Goal: Task Accomplishment & Management: Complete application form

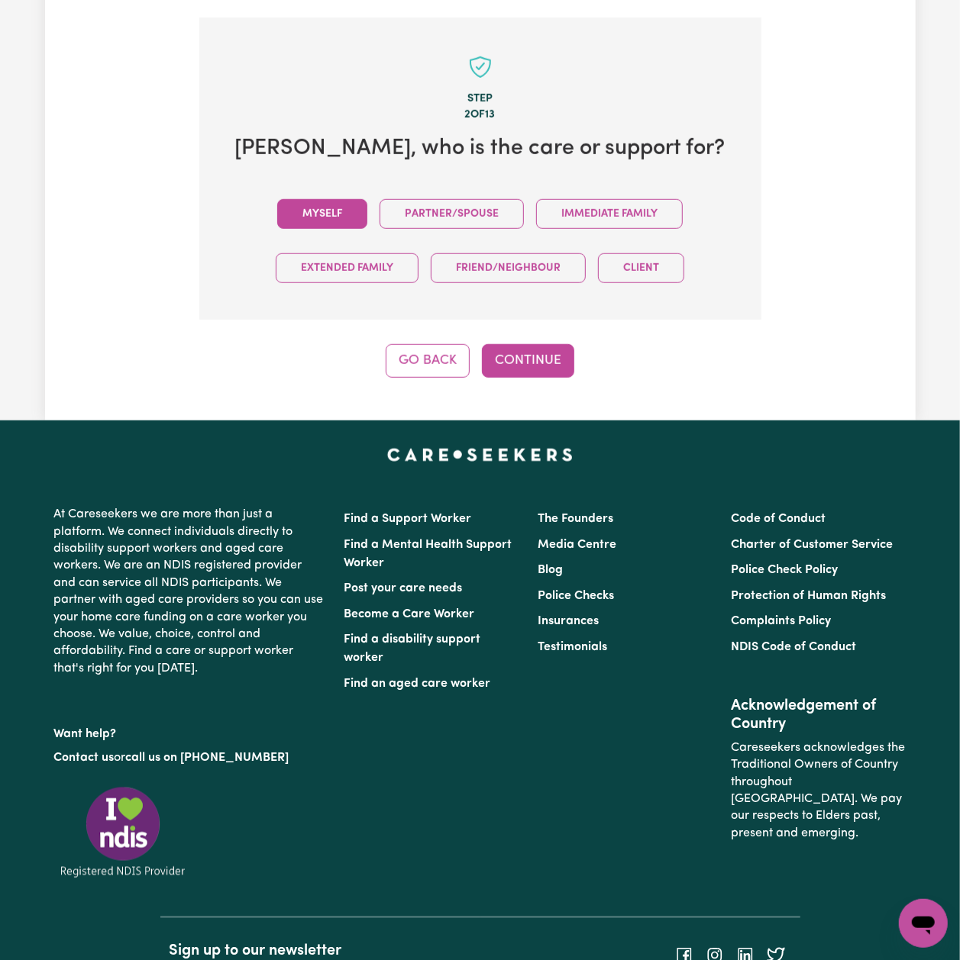
click at [321, 199] on button "Myself" at bounding box center [322, 214] width 90 height 30
click at [537, 345] on button "Continue" at bounding box center [528, 361] width 92 height 34
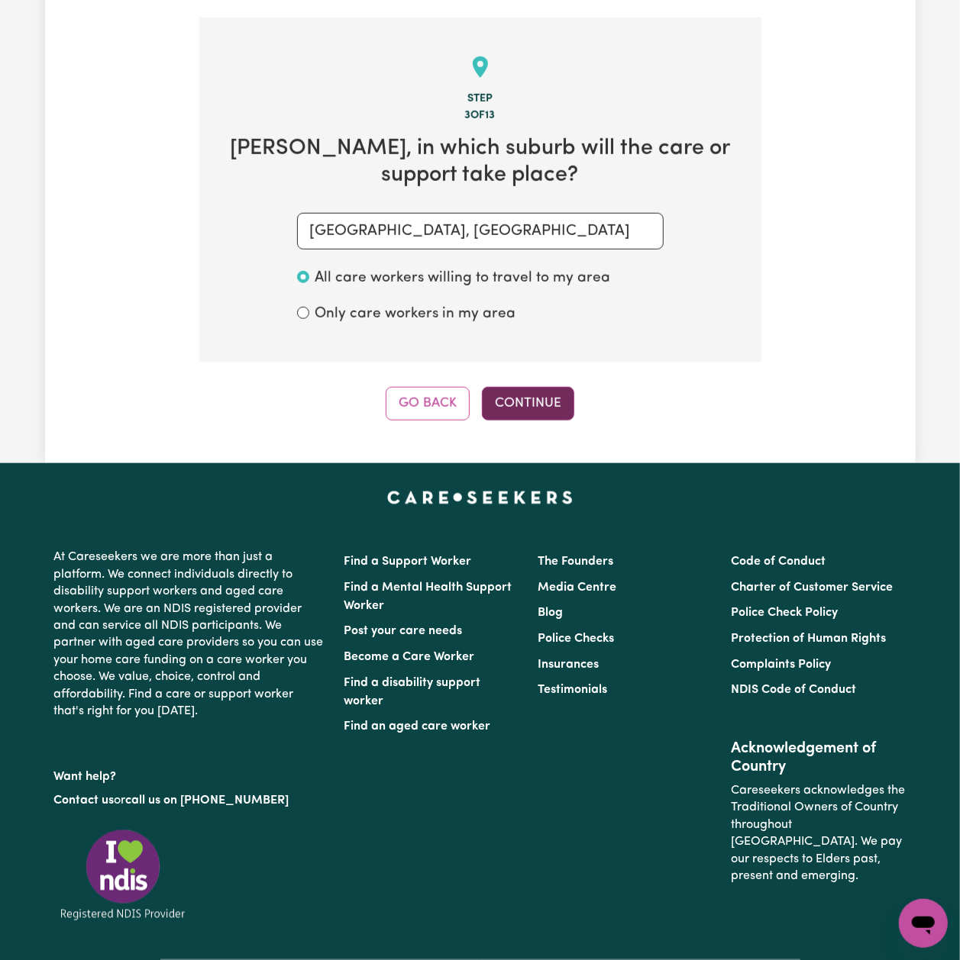
click at [523, 387] on button "Continue" at bounding box center [528, 404] width 92 height 34
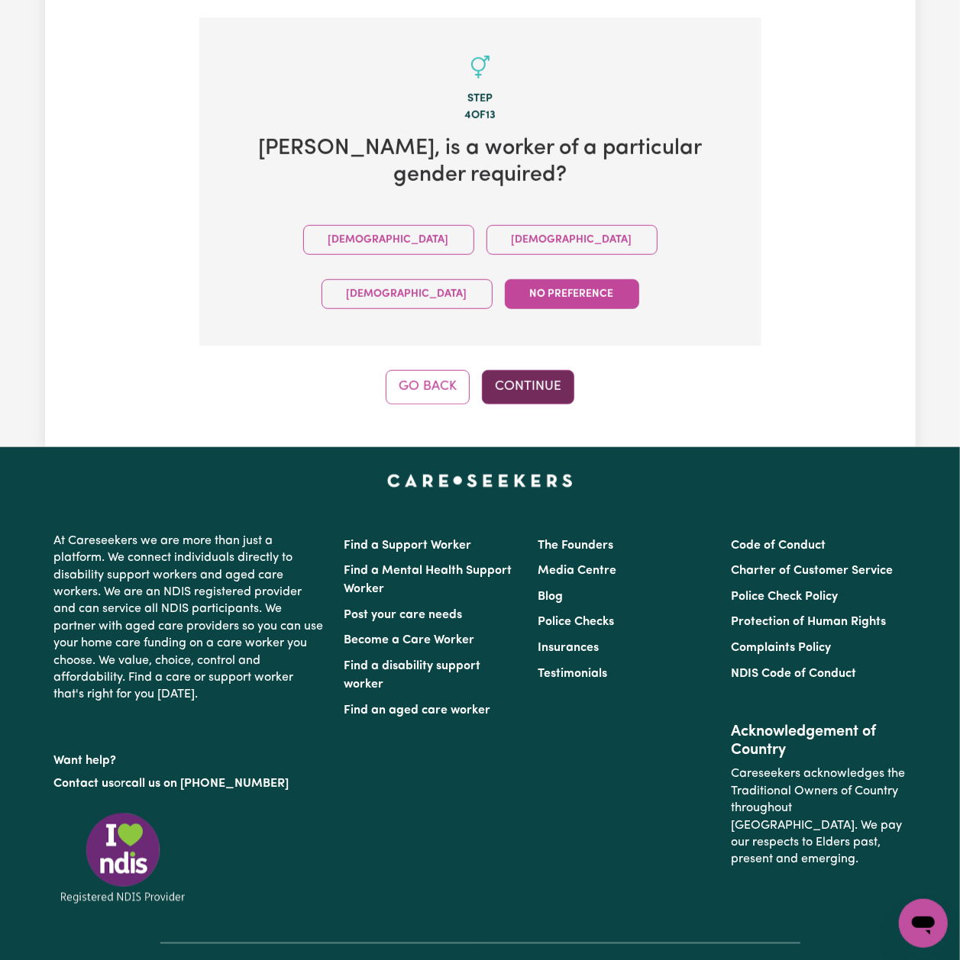
click at [519, 370] on button "Continue" at bounding box center [528, 387] width 92 height 34
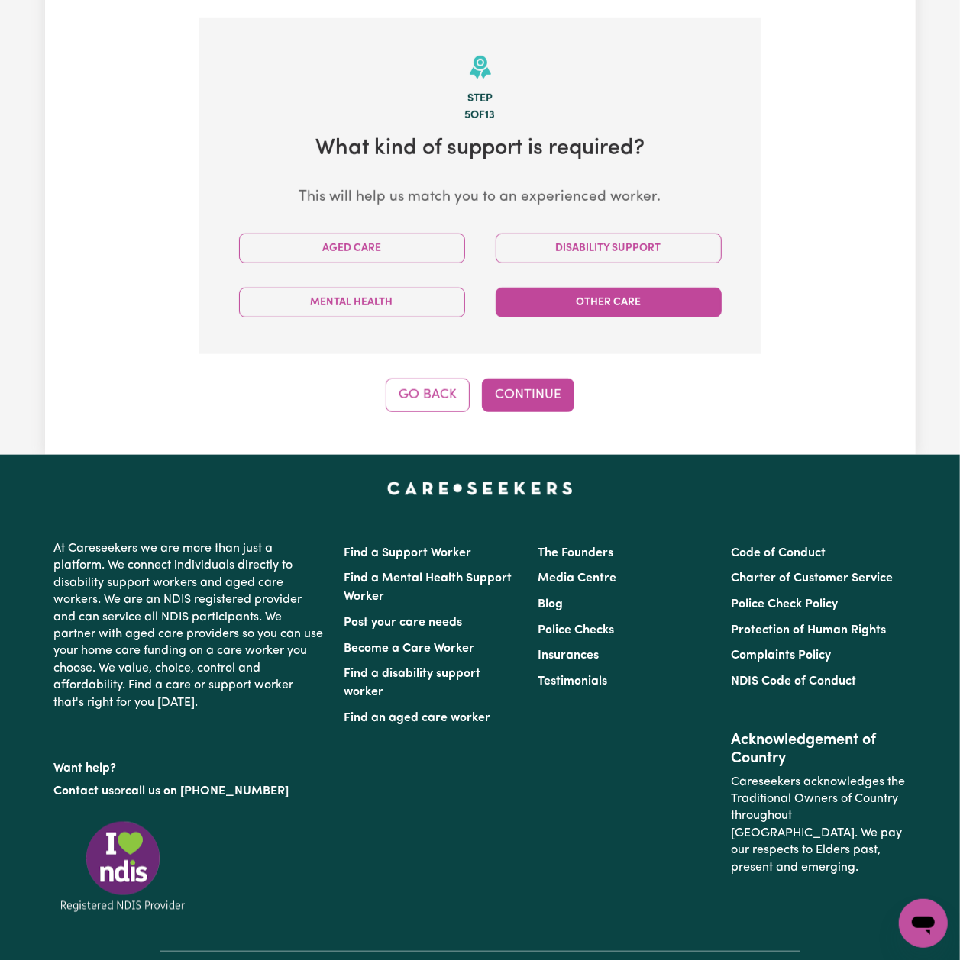
drag, startPoint x: 663, startPoint y: 218, endPoint x: 589, endPoint y: 276, distance: 94.1
click at [663, 234] on button "Disability Support" at bounding box center [608, 249] width 226 height 30
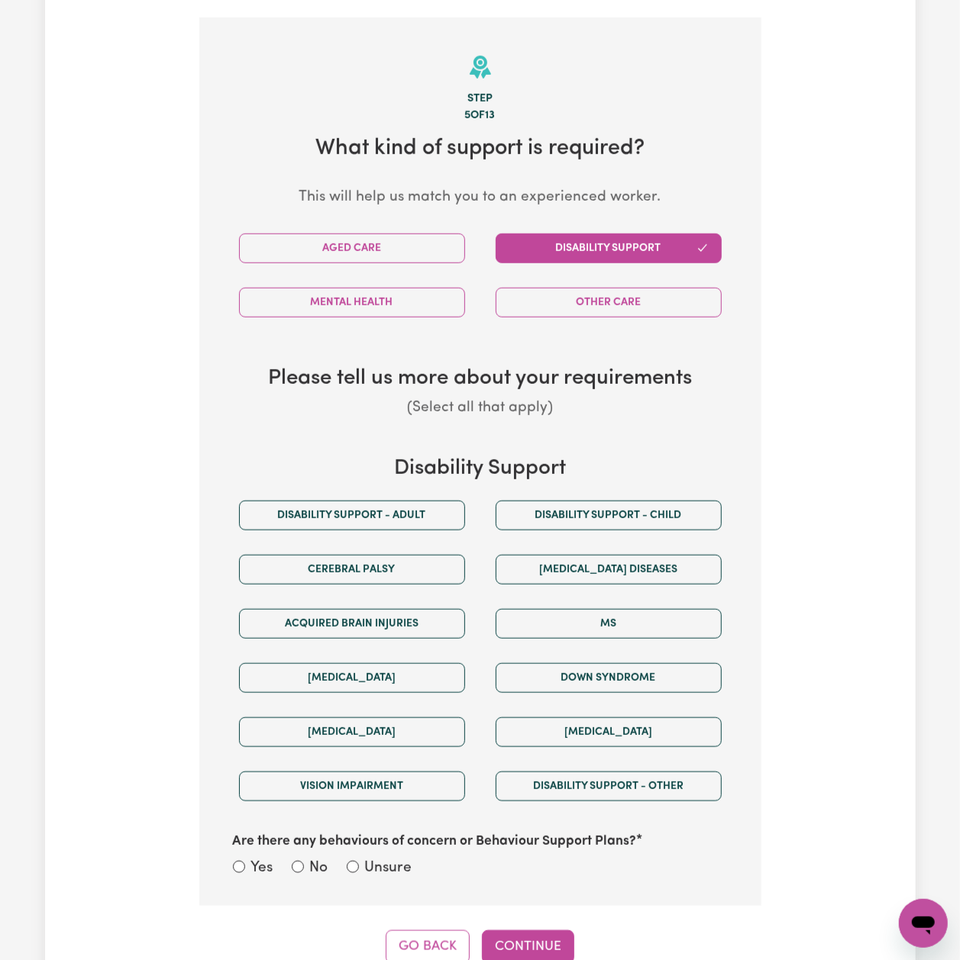
scroll to position [850, 0]
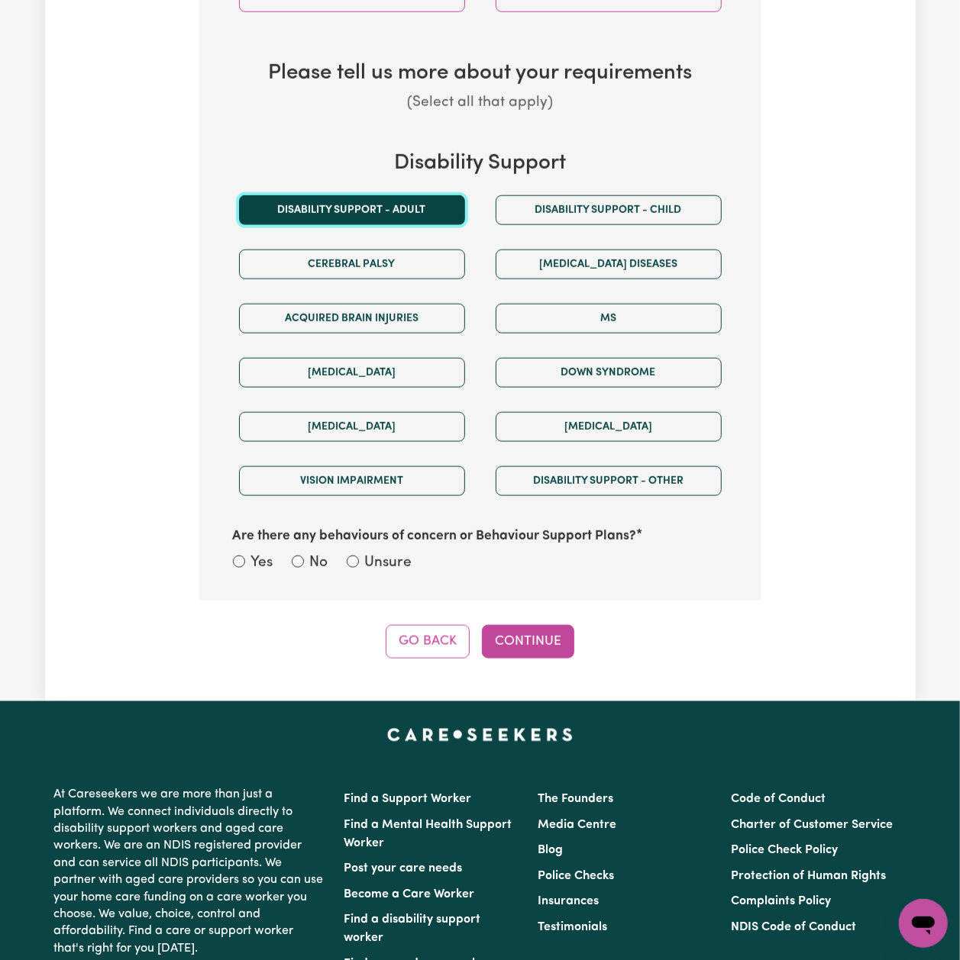
click at [401, 195] on button "Disability support - Adult" at bounding box center [352, 210] width 226 height 30
click at [354, 553] on div "Unsure" at bounding box center [380, 564] width 66 height 22
click at [373, 553] on label "Unsure" at bounding box center [388, 564] width 47 height 22
click at [359, 556] on input "Unsure" at bounding box center [353, 562] width 12 height 12
radio input "true"
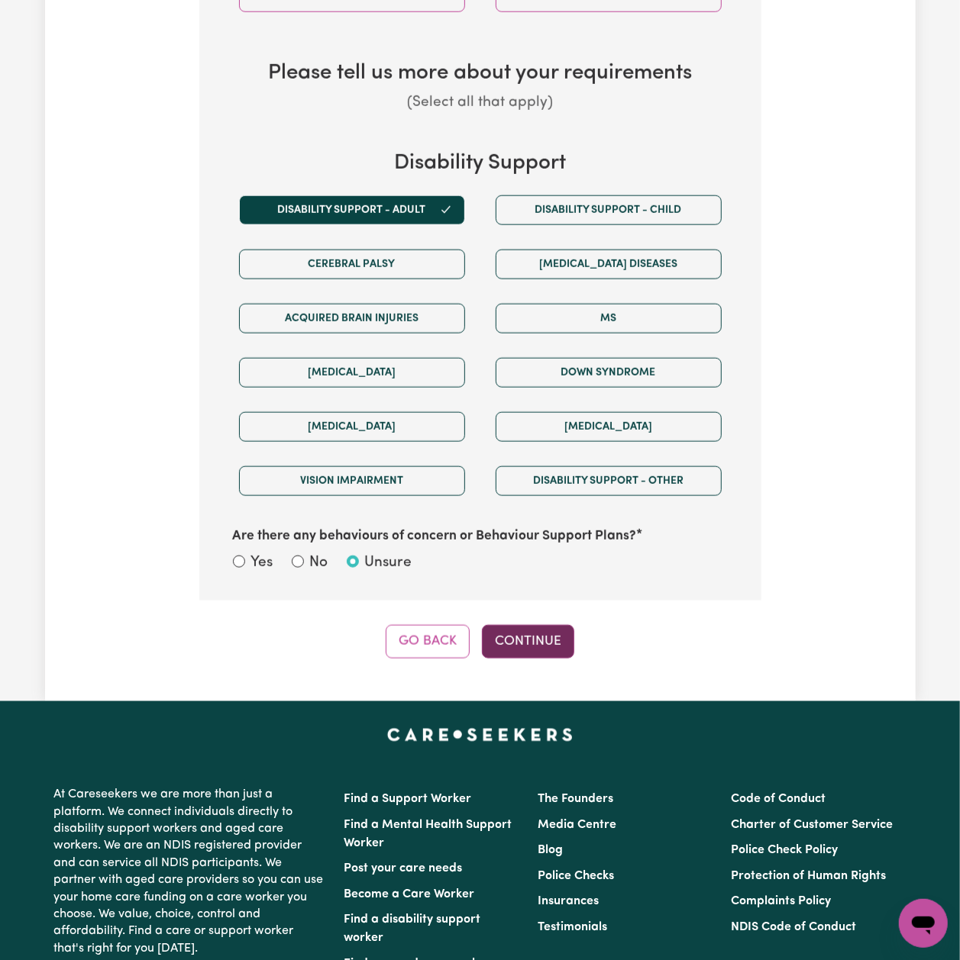
click at [521, 625] on button "Continue" at bounding box center [528, 642] width 92 height 34
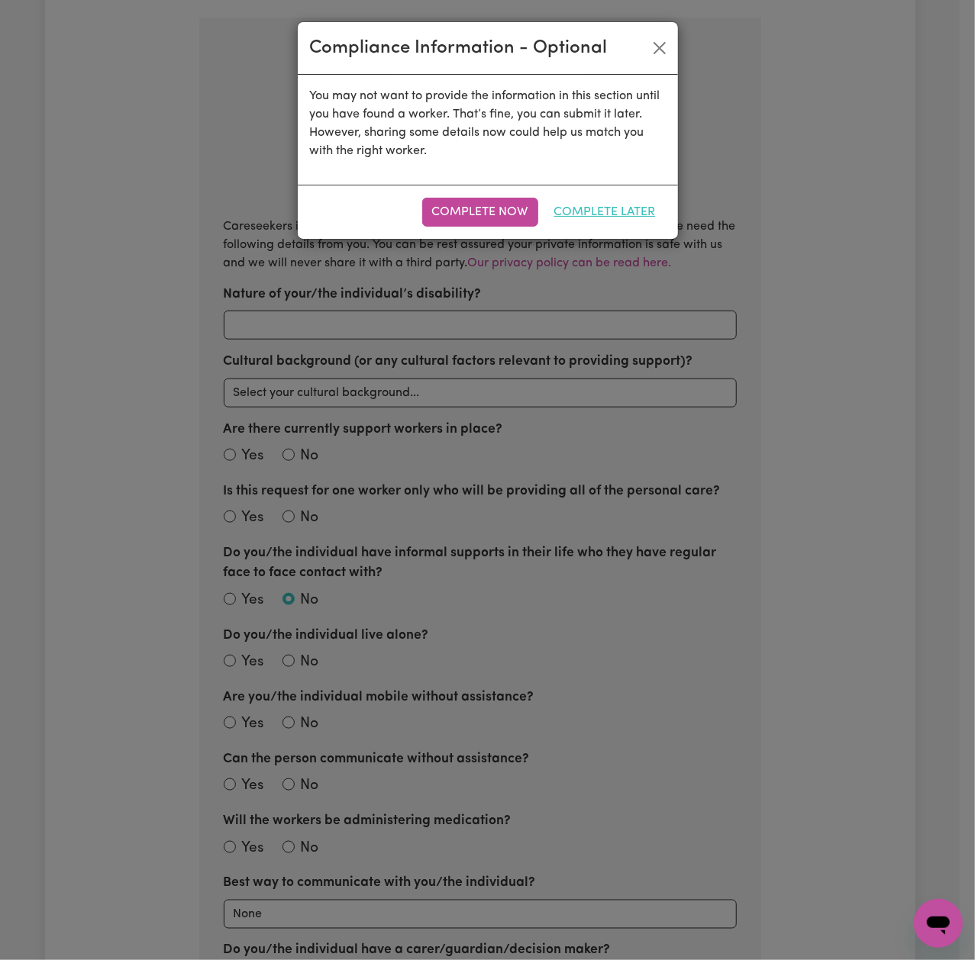
click at [588, 208] on button "Complete Later" at bounding box center [604, 212] width 121 height 29
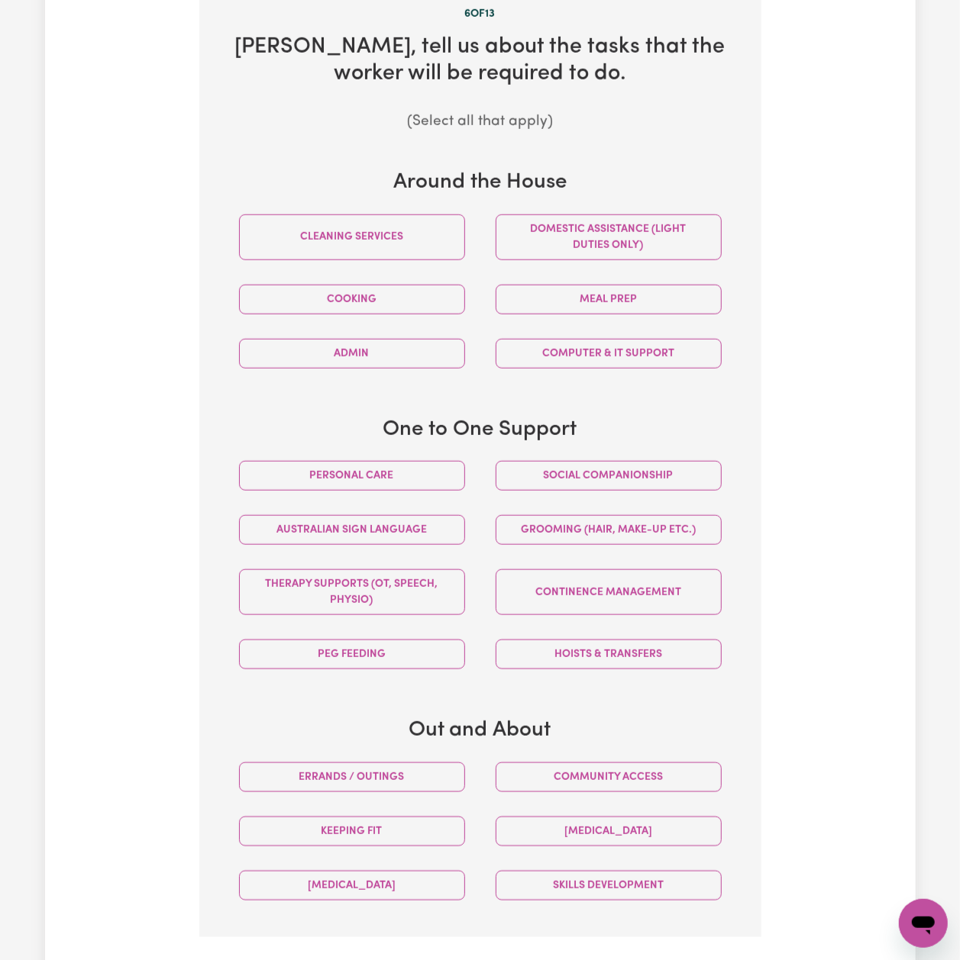
scroll to position [544, 0]
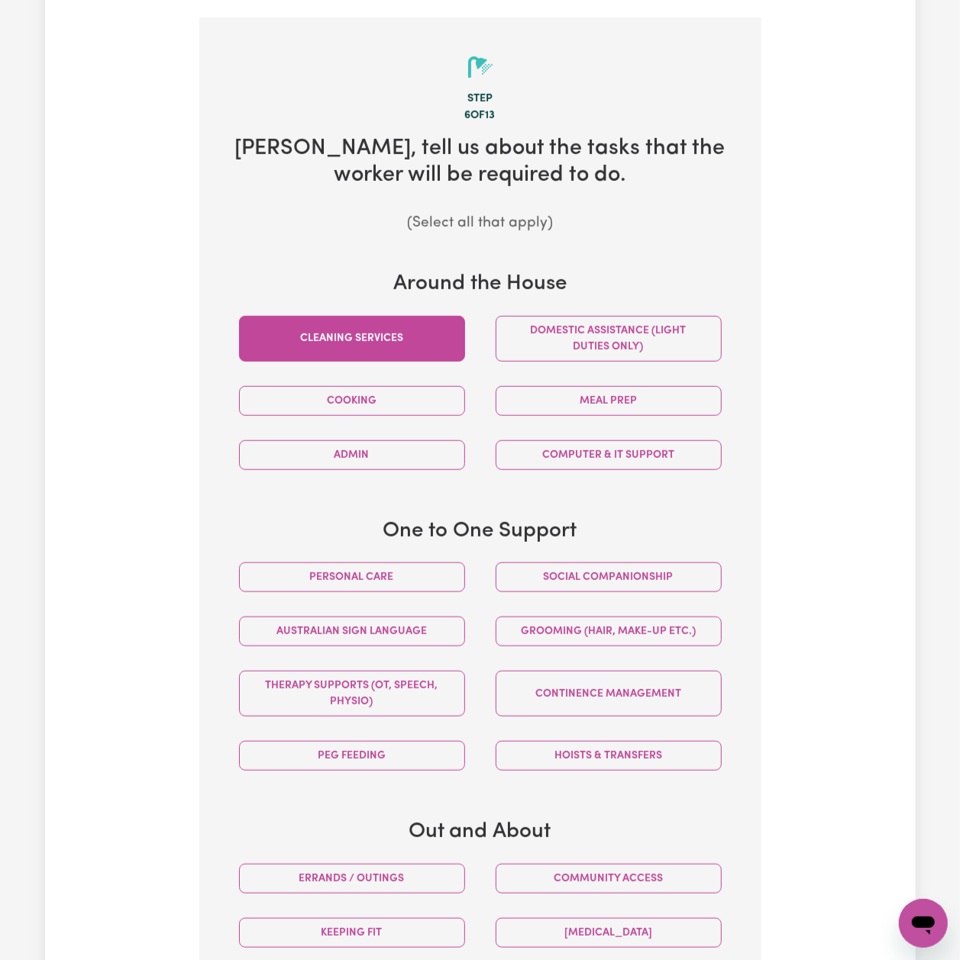
click at [377, 316] on button "Cleaning services" at bounding box center [352, 339] width 226 height 46
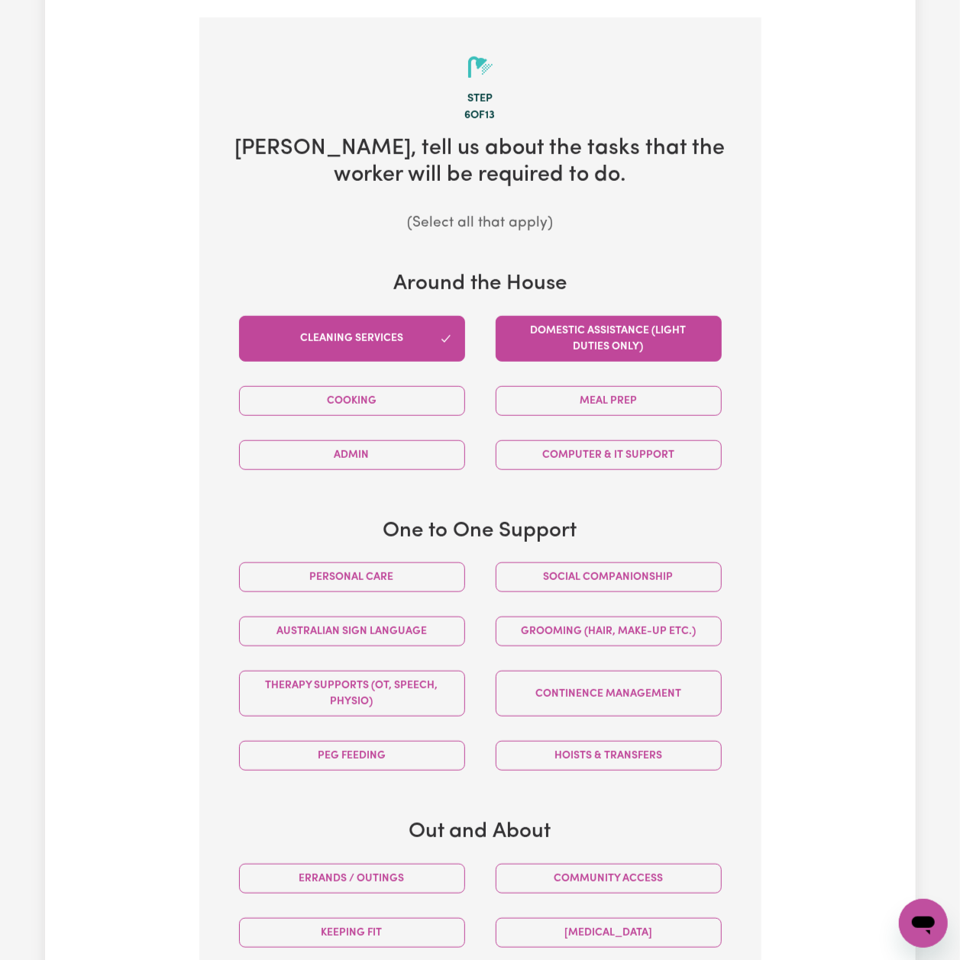
click at [535, 325] on button "Domestic assistance (light duties only)" at bounding box center [608, 339] width 226 height 46
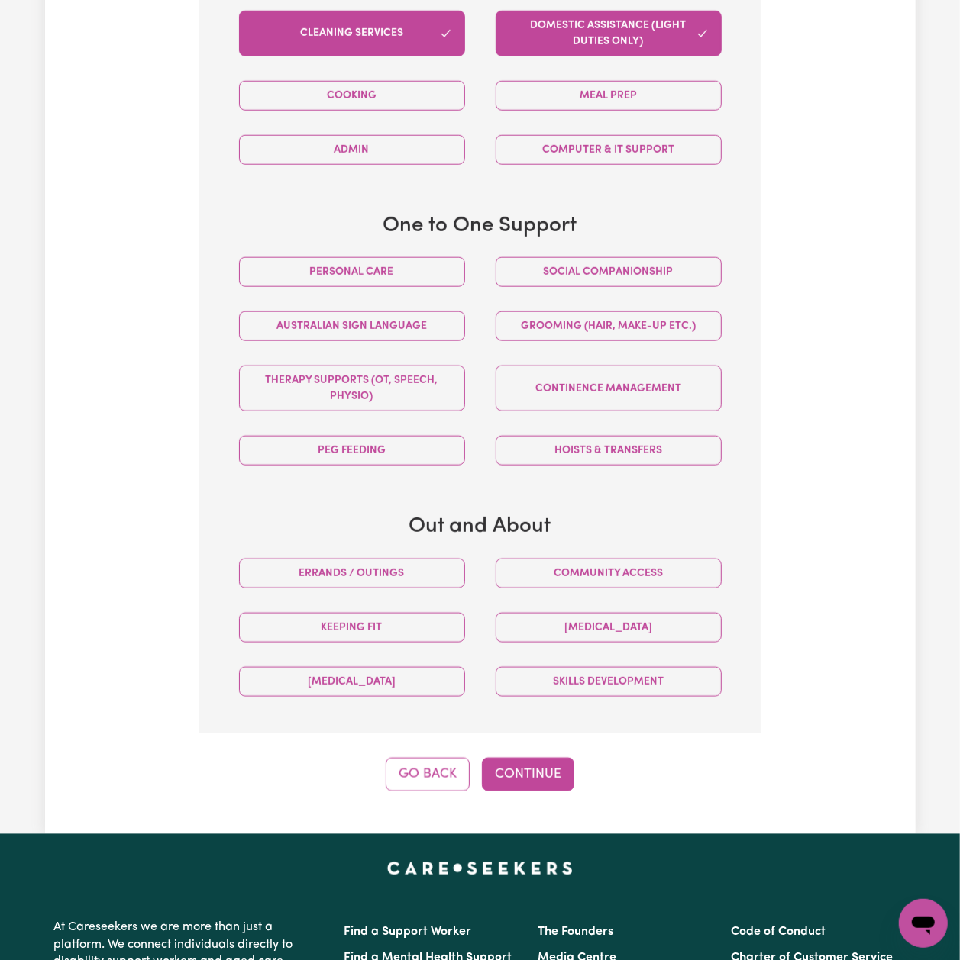
scroll to position [951, 0]
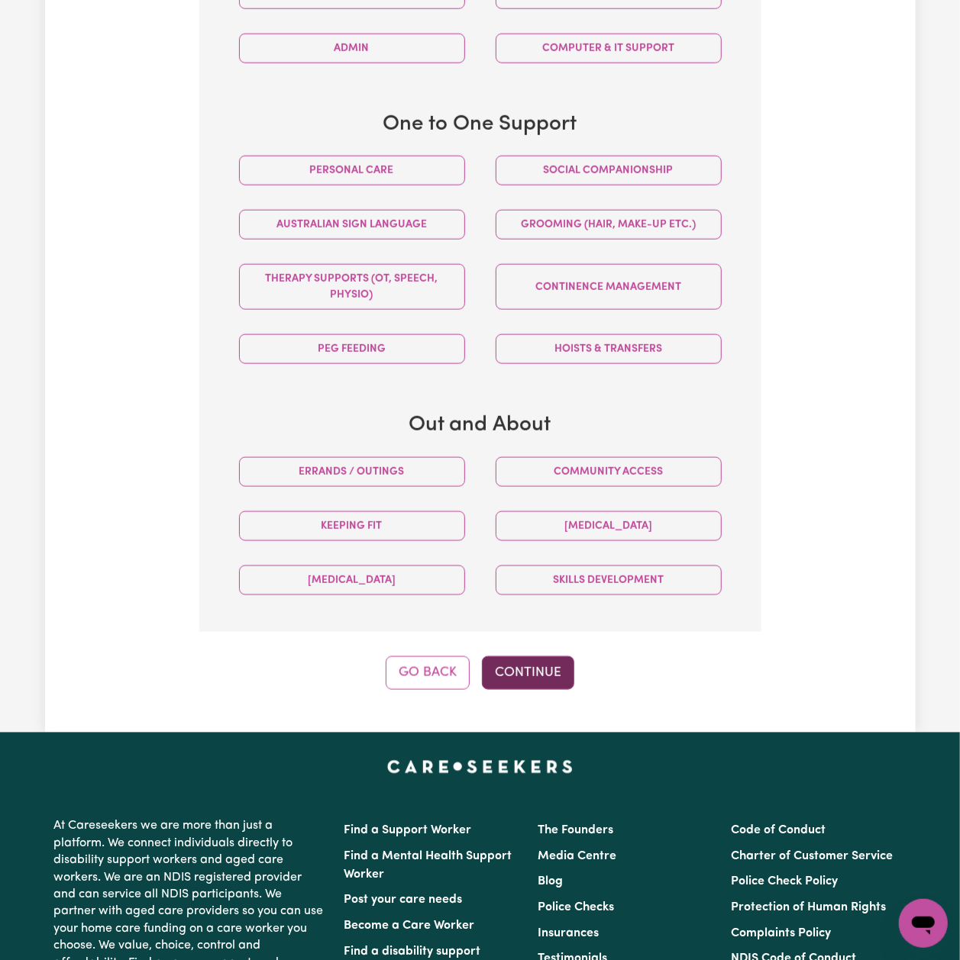
click at [529, 656] on button "Continue" at bounding box center [528, 673] width 92 height 34
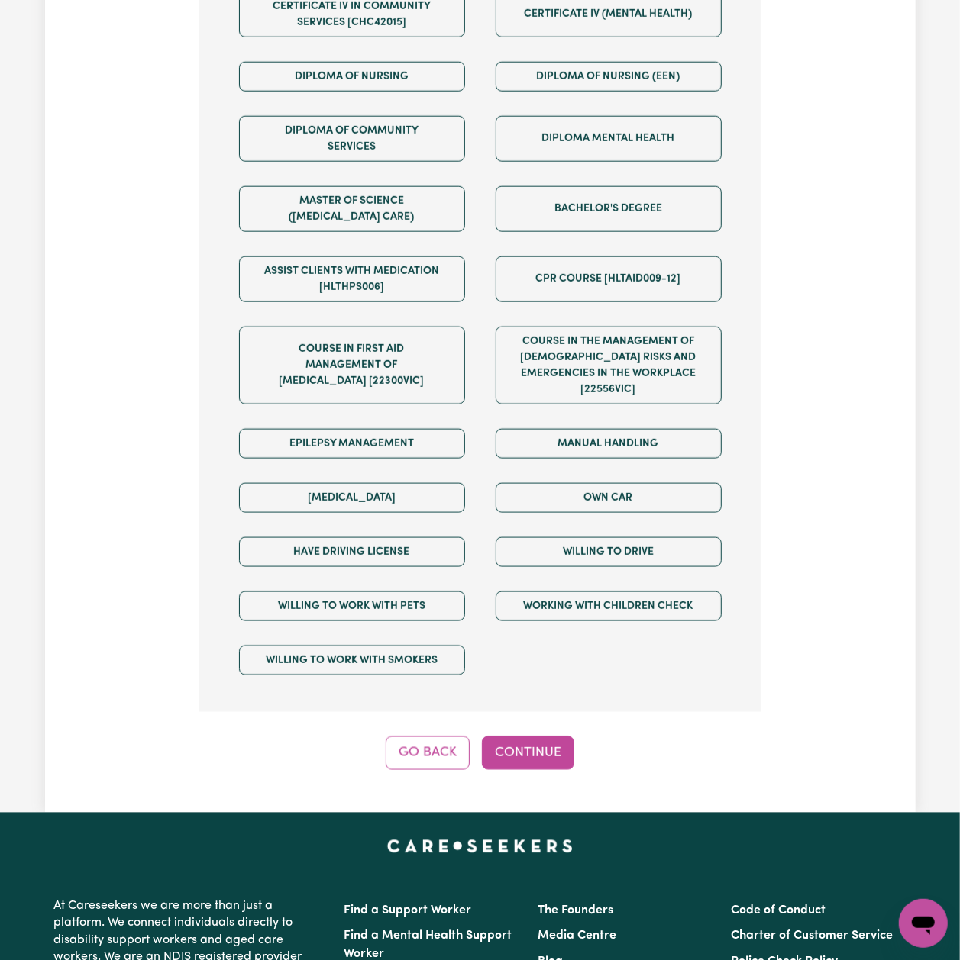
click at [511, 751] on button "Continue" at bounding box center [528, 754] width 92 height 34
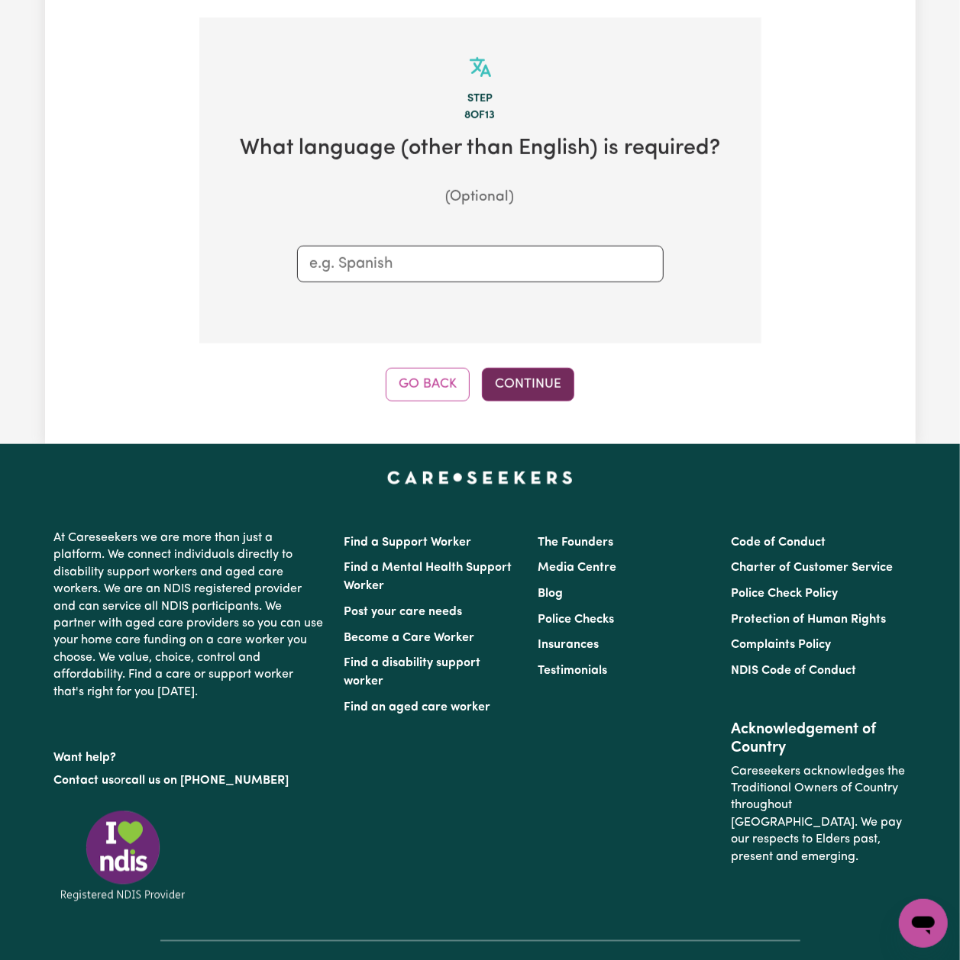
click at [523, 368] on button "Continue" at bounding box center [528, 385] width 92 height 34
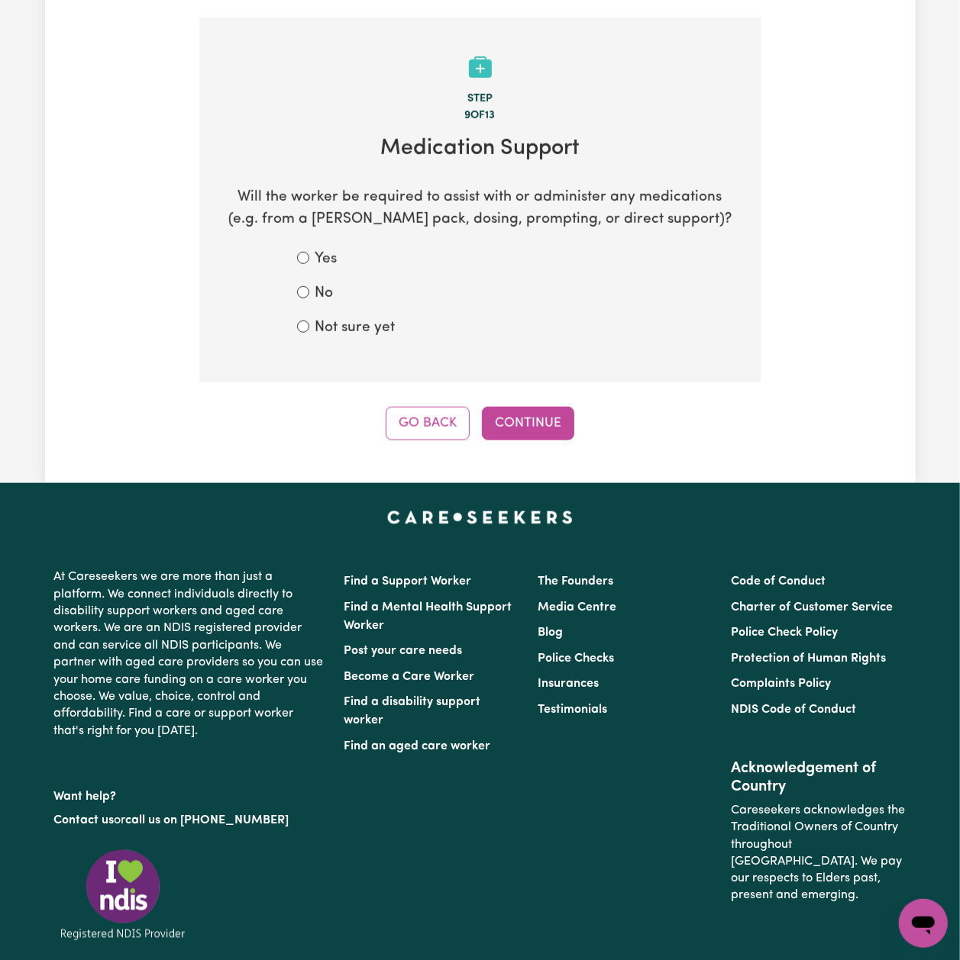
click at [349, 318] on label "Not sure yet" at bounding box center [355, 329] width 80 height 22
click at [309, 321] on input "Not sure yet" at bounding box center [303, 327] width 12 height 12
radio input "true"
click at [501, 385] on div "Step 9 of 13 Medication Support Will the worker be required to assist with or a…" at bounding box center [480, 229] width 562 height 423
click at [511, 407] on button "Continue" at bounding box center [528, 424] width 92 height 34
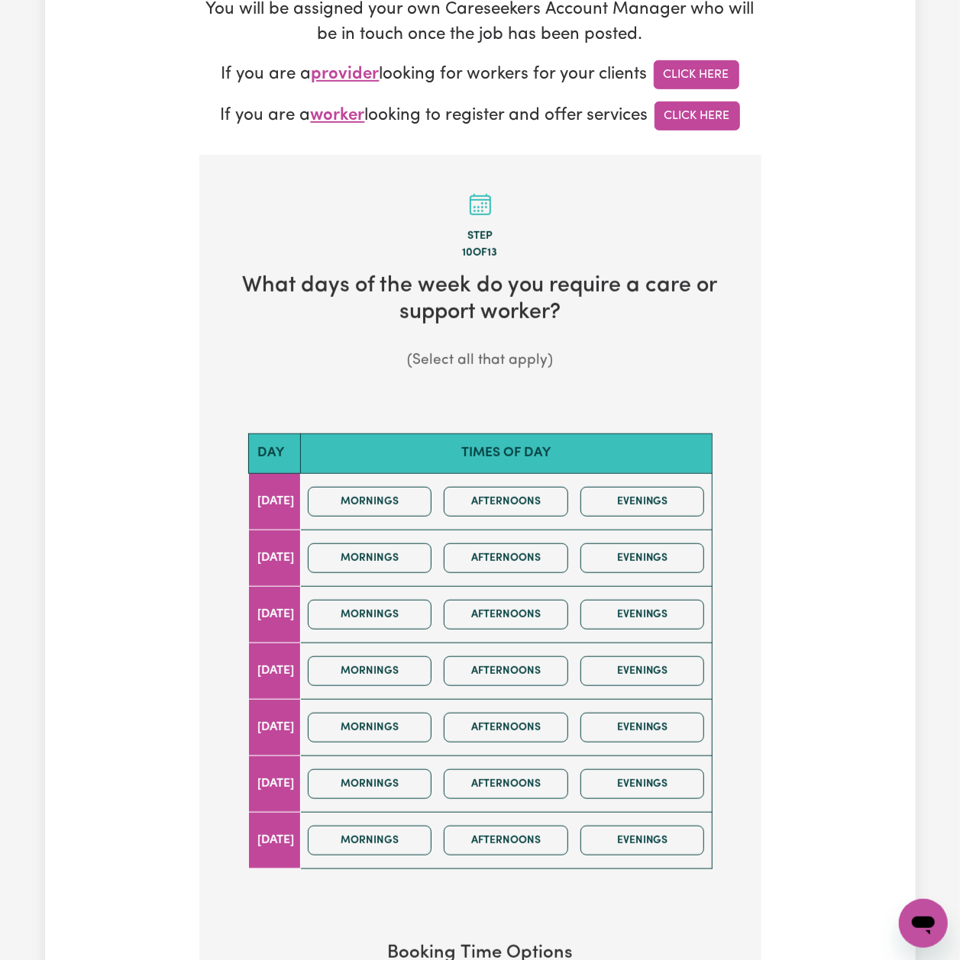
scroll to position [508, 0]
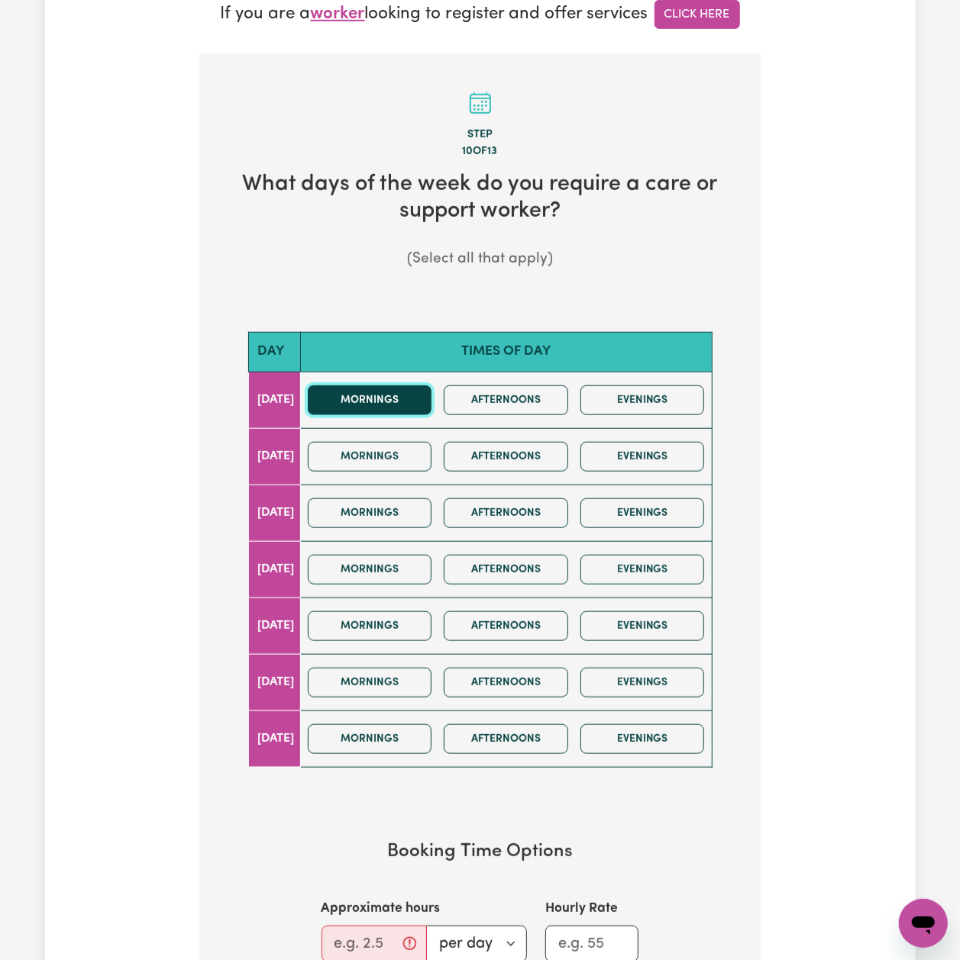
click at [363, 388] on button "Mornings" at bounding box center [370, 400] width 124 height 30
click at [363, 442] on button "Mornings" at bounding box center [370, 457] width 124 height 30
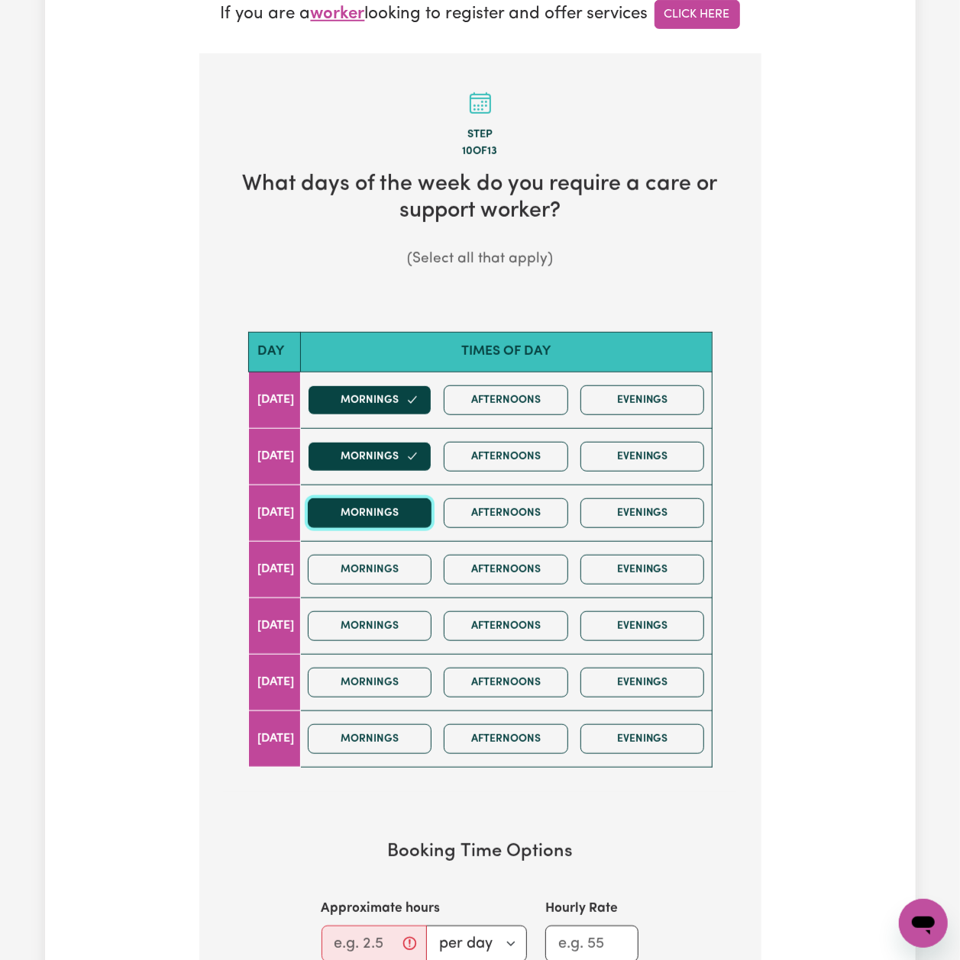
click at [363, 498] on button "Mornings" at bounding box center [370, 513] width 124 height 30
click at [377, 555] on button "Mornings" at bounding box center [370, 570] width 124 height 30
click at [379, 599] on div "Mornings Afternoons Evenings" at bounding box center [506, 626] width 409 height 54
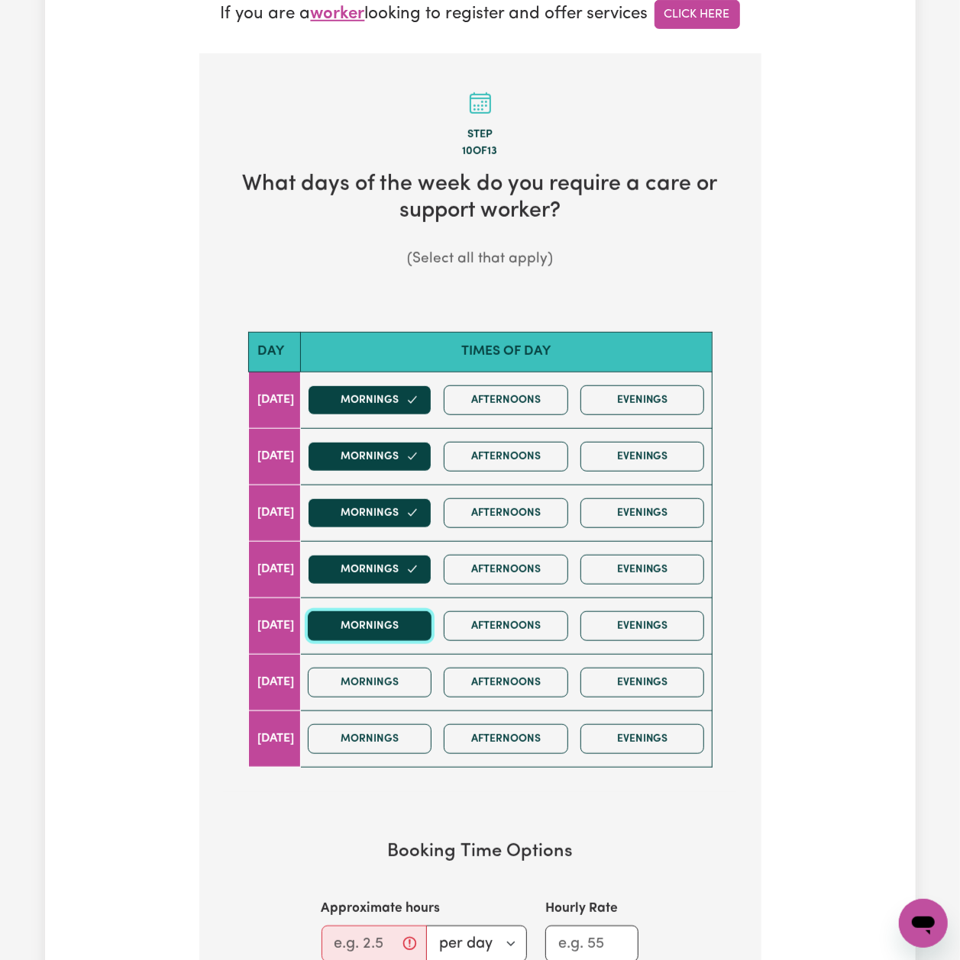
click at [382, 611] on button "Mornings" at bounding box center [370, 626] width 124 height 30
click at [504, 612] on button "Afternoons" at bounding box center [506, 626] width 124 height 30
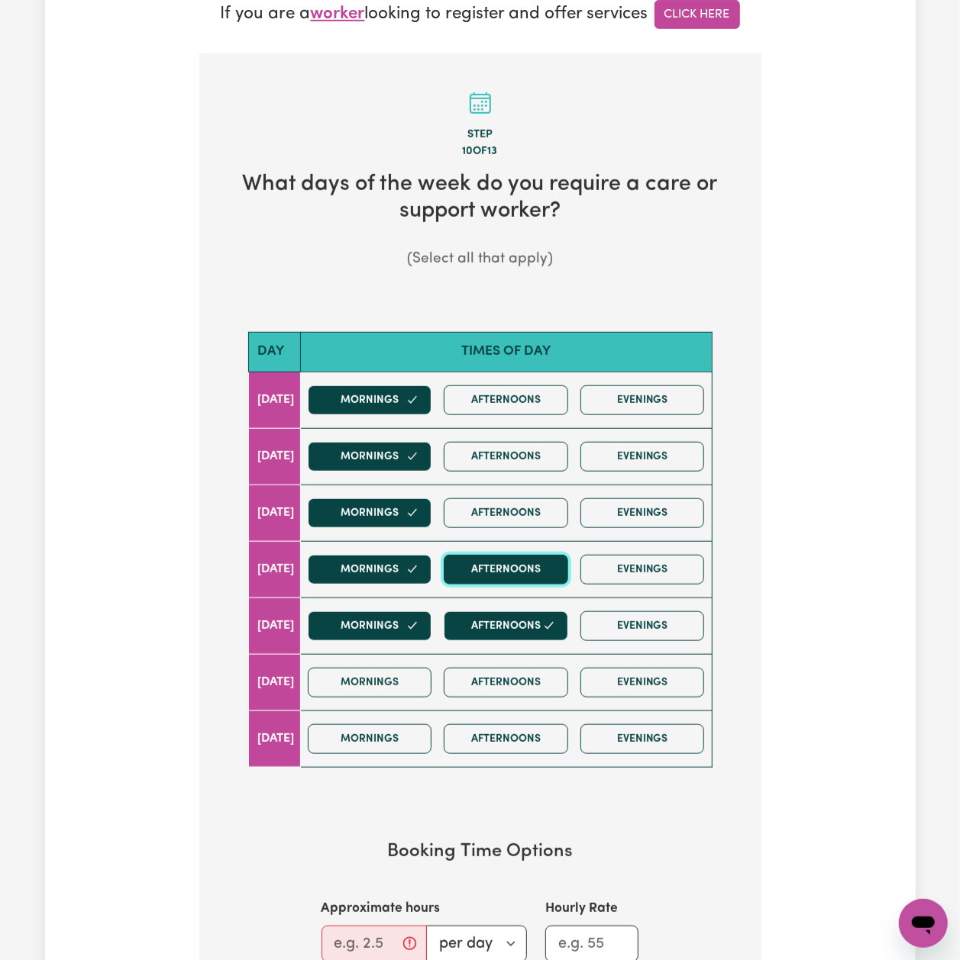
click at [521, 565] on button "Afternoons" at bounding box center [506, 570] width 124 height 30
click at [513, 508] on button "Afternoons" at bounding box center [506, 513] width 124 height 30
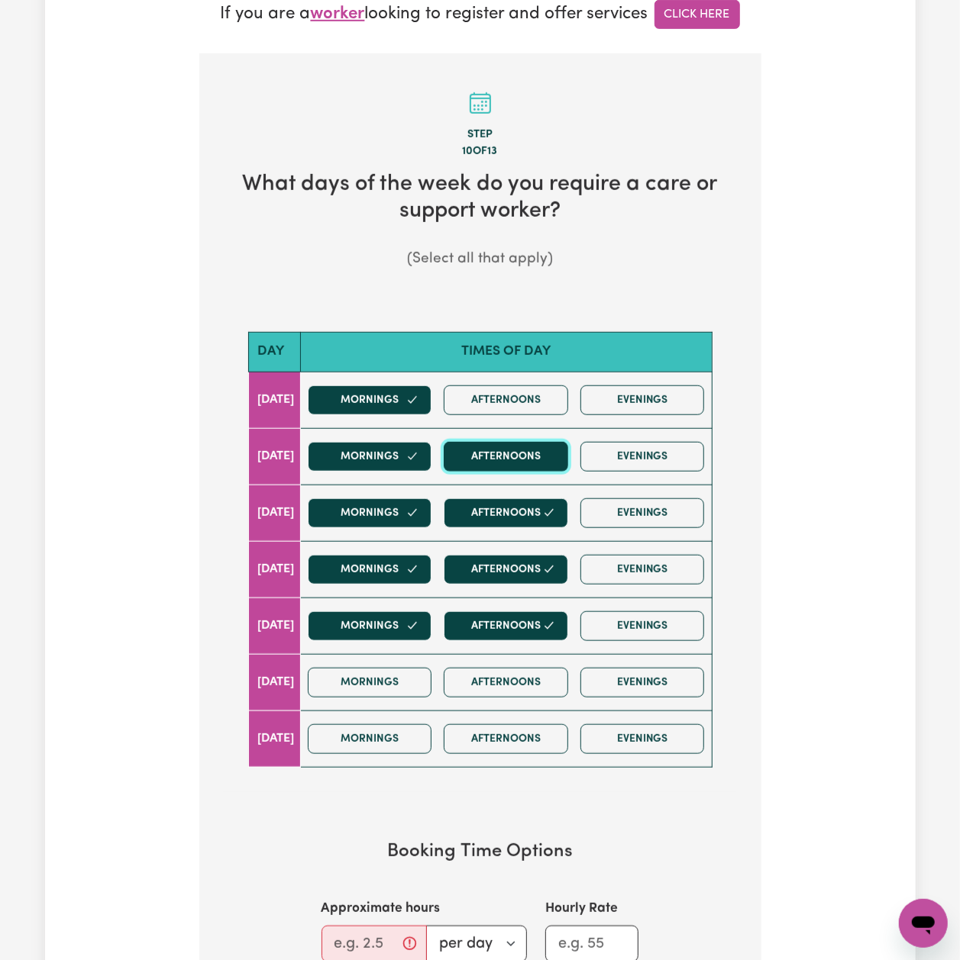
click at [504, 453] on button "Afternoons" at bounding box center [506, 457] width 124 height 30
click at [496, 385] on button "Afternoons" at bounding box center [506, 400] width 124 height 30
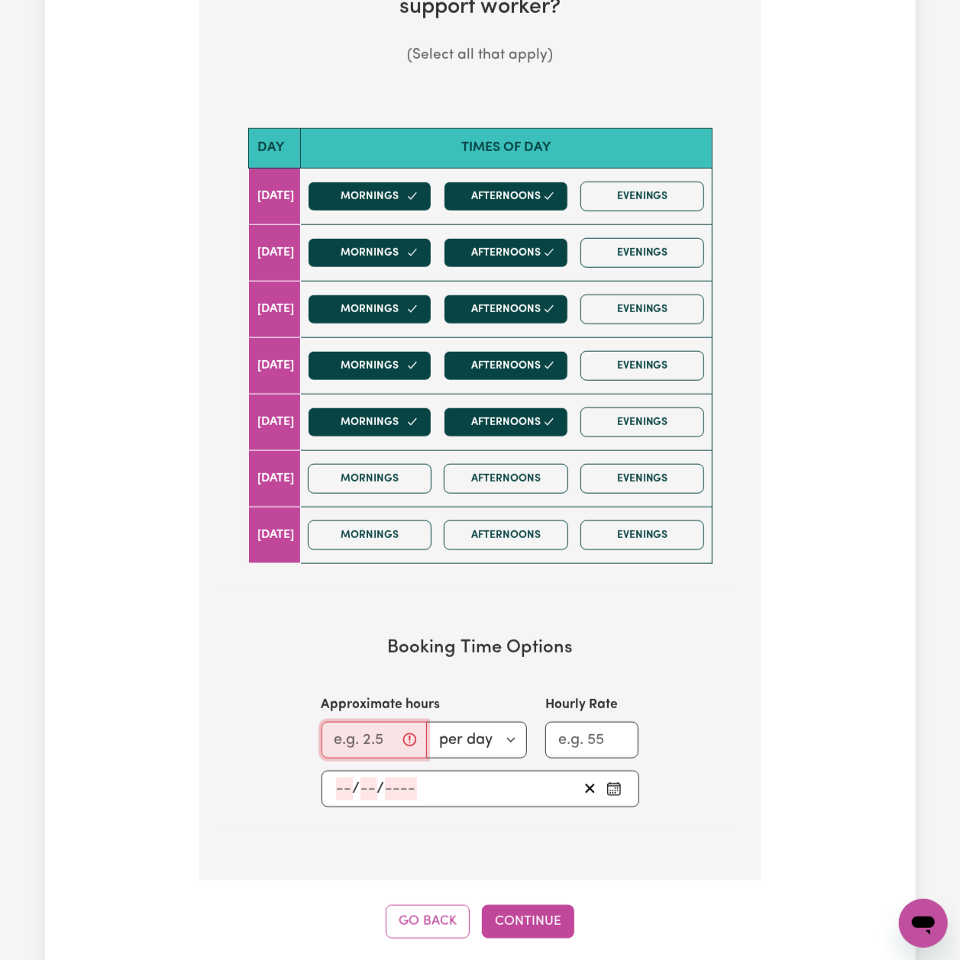
click at [340, 727] on input "Approximate hours" at bounding box center [373, 740] width 105 height 37
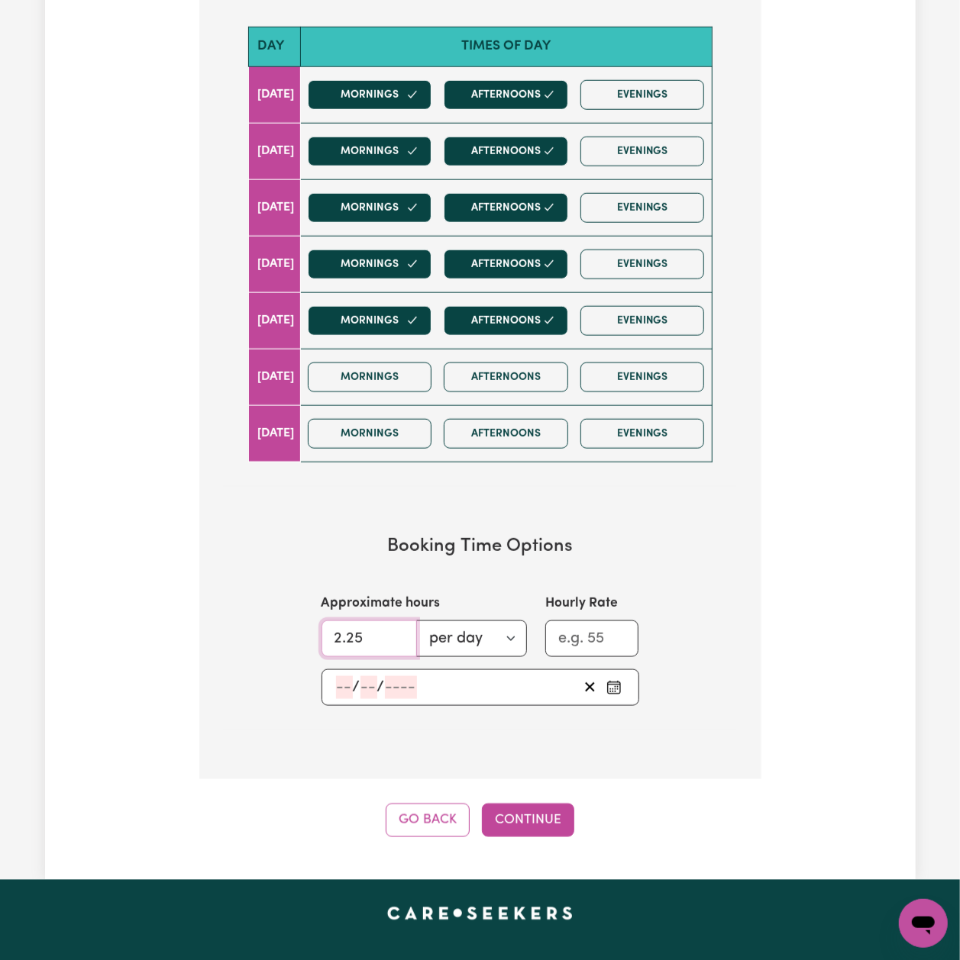
type input "2.25"
click at [334, 676] on div "/ /" at bounding box center [456, 687] width 244 height 23
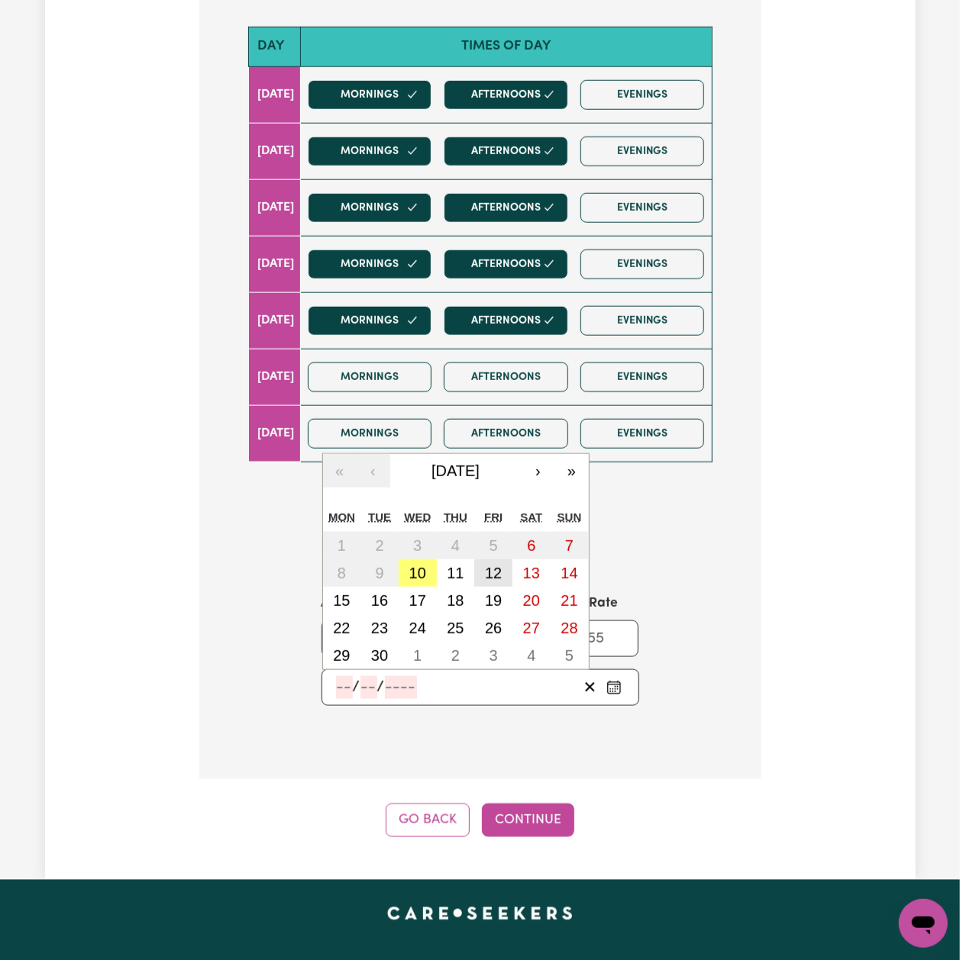
click at [489, 565] on abbr "12" at bounding box center [493, 573] width 17 height 17
type input "[DATE]"
type input "12"
type input "9"
type input "2025"
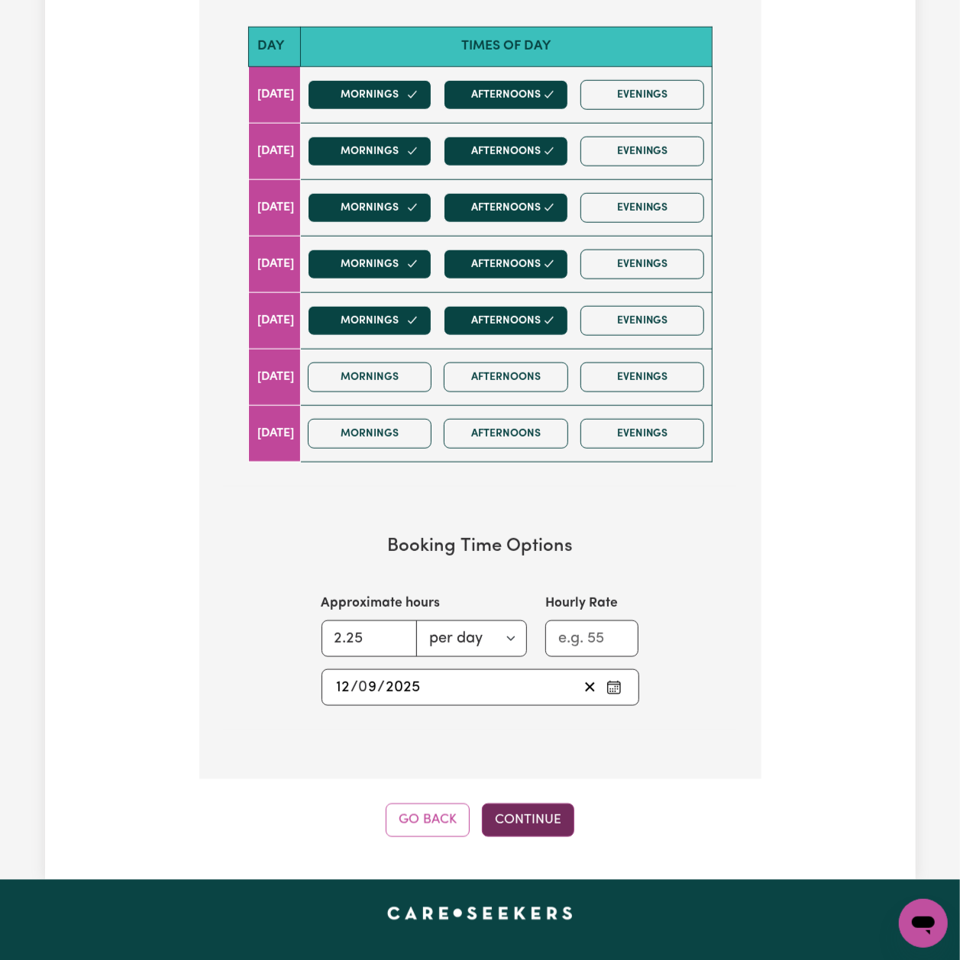
click at [492, 815] on button "Continue" at bounding box center [528, 821] width 92 height 34
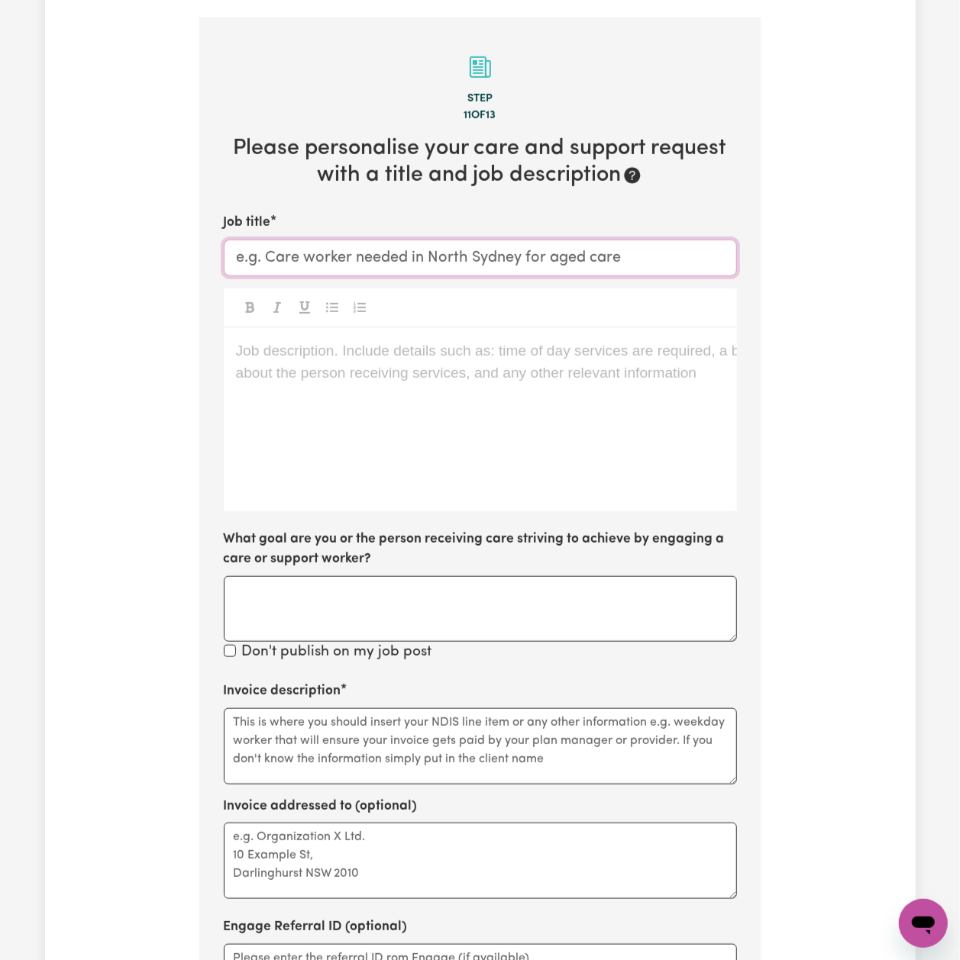
click at [287, 240] on input "Job title" at bounding box center [480, 258] width 513 height 37
click at [465, 240] on input "Support Worker Needed in" at bounding box center [480, 258] width 513 height 37
paste input "Park [GEOGRAPHIC_DATA]"
drag, startPoint x: 563, startPoint y: 235, endPoint x: 548, endPoint y: 237, distance: 15.3
click at [548, 240] on input "Support Worker Needed in [GEOGRAPHIC_DATA] [GEOGRAPHIC_DATA]" at bounding box center [480, 258] width 513 height 37
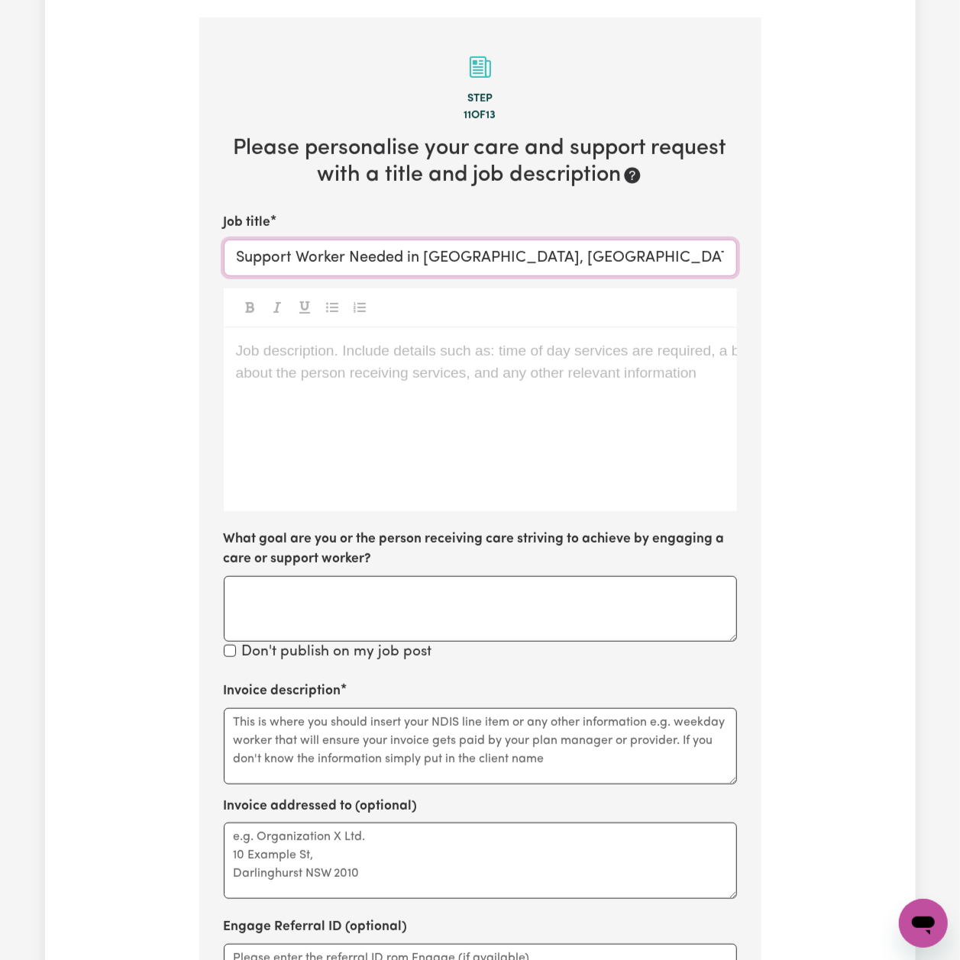
type input "Support Worker Needed in [GEOGRAPHIC_DATA], [GEOGRAPHIC_DATA]"
click at [535, 352] on div "Job description. Include details such as: time of day services are required, a …" at bounding box center [480, 419] width 513 height 183
drag, startPoint x: 425, startPoint y: 239, endPoint x: 688, endPoint y: 264, distance: 263.8
click at [688, 264] on div "Job title Support Worker Needed in [GEOGRAPHIC_DATA] We are looking for a suppo…" at bounding box center [480, 438] width 513 height 450
click at [621, 328] on div "We are looking for a support worker to assist a client in" at bounding box center [480, 419] width 513 height 183
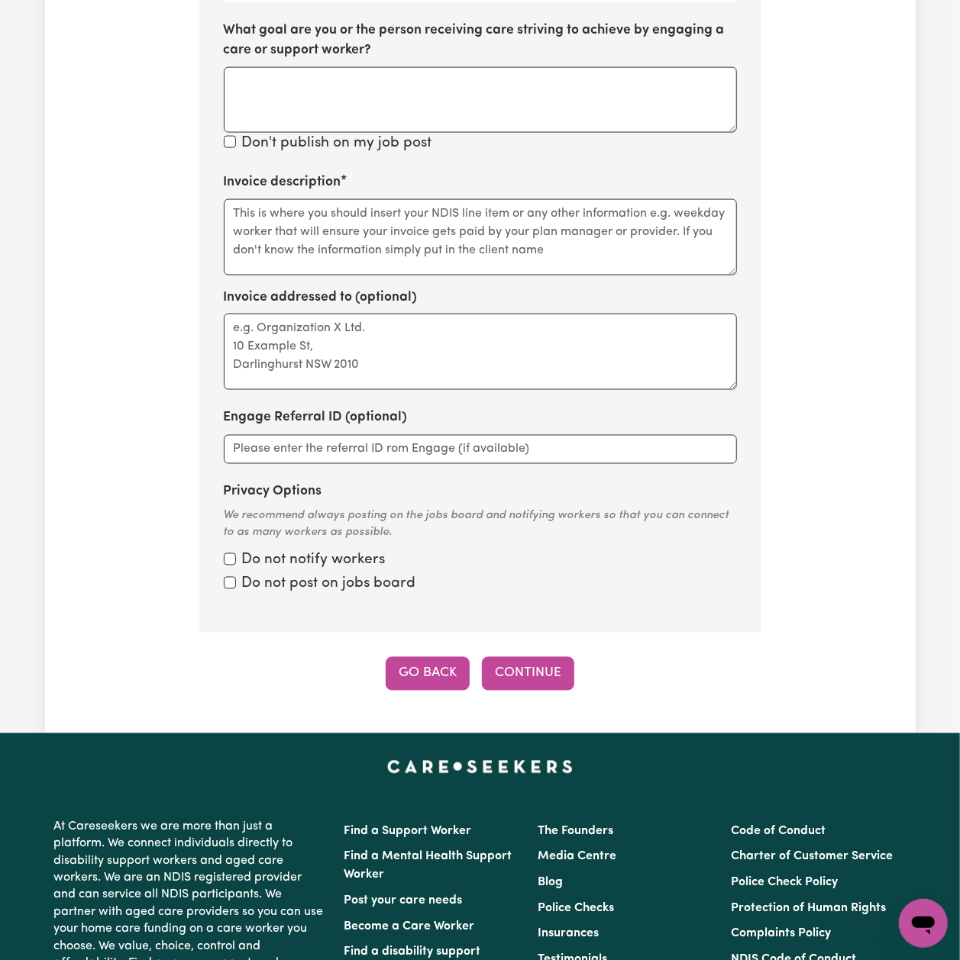
click at [397, 657] on button "Go Back" at bounding box center [427, 674] width 84 height 34
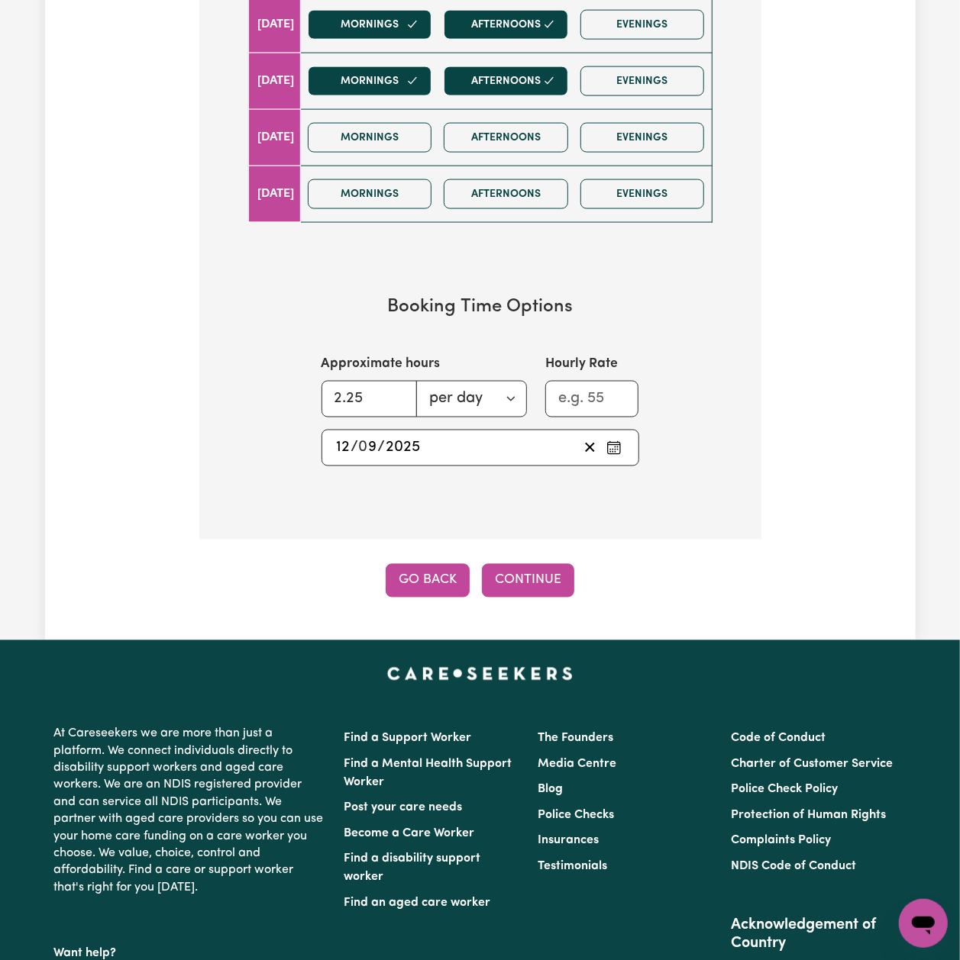
click at [413, 575] on button "Go Back" at bounding box center [427, 581] width 84 height 34
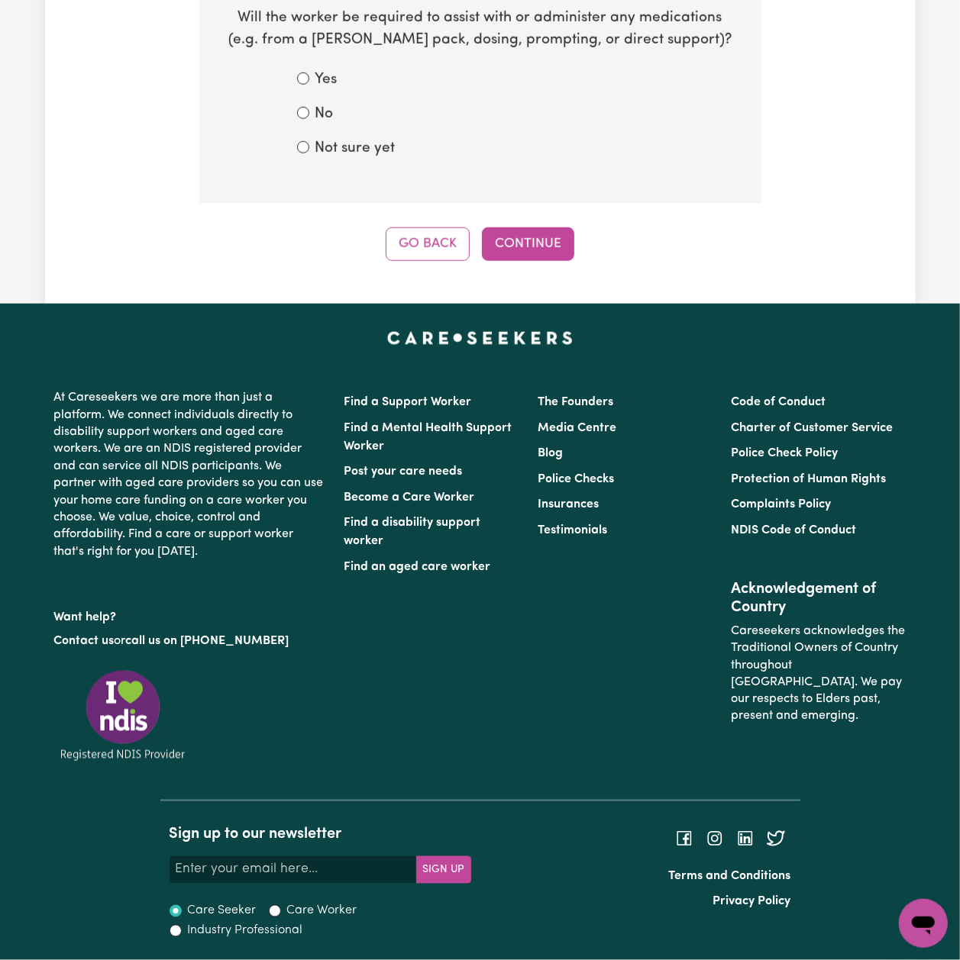
scroll to position [544, 0]
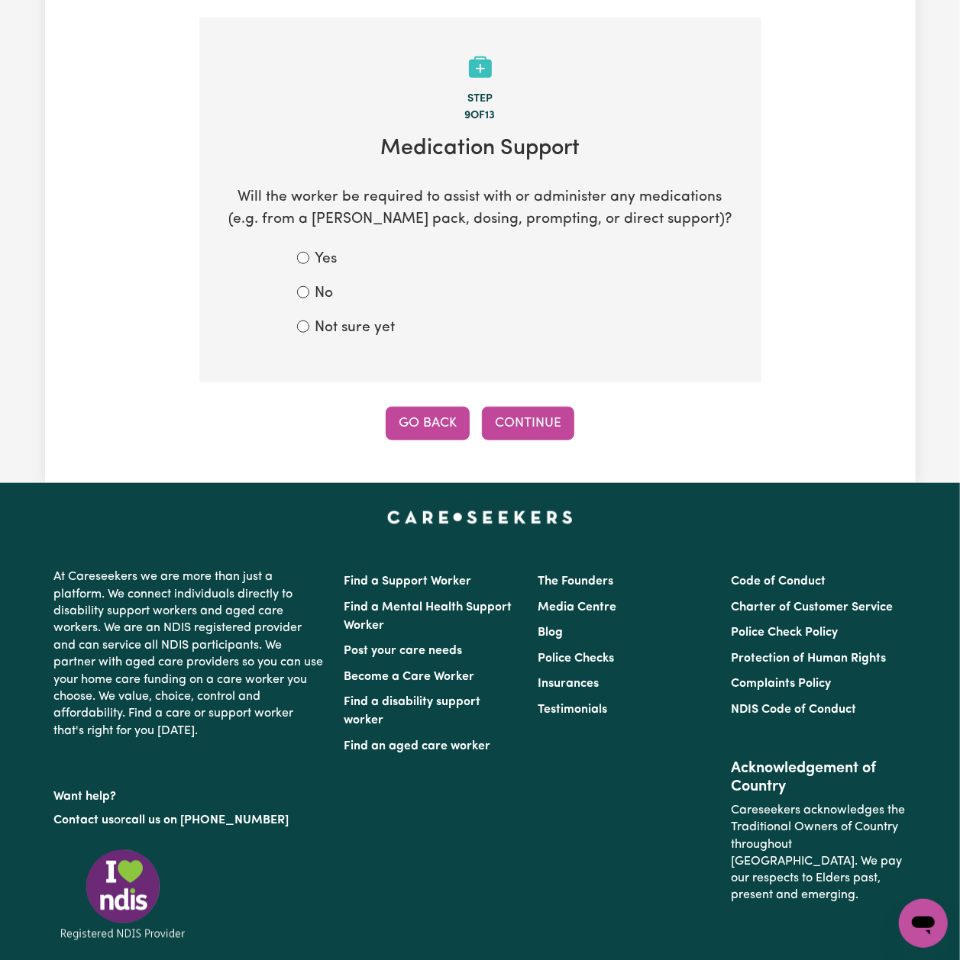
click at [413, 407] on button "Go Back" at bounding box center [427, 424] width 84 height 34
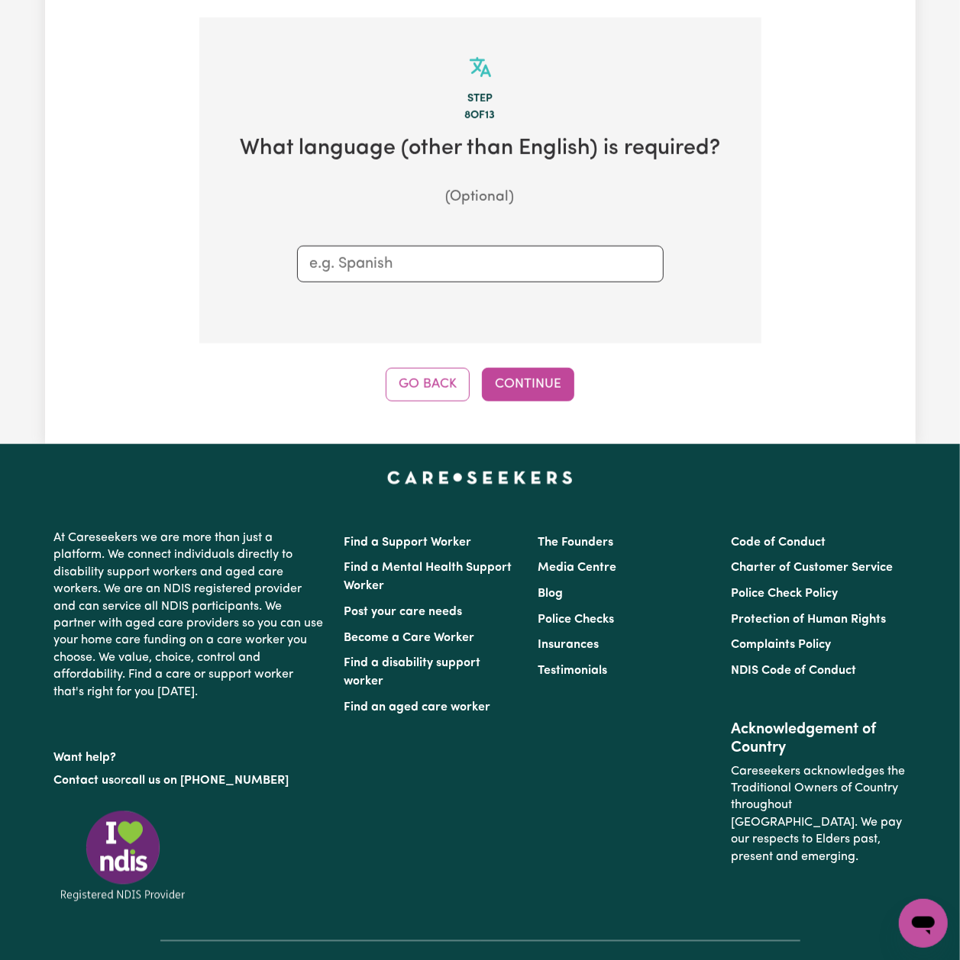
click at [472, 368] on div "Go Back Continue" at bounding box center [480, 385] width 562 height 34
click at [441, 368] on button "Go Back" at bounding box center [427, 385] width 84 height 34
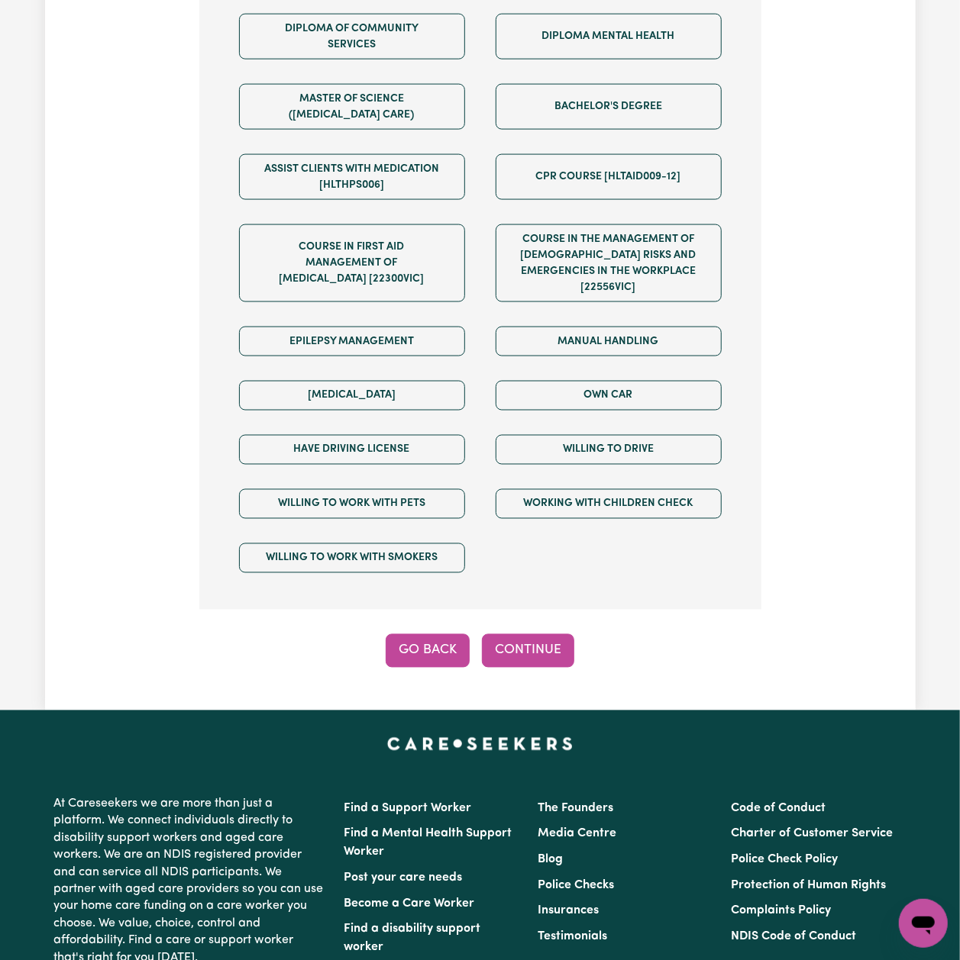
click at [414, 634] on button "Go Back" at bounding box center [427, 651] width 84 height 34
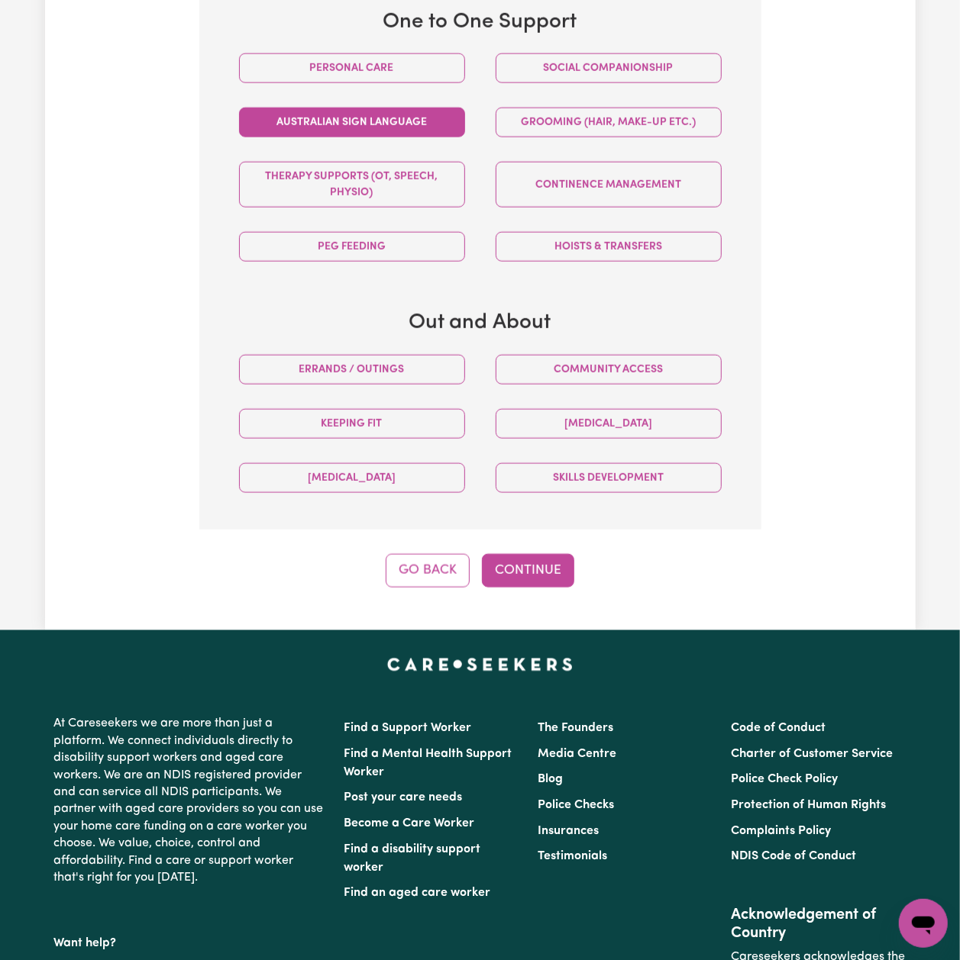
scroll to position [544, 0]
click at [519, 554] on button "Continue" at bounding box center [528, 571] width 92 height 34
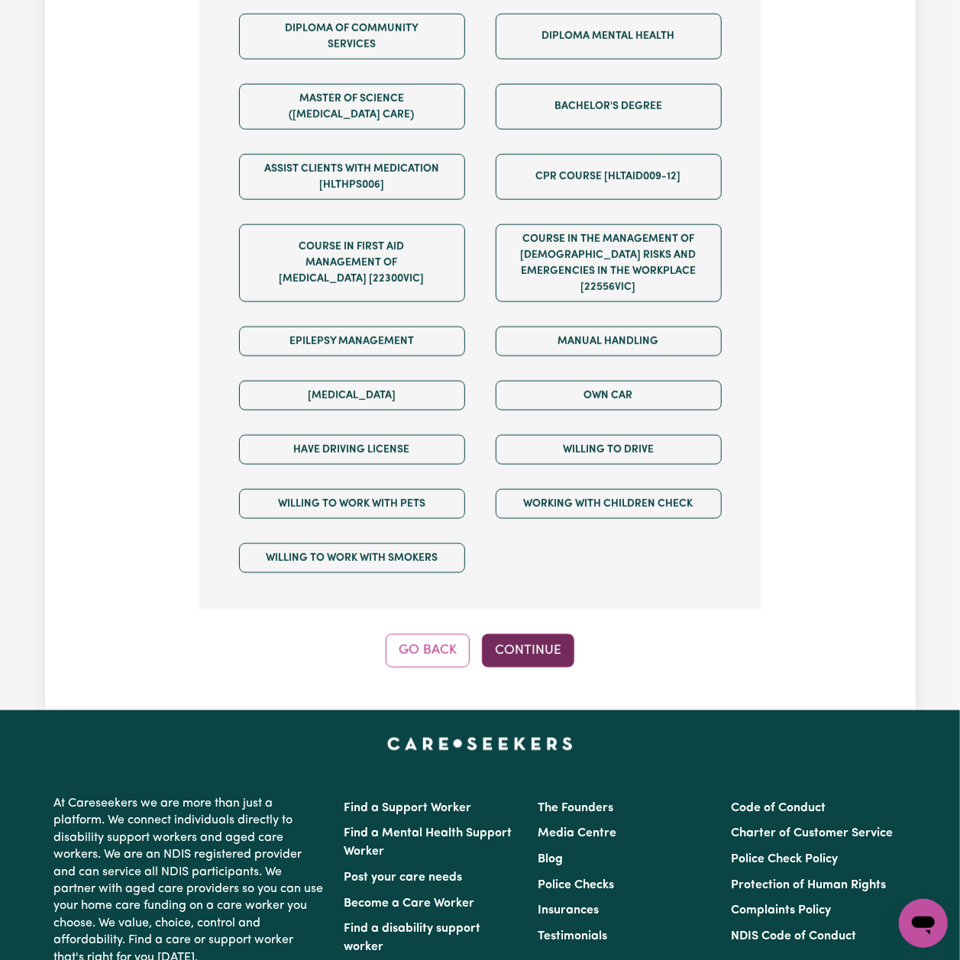
click at [528, 638] on button "Continue" at bounding box center [528, 651] width 92 height 34
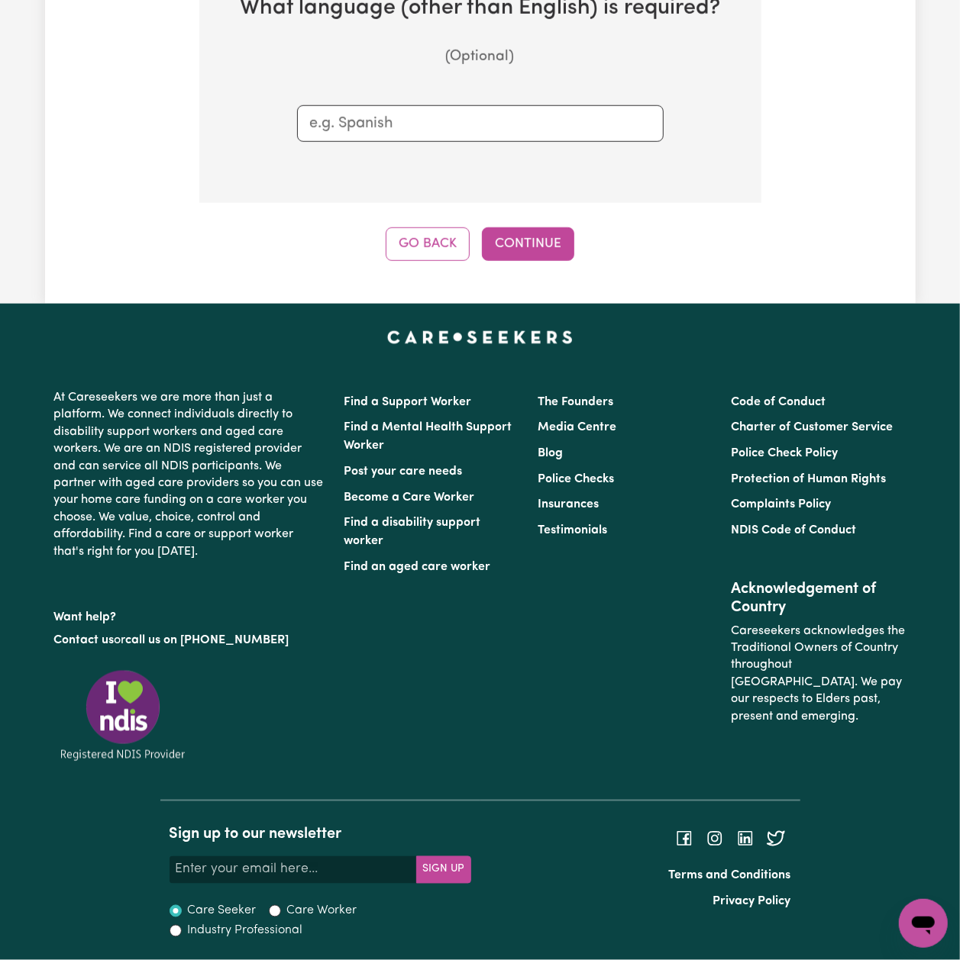
scroll to position [544, 0]
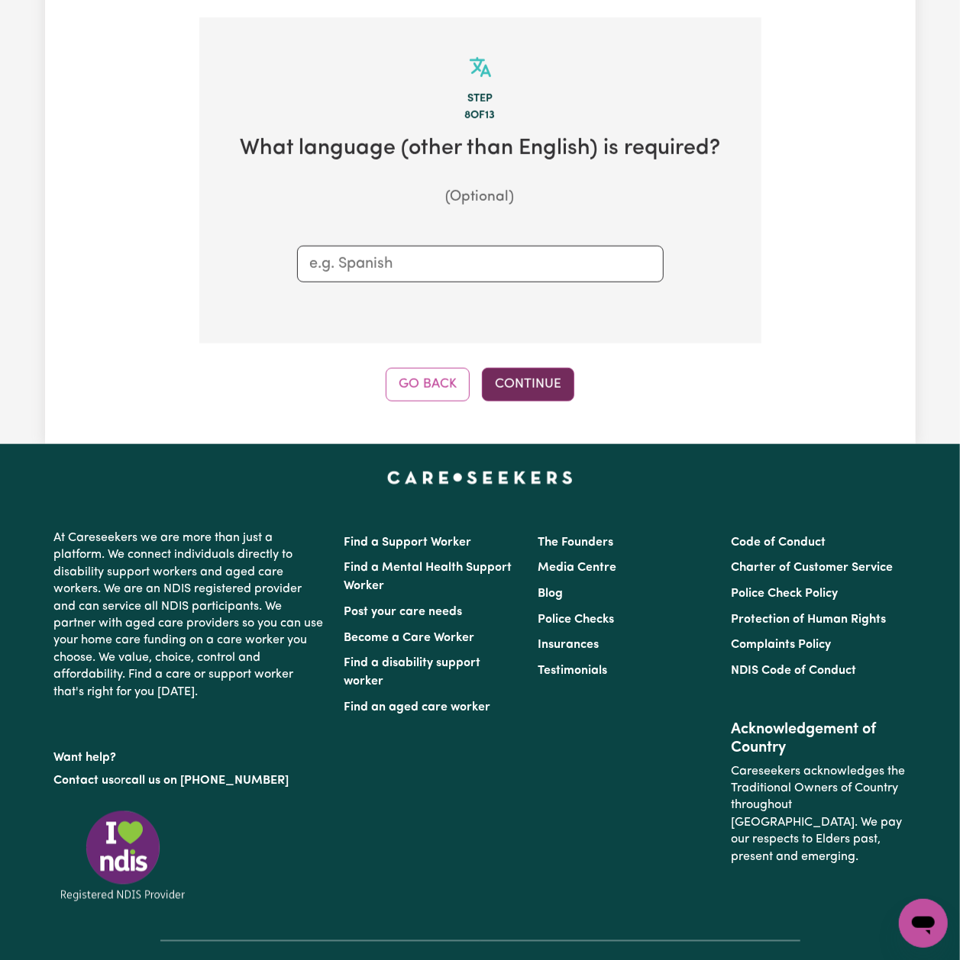
click at [502, 370] on button "Continue" at bounding box center [528, 385] width 92 height 34
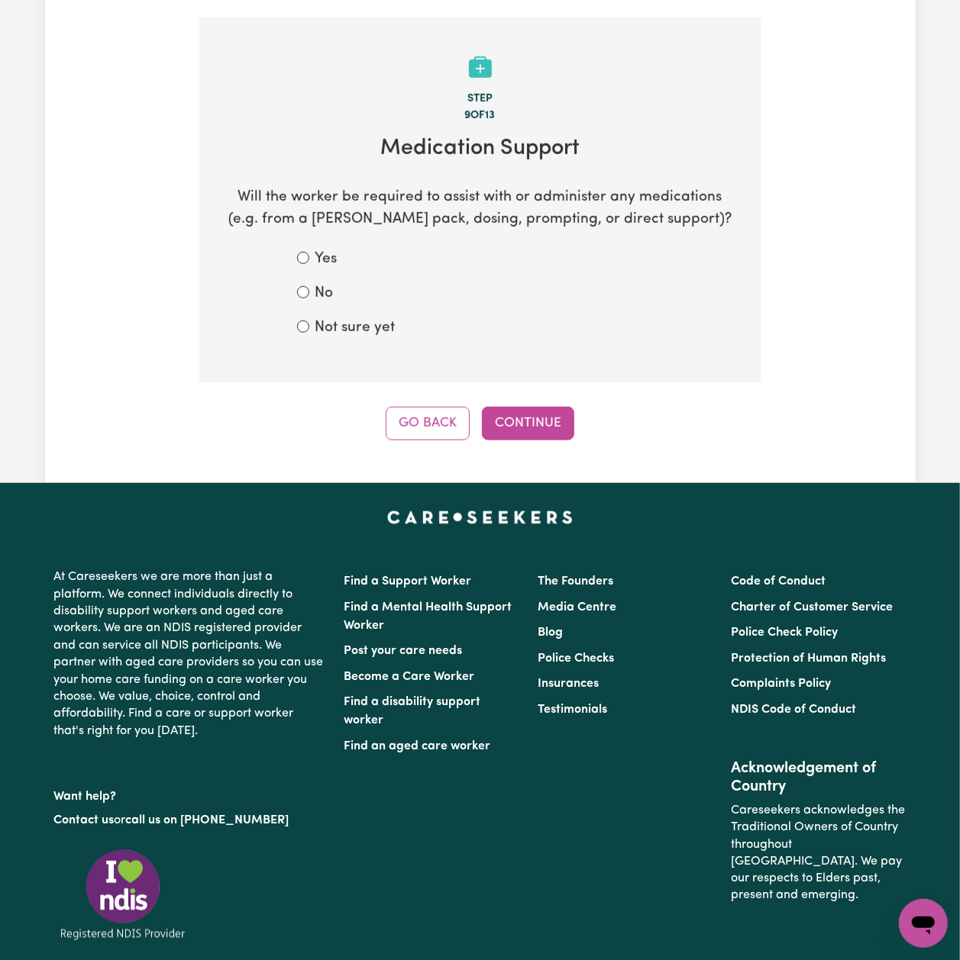
click at [359, 293] on form "Yes No Not sure yet" at bounding box center [480, 294] width 366 height 90
click at [369, 318] on label "Not sure yet" at bounding box center [355, 329] width 80 height 22
click at [309, 321] on input "Not sure yet" at bounding box center [303, 327] width 12 height 12
radio input "true"
click at [519, 408] on button "Continue" at bounding box center [528, 424] width 92 height 34
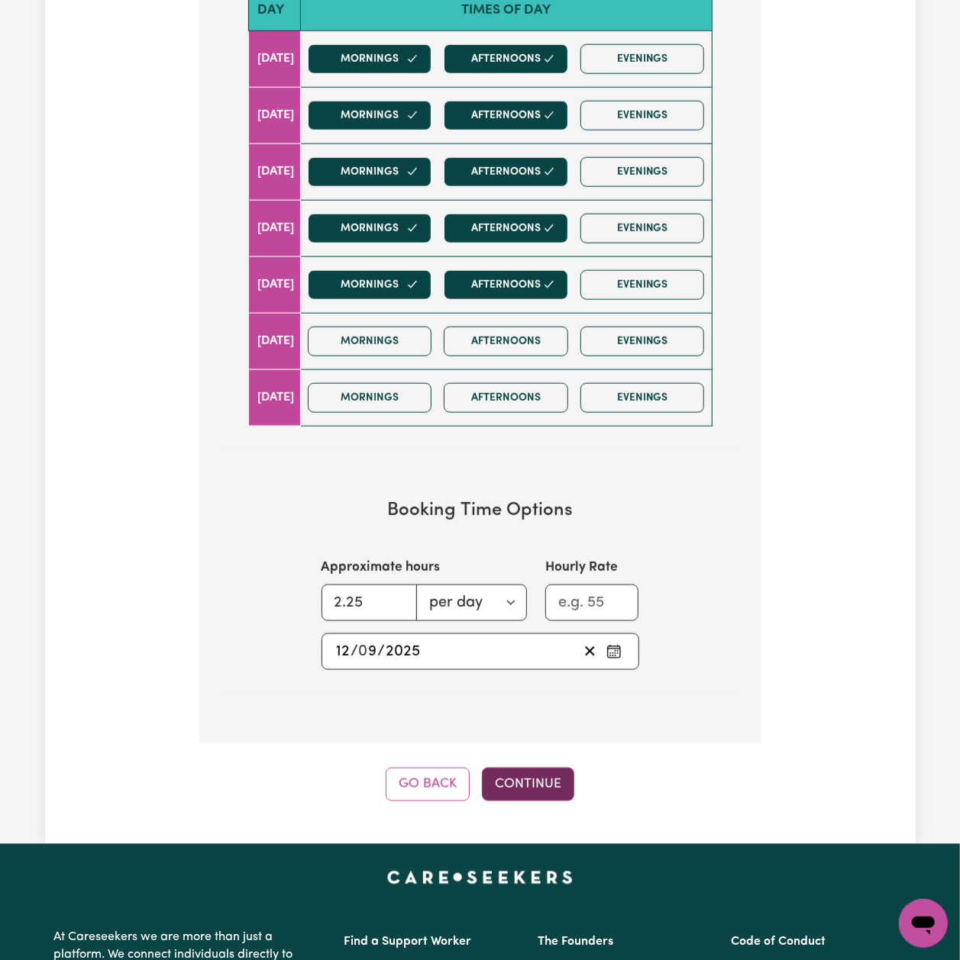
click at [537, 780] on button "Continue" at bounding box center [528, 785] width 92 height 34
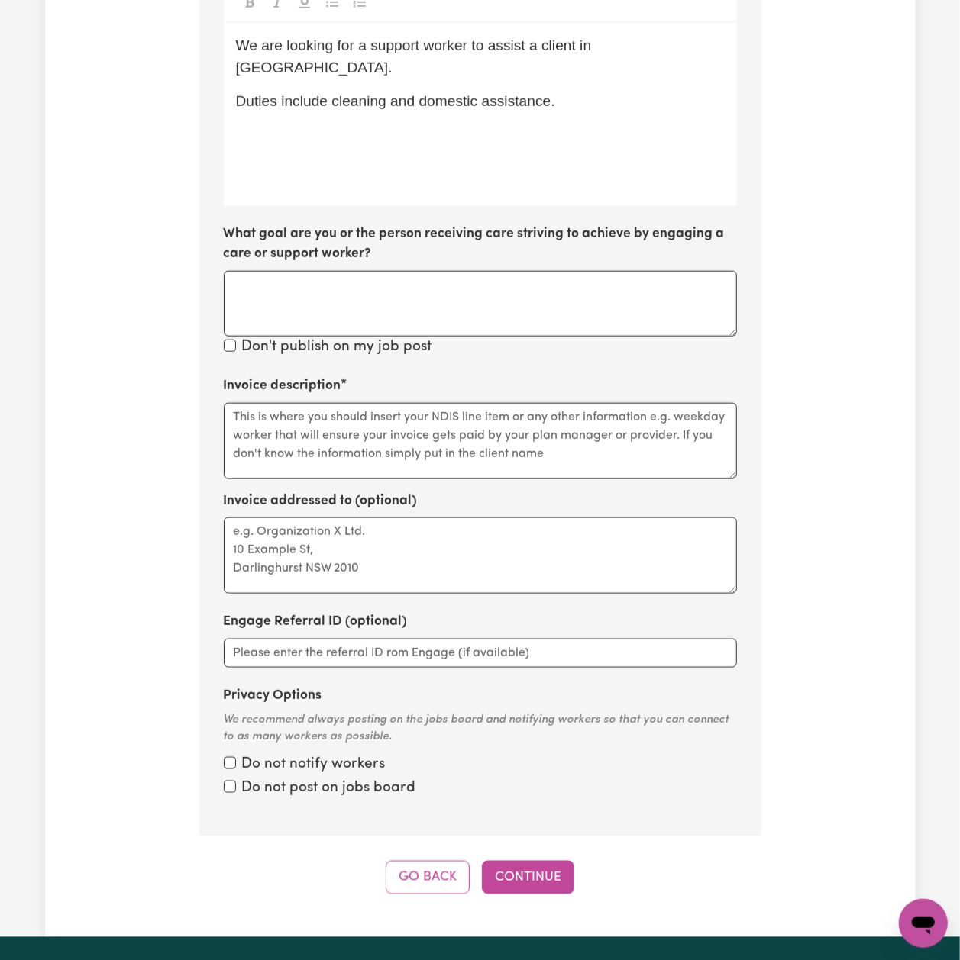
scroll to position [544, 0]
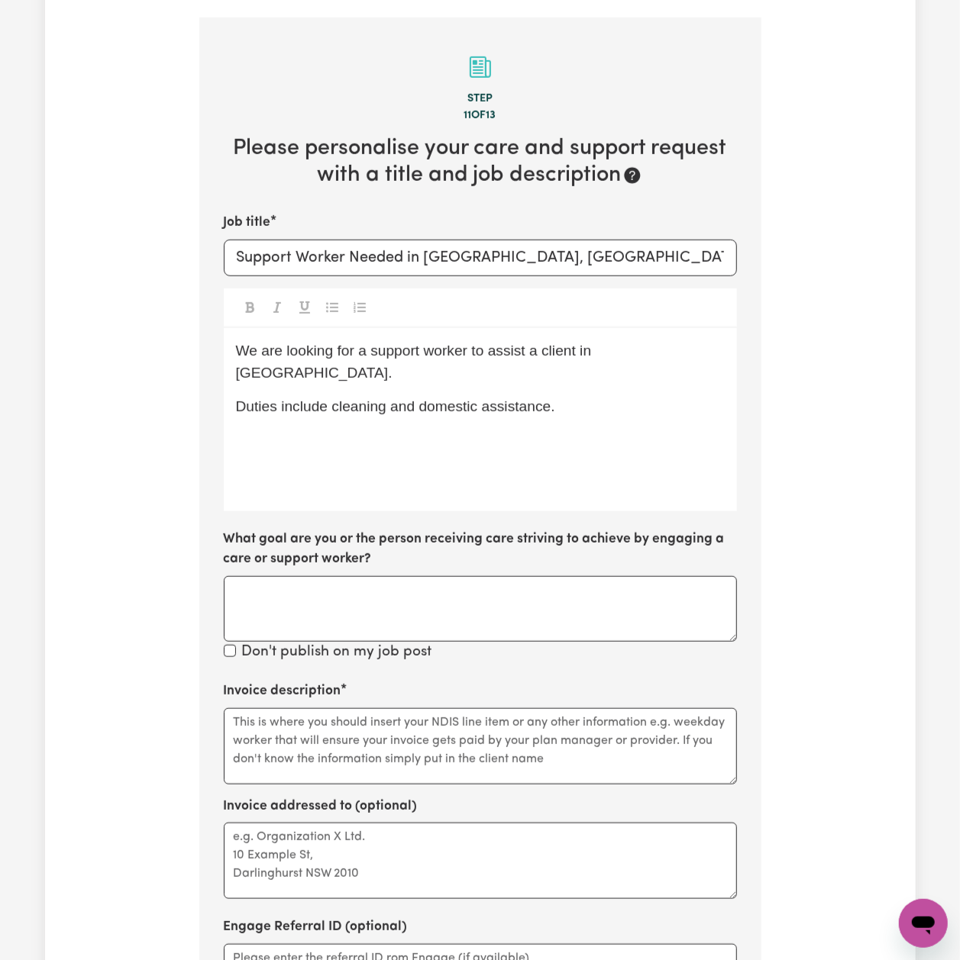
drag, startPoint x: 382, startPoint y: 386, endPoint x: 359, endPoint y: 452, distance: 69.8
click at [383, 398] on span "Duties include cleaning and domestic assistance." at bounding box center [395, 406] width 319 height 16
click at [649, 396] on p "Duties include cleaning services and domestic assistance." at bounding box center [480, 407] width 489 height 22
click at [385, 433] on span "The shift timings will be 4 shifts a week, 2-3 hours each shift." at bounding box center [432, 441] width 393 height 16
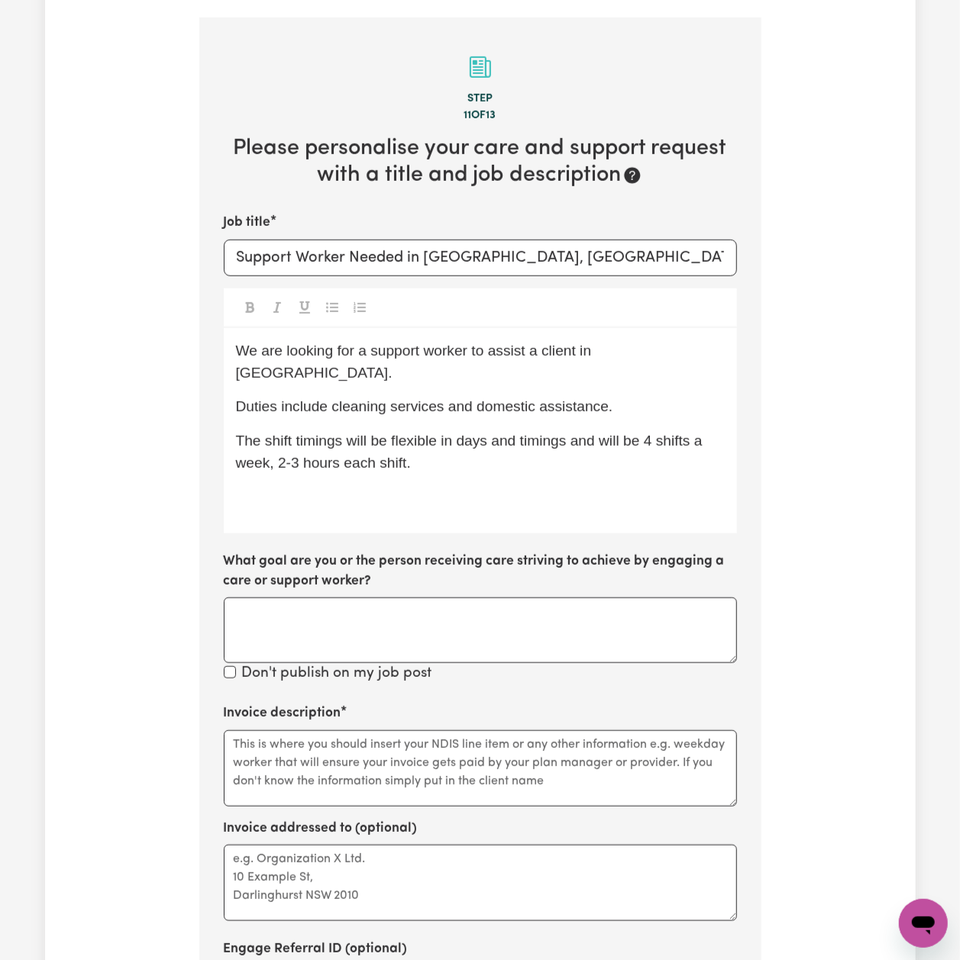
click at [318, 487] on p "﻿" at bounding box center [480, 498] width 489 height 22
click at [298, 492] on div "We are looking for a support worker to assist a client in [GEOGRAPHIC_DATA]. Du…" at bounding box center [480, 430] width 513 height 205
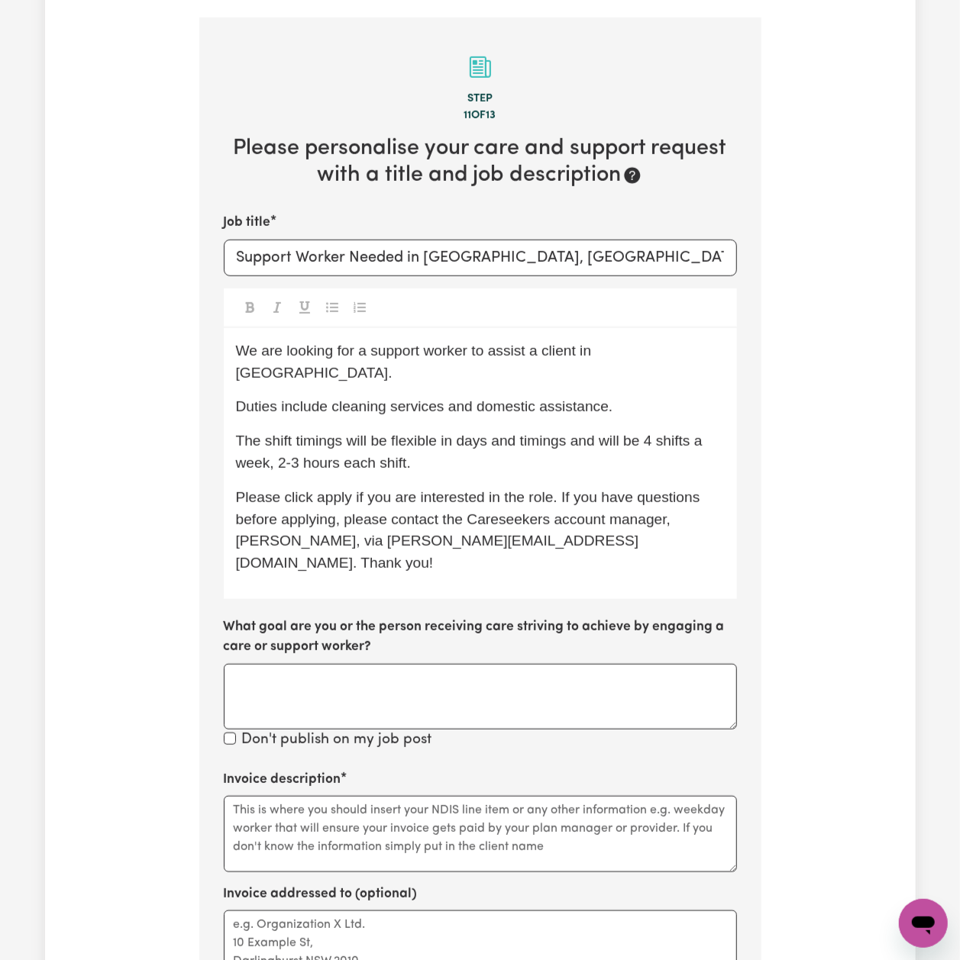
click at [676, 502] on span "Please click apply if you are interested in the role. If you have questions bef…" at bounding box center [470, 530] width 468 height 82
copy span "[PERSON_NAME]"
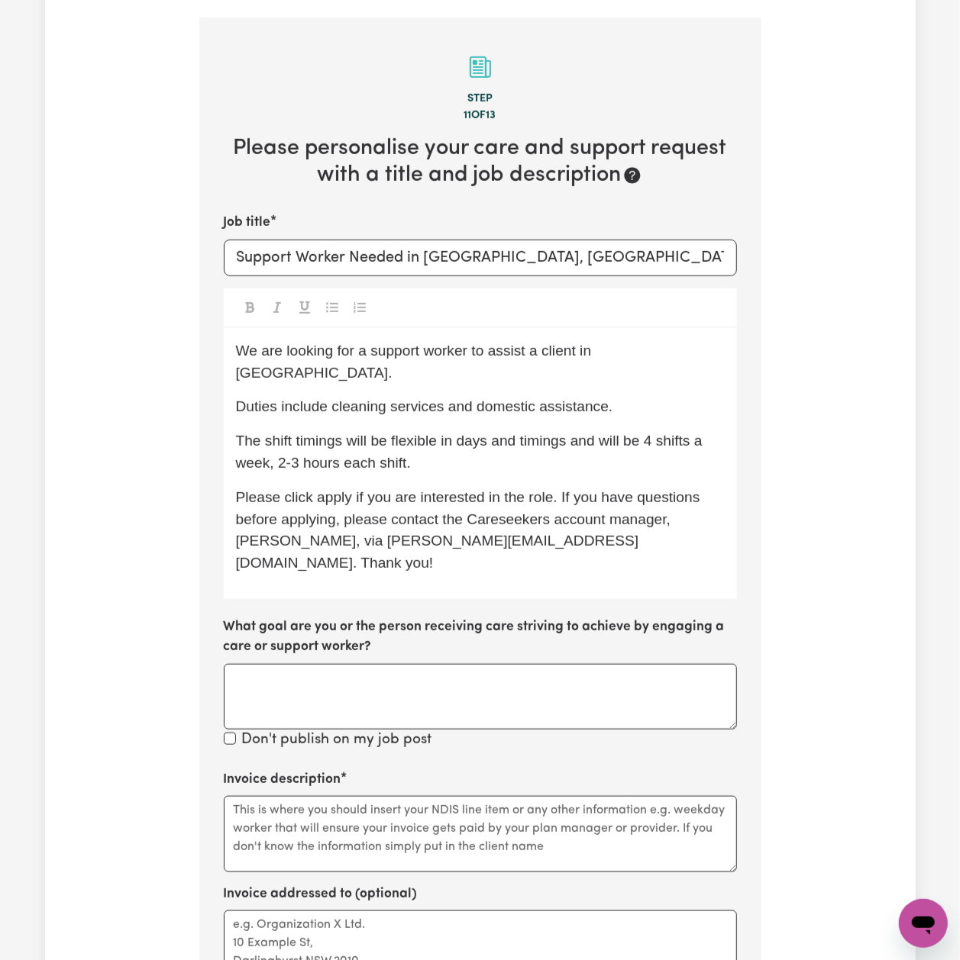
click at [276, 528] on span "Please click apply if you are interested in the role. If you have questions bef…" at bounding box center [470, 530] width 468 height 82
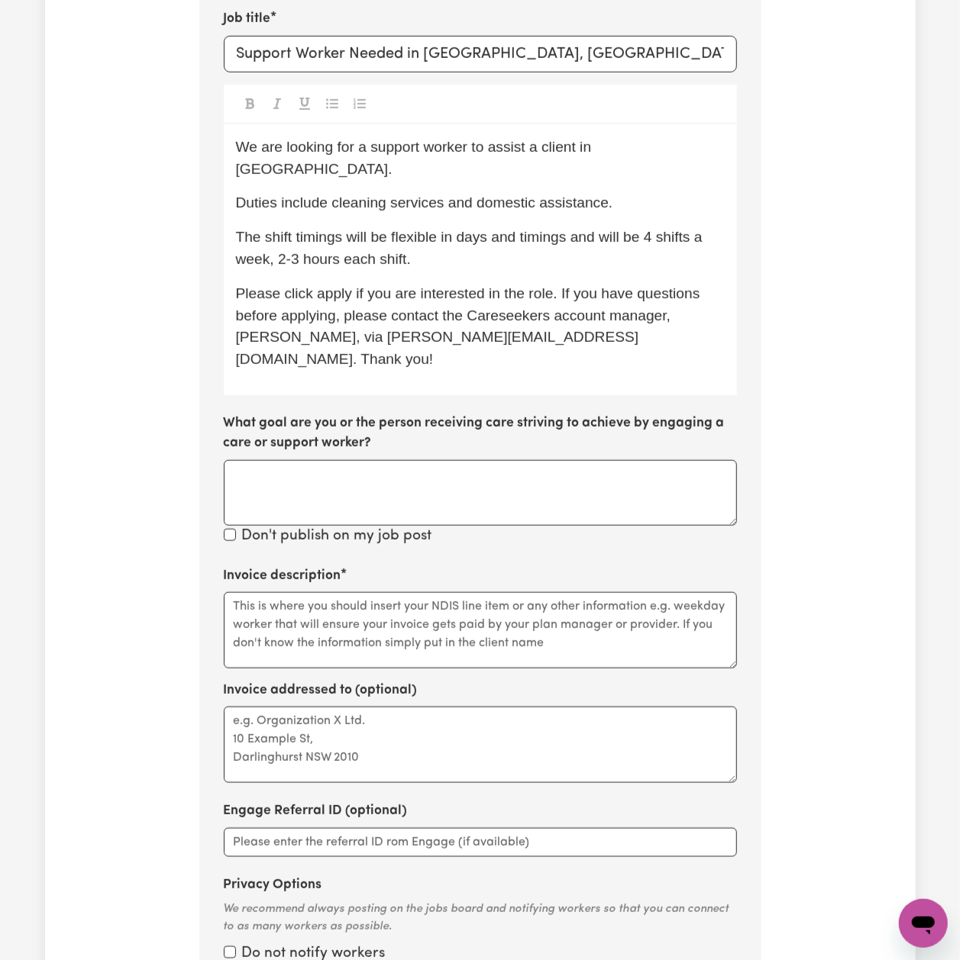
scroll to position [850, 0]
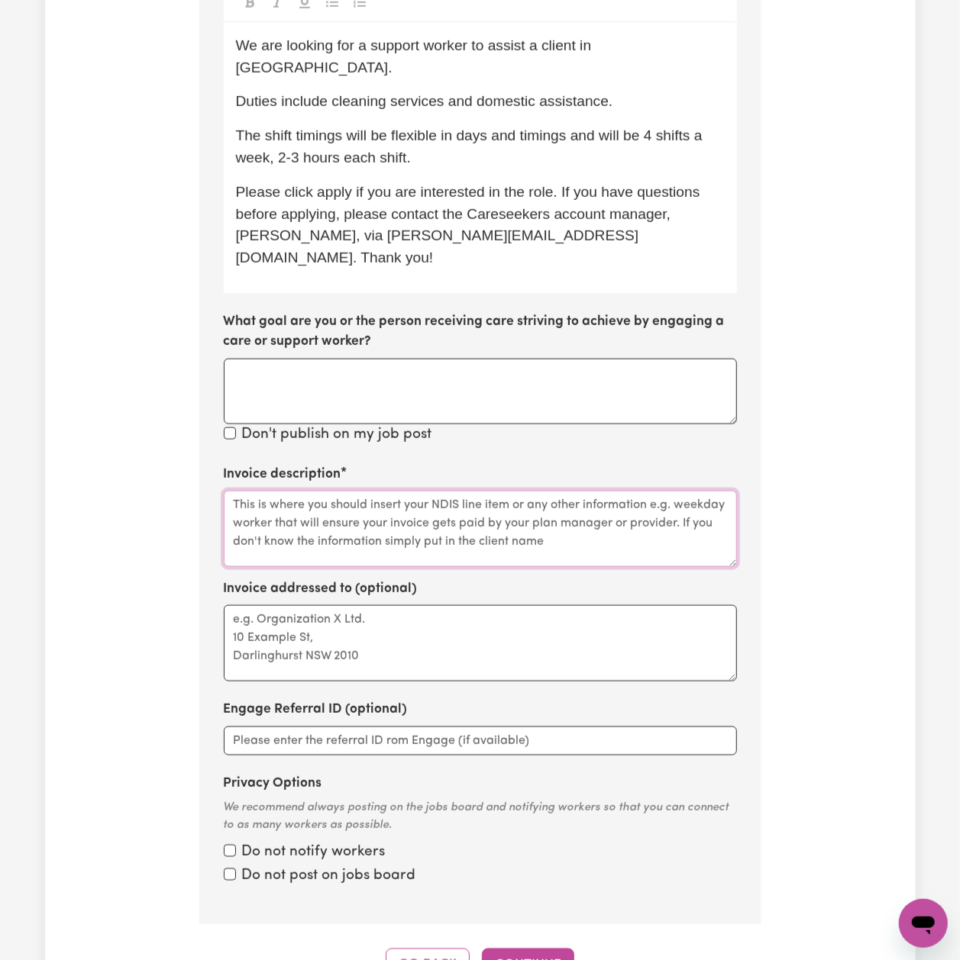
click at [301, 523] on textarea "Invoice description" at bounding box center [480, 529] width 513 height 76
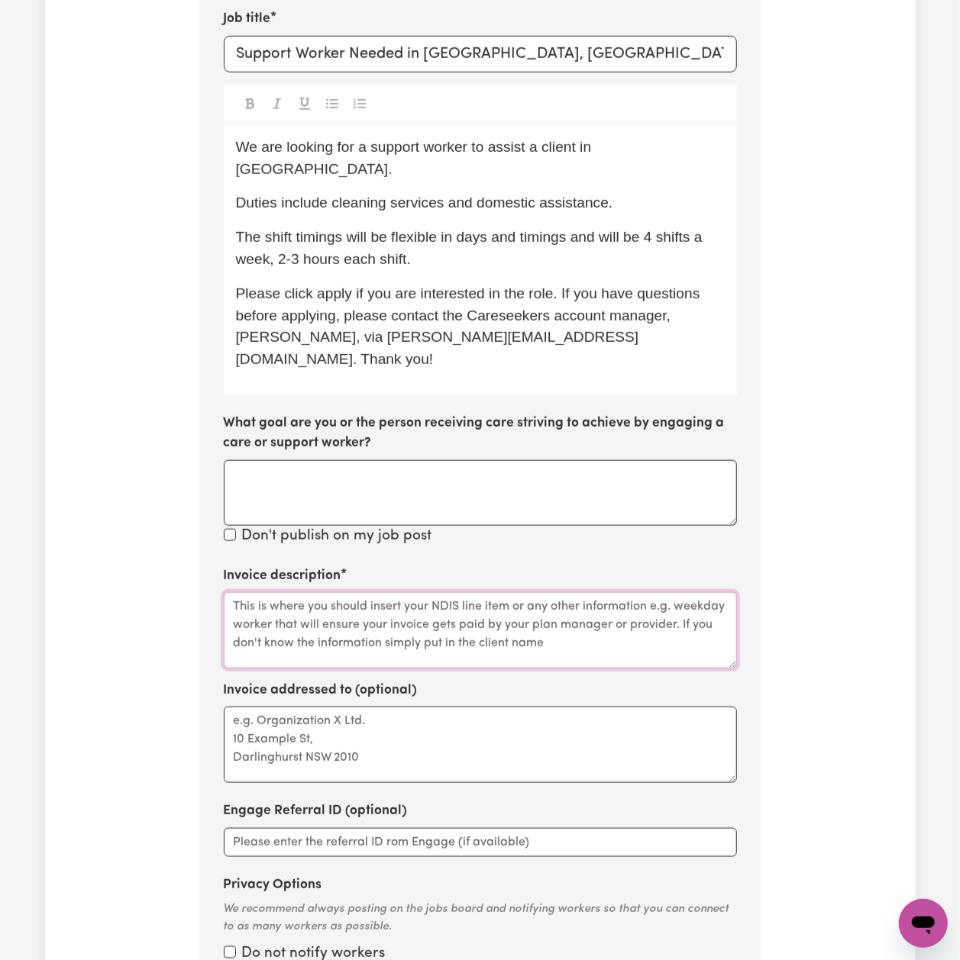
scroll to position [646, 0]
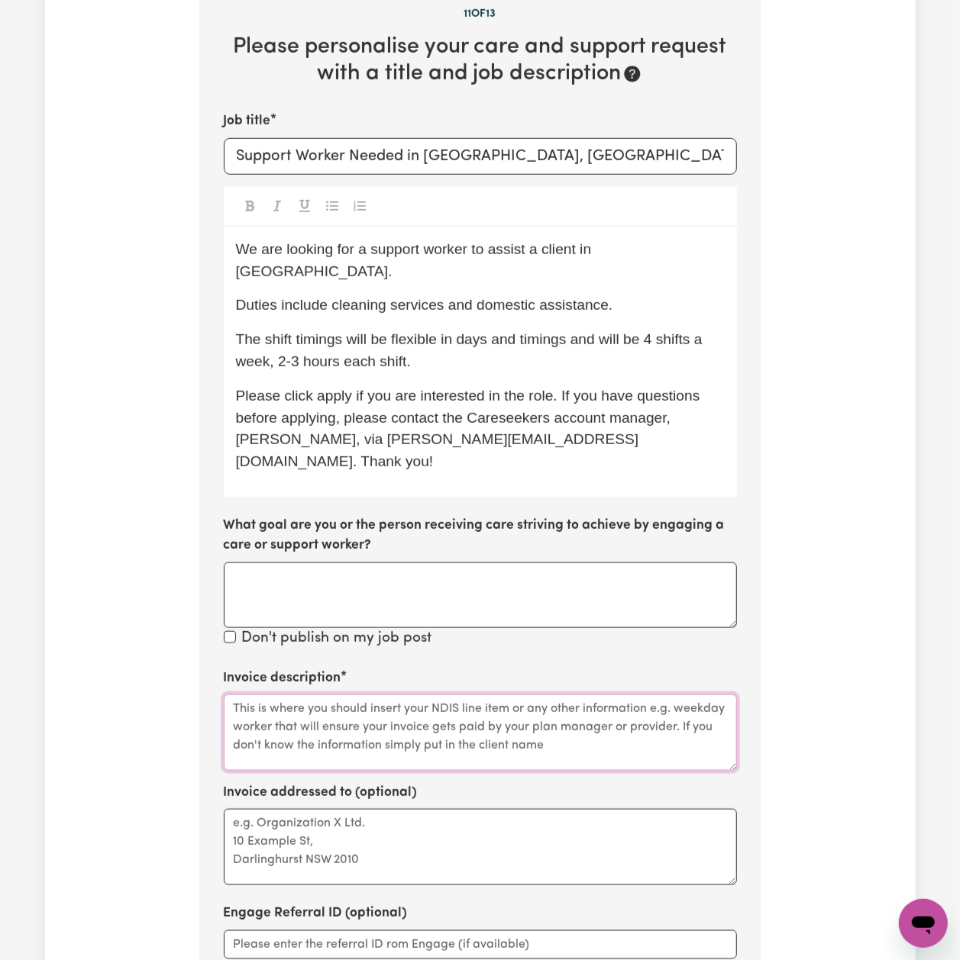
click at [306, 695] on textarea "Invoice description" at bounding box center [480, 733] width 513 height 76
paste textarea "Domestic support"
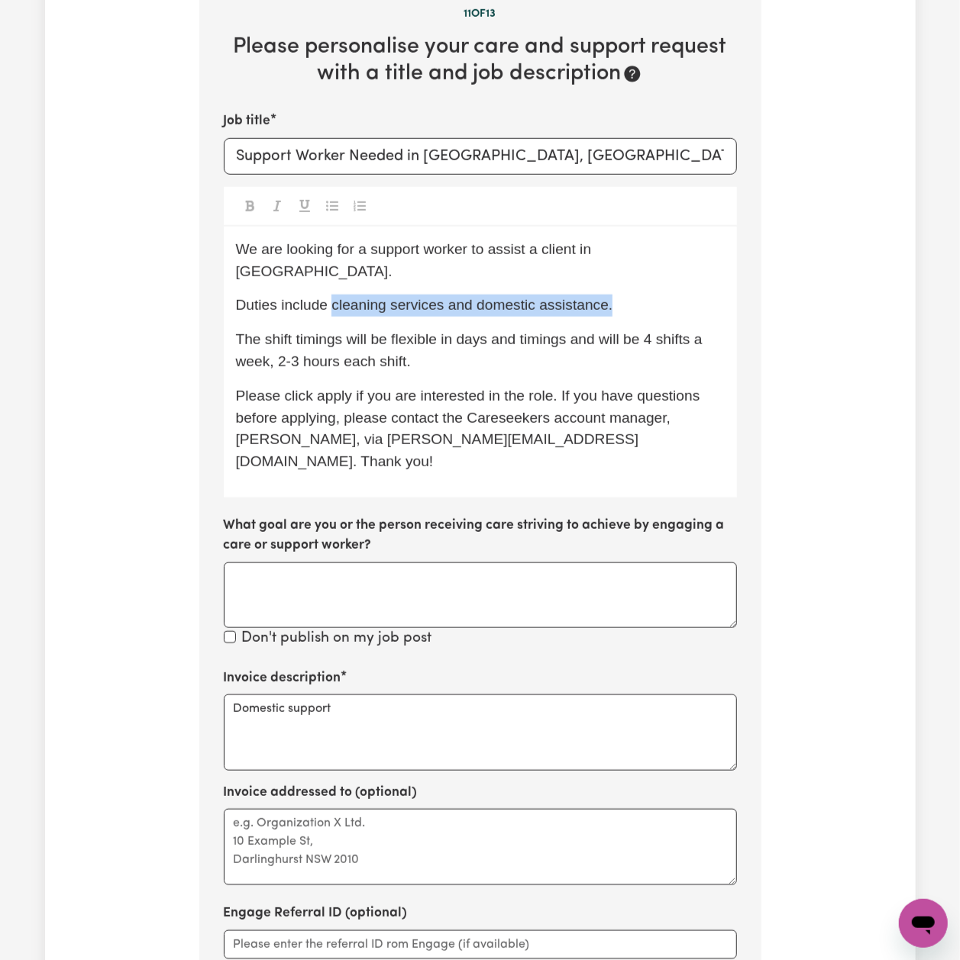
drag, startPoint x: 331, startPoint y: 285, endPoint x: 605, endPoint y: 290, distance: 274.1
click at [605, 297] on span "Duties include cleaning services and domestic assistance." at bounding box center [424, 305] width 377 height 16
copy span "cleaning services and domestic assistance."
click at [282, 695] on textarea "Domestic support" at bounding box center [480, 733] width 513 height 76
paste textarea "cleaning services and domestic assistance."
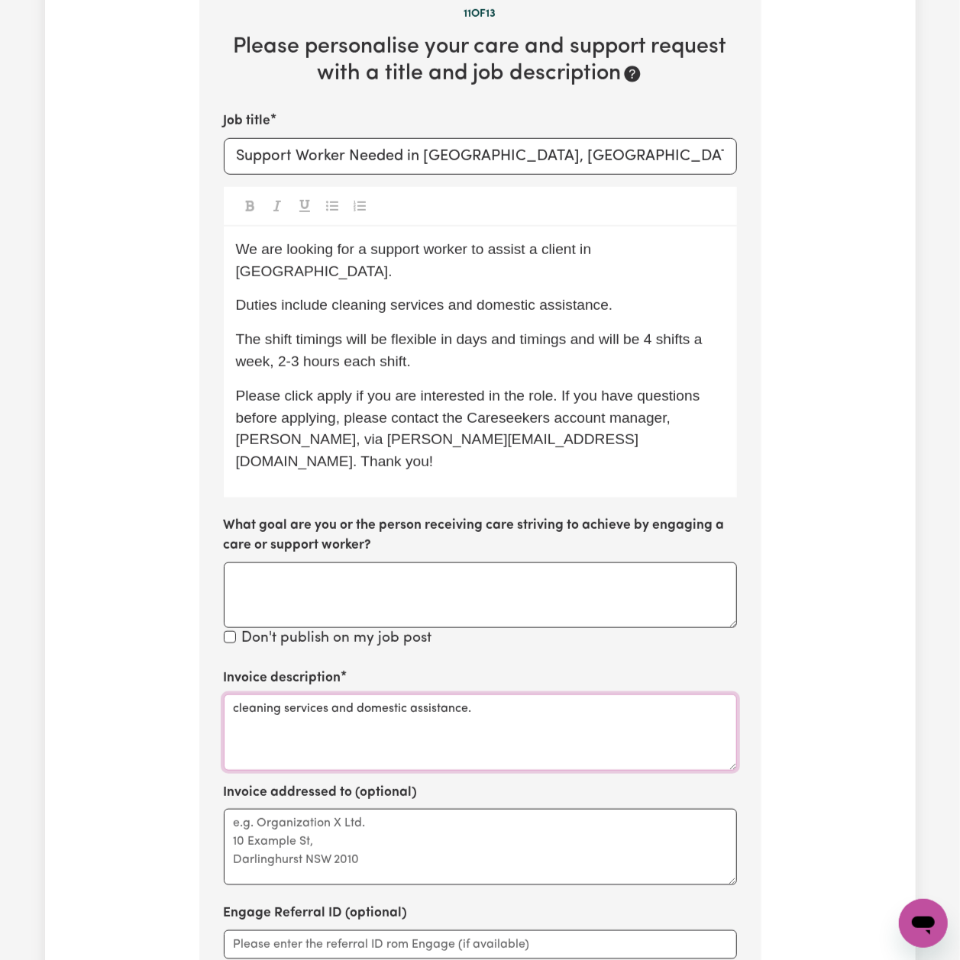
click at [234, 695] on textarea "cleaning services and domestic assistance." at bounding box center [480, 733] width 513 height 76
drag, startPoint x: 240, startPoint y: 663, endPoint x: 209, endPoint y: 666, distance: 30.6
click at [209, 666] on section "Step 11 of 13 Please personalise your care and support request with a title and…" at bounding box center [480, 522] width 562 height 1212
click at [289, 695] on textarea "Cleaning services and domestic assistance." at bounding box center [480, 733] width 513 height 76
click at [361, 695] on textarea "Cleaning Services and domestic assistance." at bounding box center [480, 733] width 513 height 76
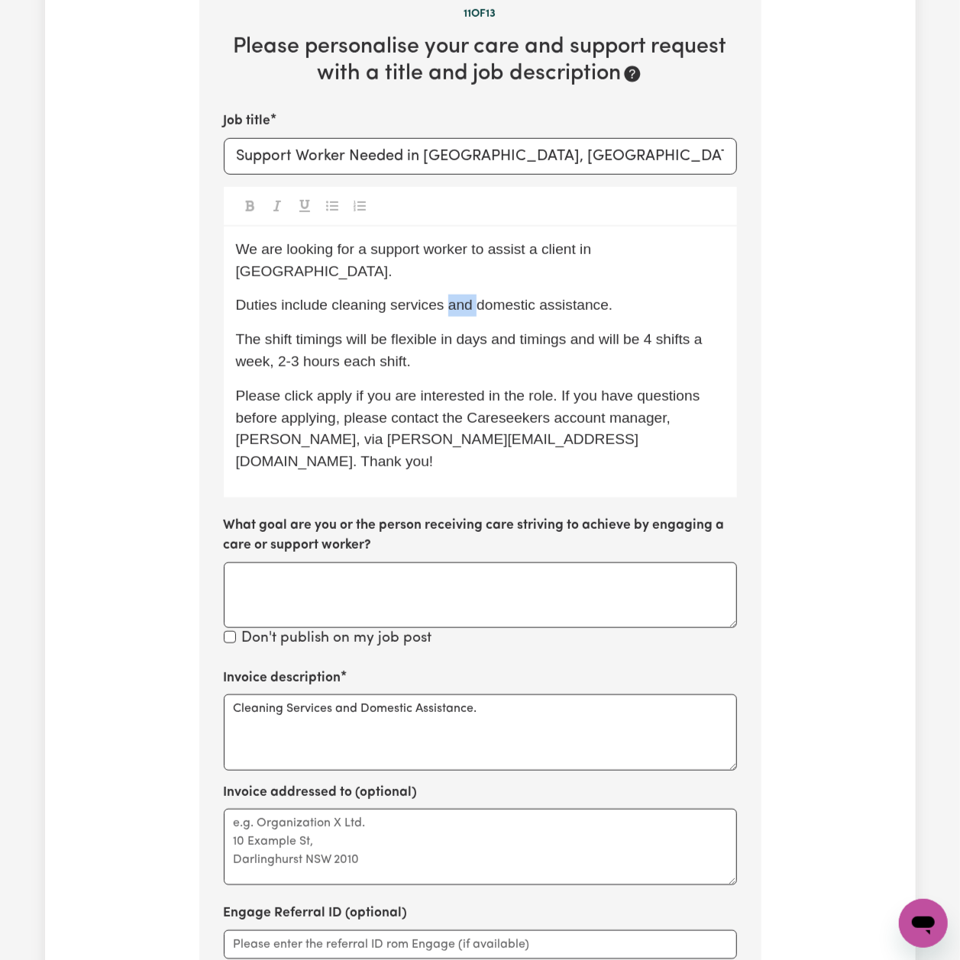
drag, startPoint x: 472, startPoint y: 285, endPoint x: 447, endPoint y: 289, distance: 25.4
click at [447, 297] on span "Duties include cleaning services and domestic assistance." at bounding box center [424, 305] width 377 height 16
click at [435, 388] on span "Please click apply if you are interested in the role. If you have questions bef…" at bounding box center [470, 429] width 468 height 82
drag, startPoint x: 438, startPoint y: 282, endPoint x: 608, endPoint y: 293, distance: 169.8
click at [608, 297] on span "Duties include cleaning services and domestic assistance." at bounding box center [424, 305] width 377 height 16
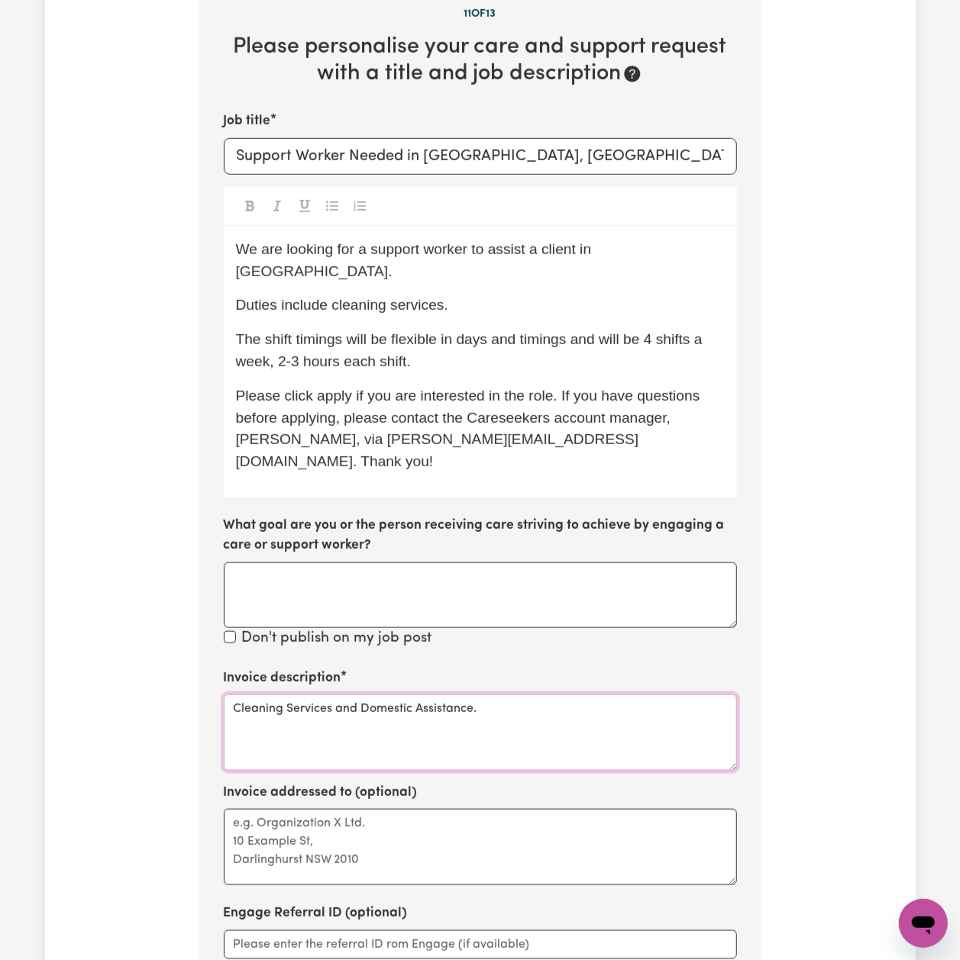
drag, startPoint x: 339, startPoint y: 663, endPoint x: 648, endPoint y: 664, distance: 309.2
click at [648, 695] on textarea "Cleaning Services and Domestic Assistance." at bounding box center [480, 733] width 513 height 76
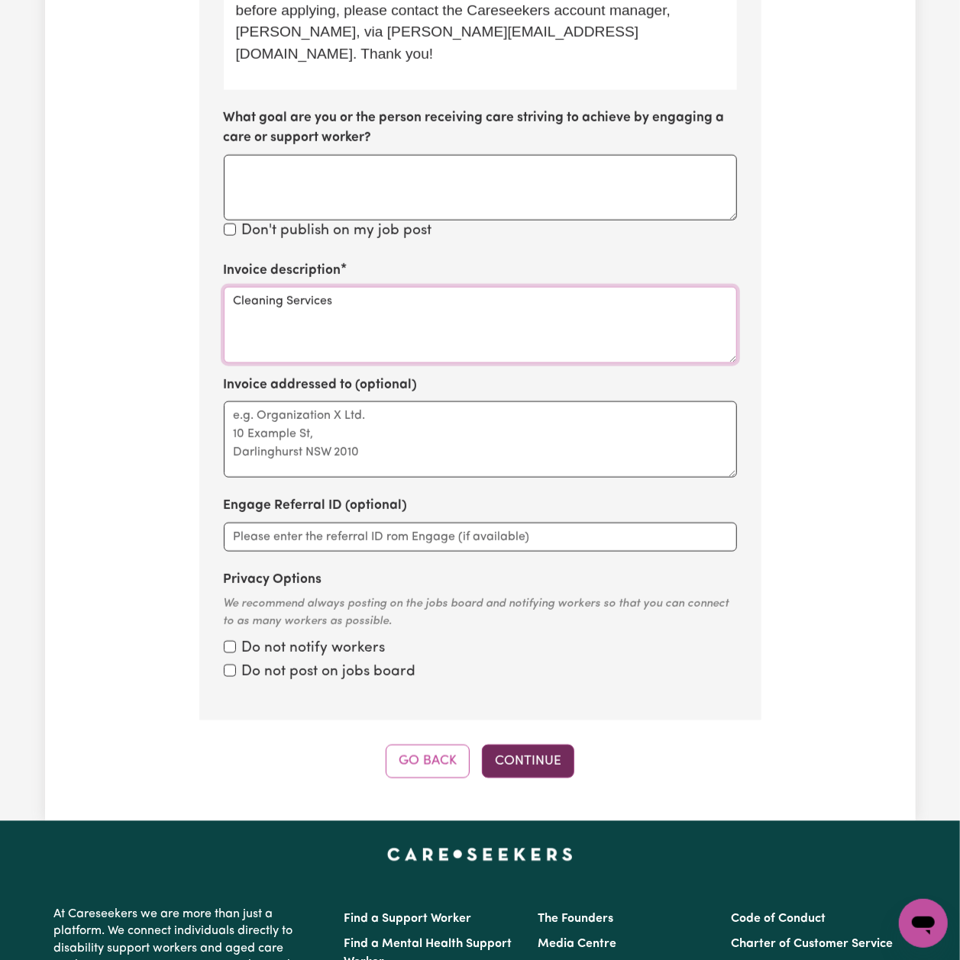
type textarea "Cleaning Services"
click at [534, 745] on button "Continue" at bounding box center [528, 762] width 92 height 34
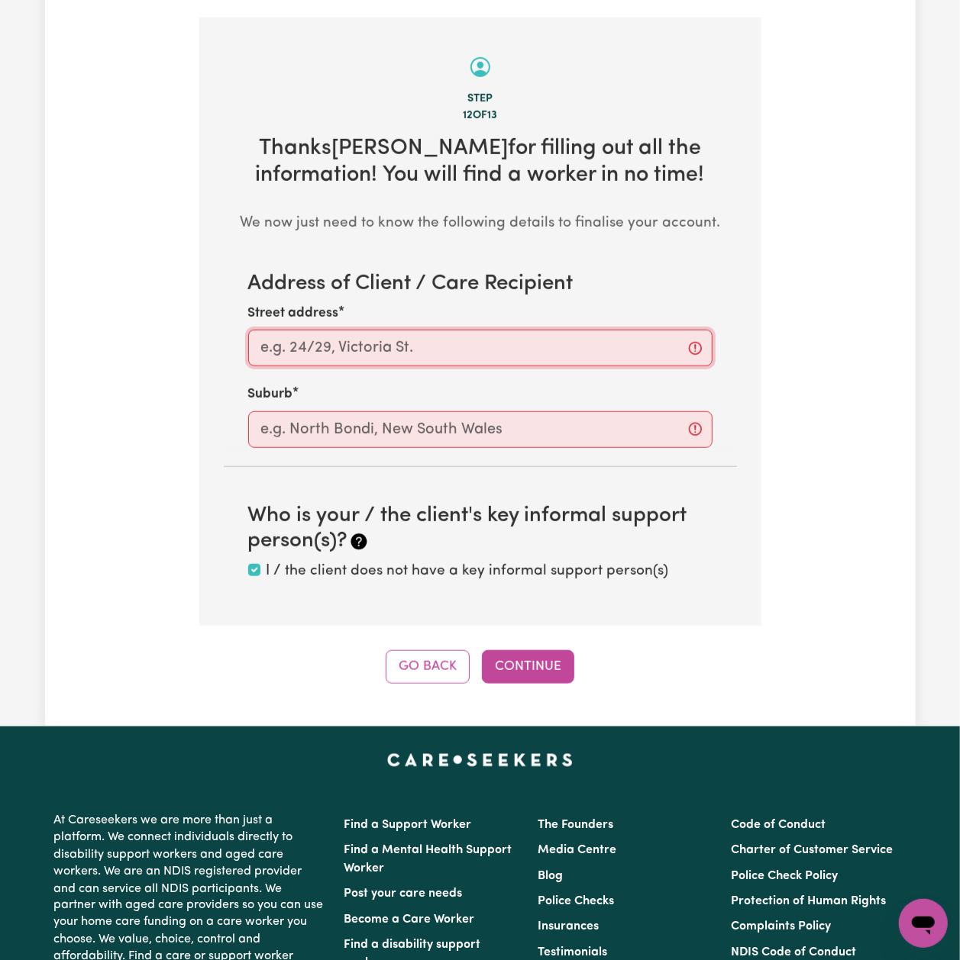
click at [407, 337] on input "Street address" at bounding box center [480, 348] width 464 height 37
paste input "Park [GEOGRAPHIC_DATA]"
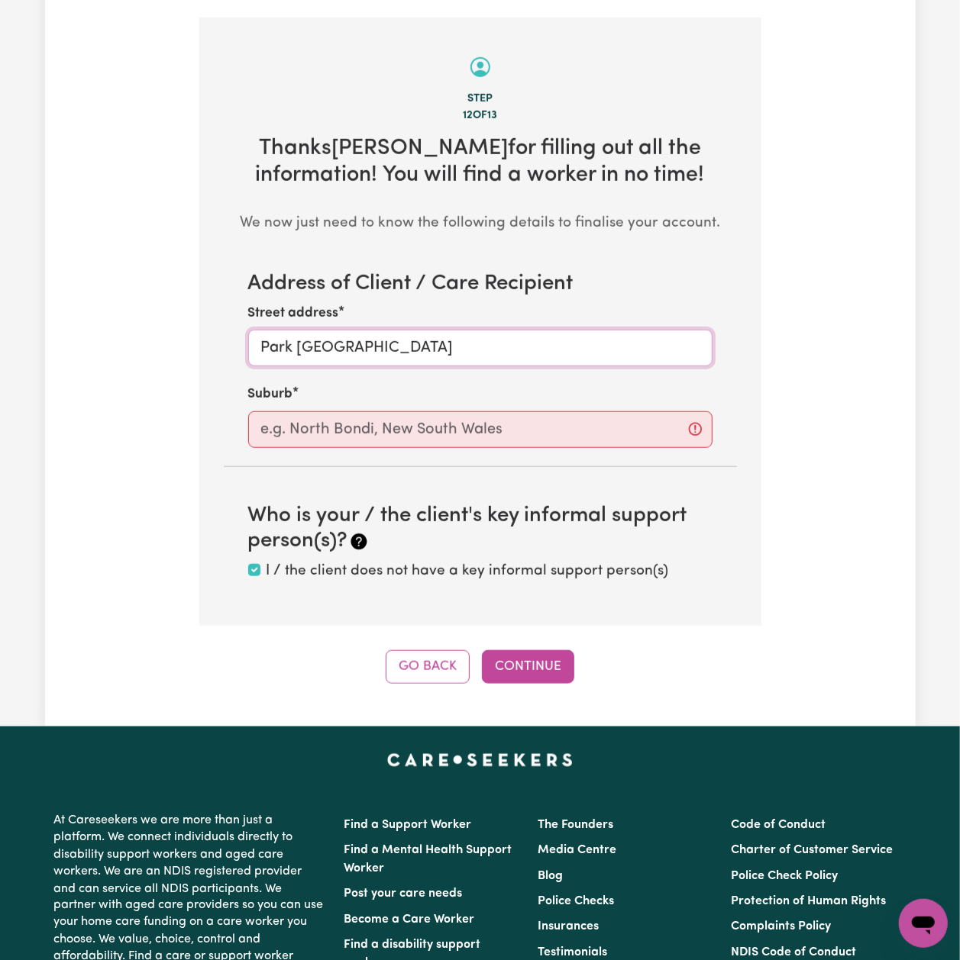
drag, startPoint x: 349, startPoint y: 333, endPoint x: 162, endPoint y: 325, distance: 187.2
click at [162, 325] on div "Tell us your care and support requirements Welcome to Careseekers. We are excit…" at bounding box center [480, 127] width 870 height 1113
type input "Park [GEOGRAPHIC_DATA]"
paste input "Park Rridge"
click at [290, 411] on input "text" at bounding box center [480, 429] width 464 height 37
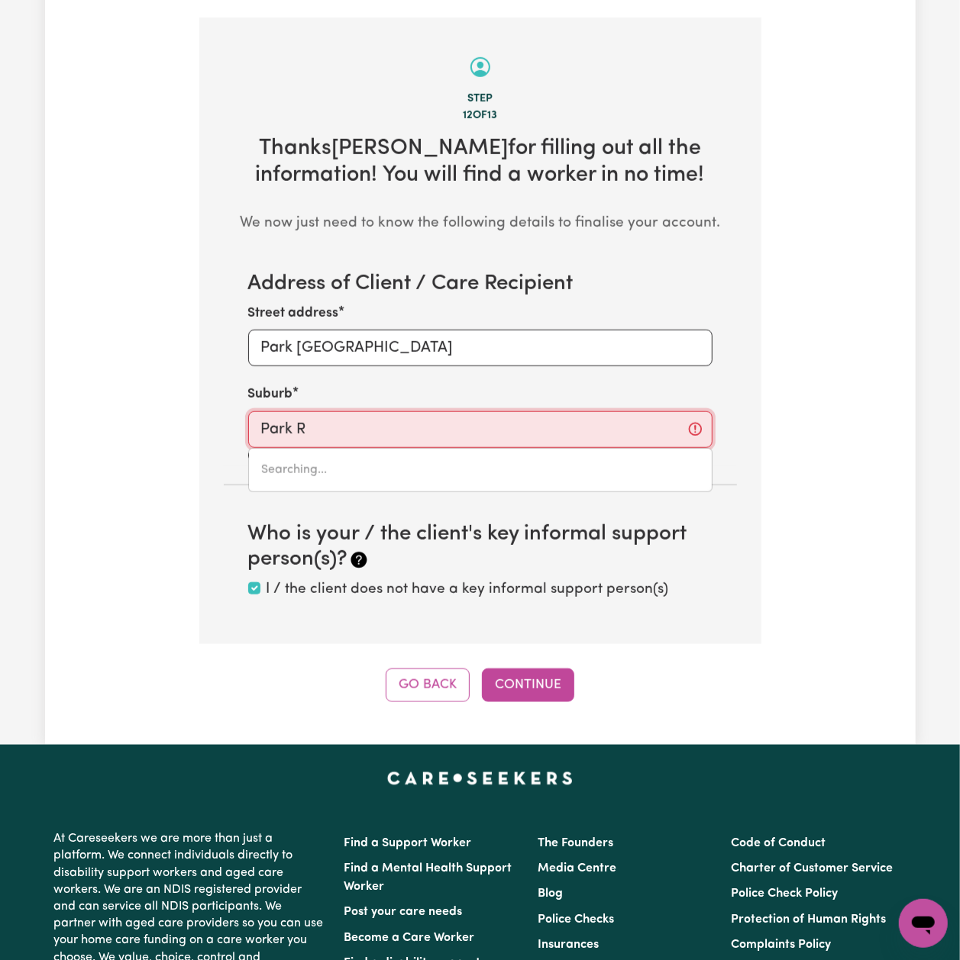
type input "Park"
type input "[GEOGRAPHIC_DATA]"
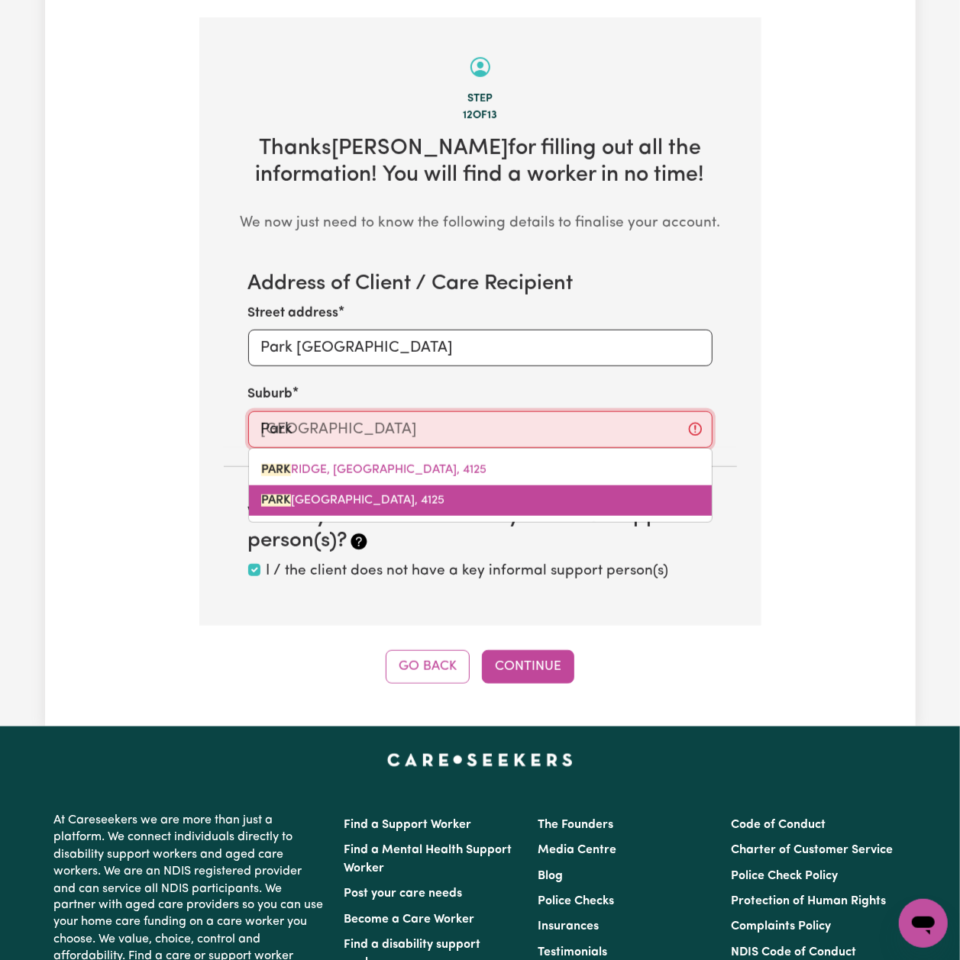
click at [306, 495] on span "[GEOGRAPHIC_DATA]" at bounding box center [352, 501] width 183 height 12
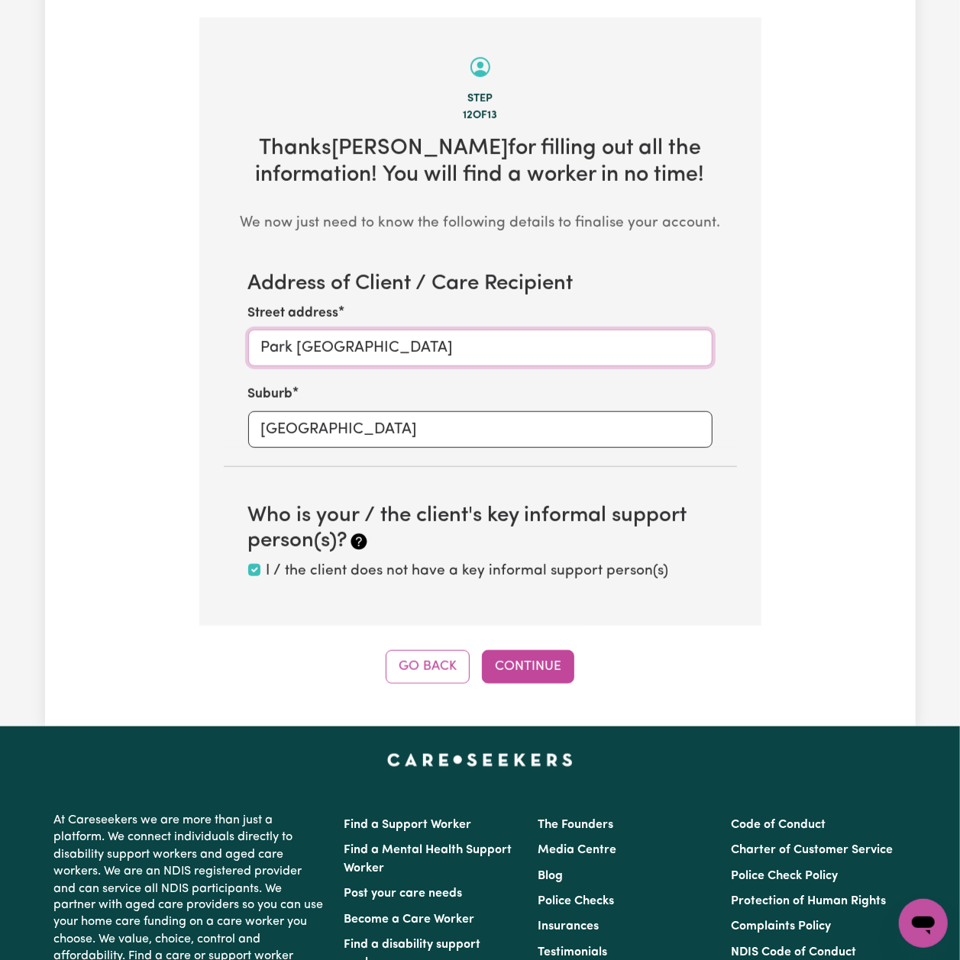
click at [310, 331] on input "Park [GEOGRAPHIC_DATA]" at bounding box center [480, 348] width 464 height 37
type input "[GEOGRAPHIC_DATA] [GEOGRAPHIC_DATA]"
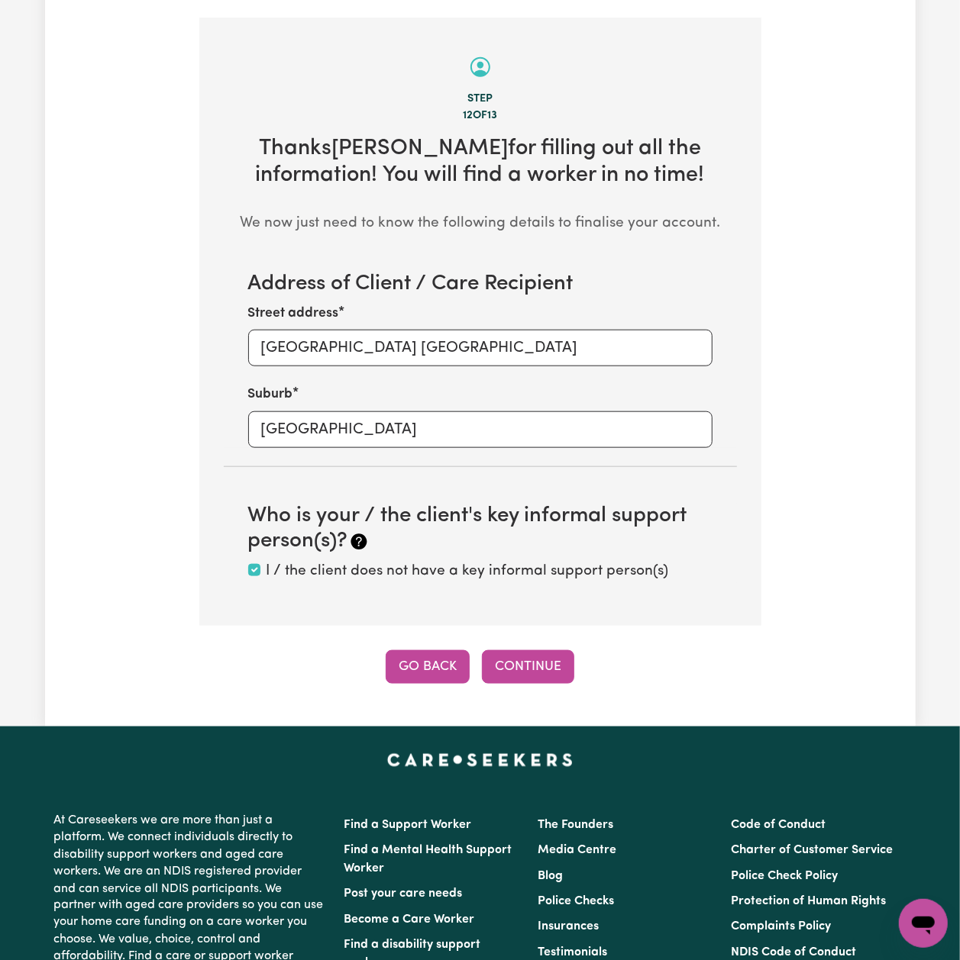
click at [444, 652] on button "Go Back" at bounding box center [427, 667] width 84 height 34
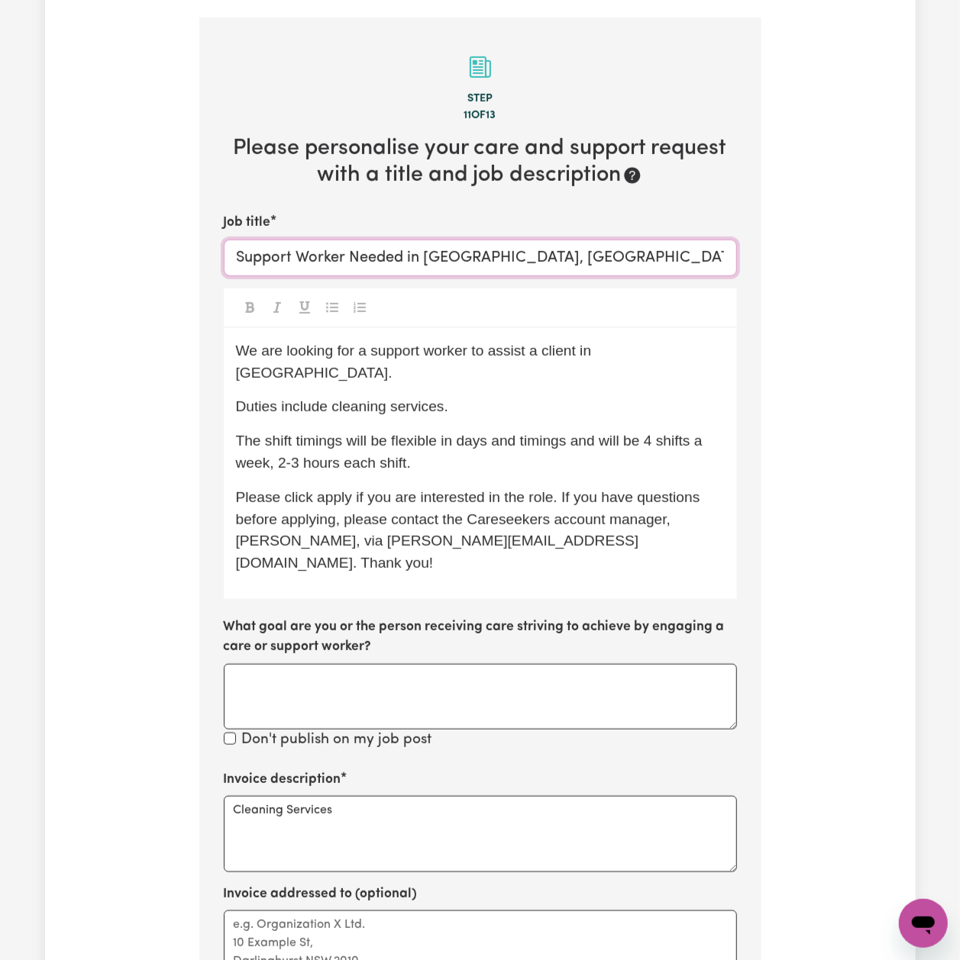
click at [476, 241] on input "Support Worker Needed in [GEOGRAPHIC_DATA], [GEOGRAPHIC_DATA]" at bounding box center [480, 258] width 513 height 37
type input "Support Worker Needed in [GEOGRAPHIC_DATA], [GEOGRAPHIC_DATA]"
click at [595, 343] on span "We are looking for a support worker to assist a client in [GEOGRAPHIC_DATA]." at bounding box center [416, 362] width 360 height 38
click at [543, 447] on p "The shift timings will be flexible in days and timings and will be 4 shifts a w…" at bounding box center [480, 453] width 489 height 44
drag, startPoint x: 400, startPoint y: 244, endPoint x: 569, endPoint y: 257, distance: 170.0
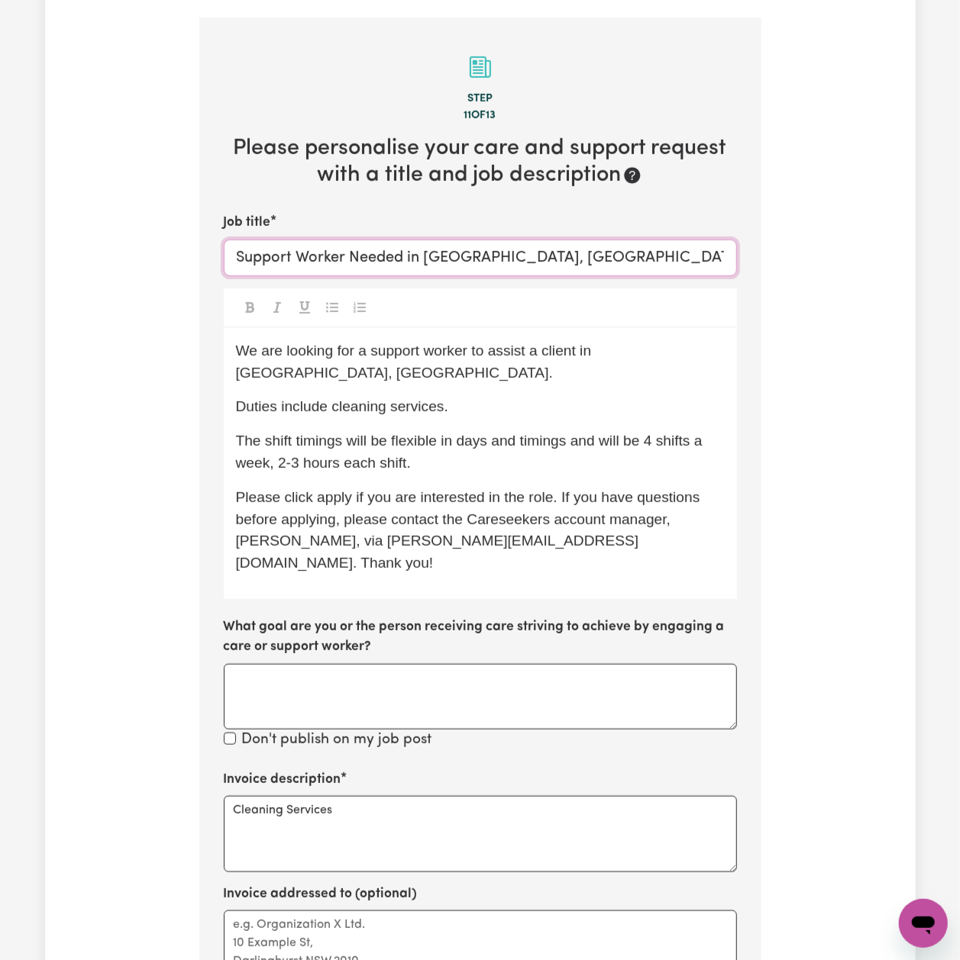
click at [569, 257] on input "Support Worker Needed in [GEOGRAPHIC_DATA], [GEOGRAPHIC_DATA]" at bounding box center [480, 258] width 513 height 37
drag, startPoint x: 583, startPoint y: 333, endPoint x: 614, endPoint y: 467, distance: 137.9
click at [615, 461] on div "We are looking for a support worker to assist a client in [GEOGRAPHIC_DATA], [G…" at bounding box center [480, 463] width 513 height 271
click at [583, 553] on div "We are looking for a support worker to assist a client in [GEOGRAPHIC_DATA], [G…" at bounding box center [480, 463] width 513 height 271
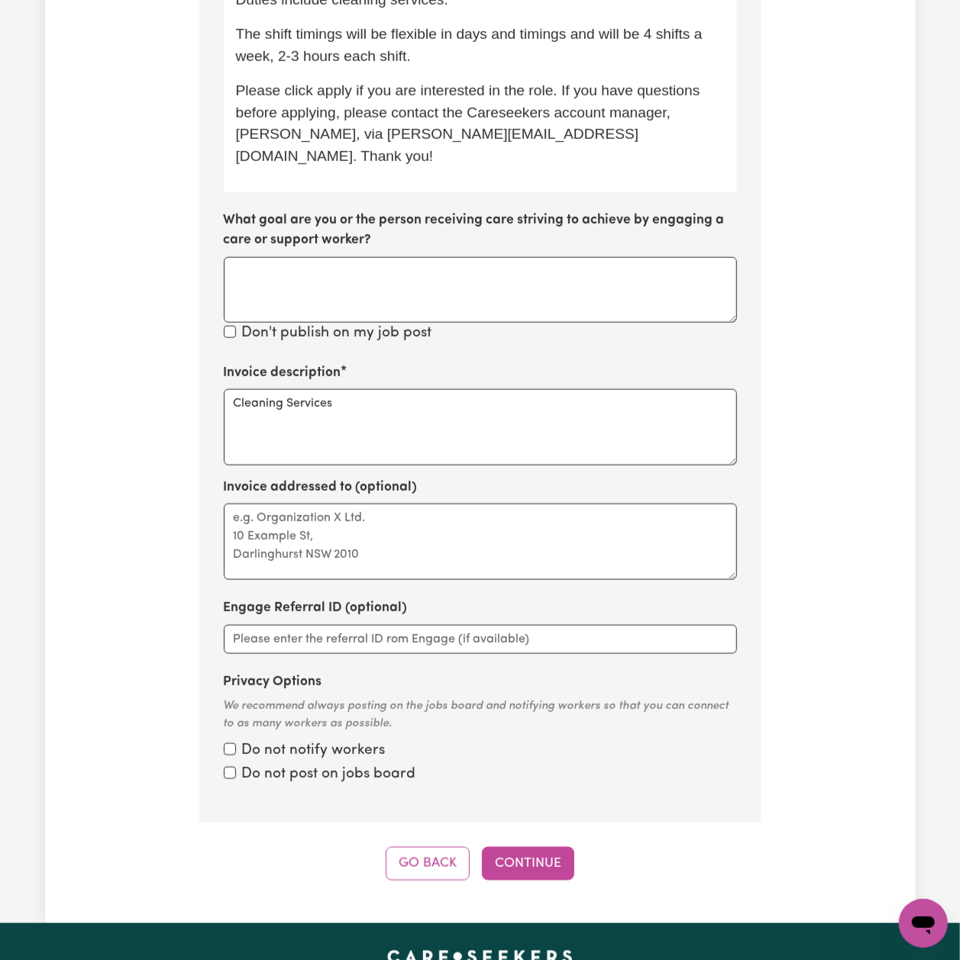
scroll to position [1155, 0]
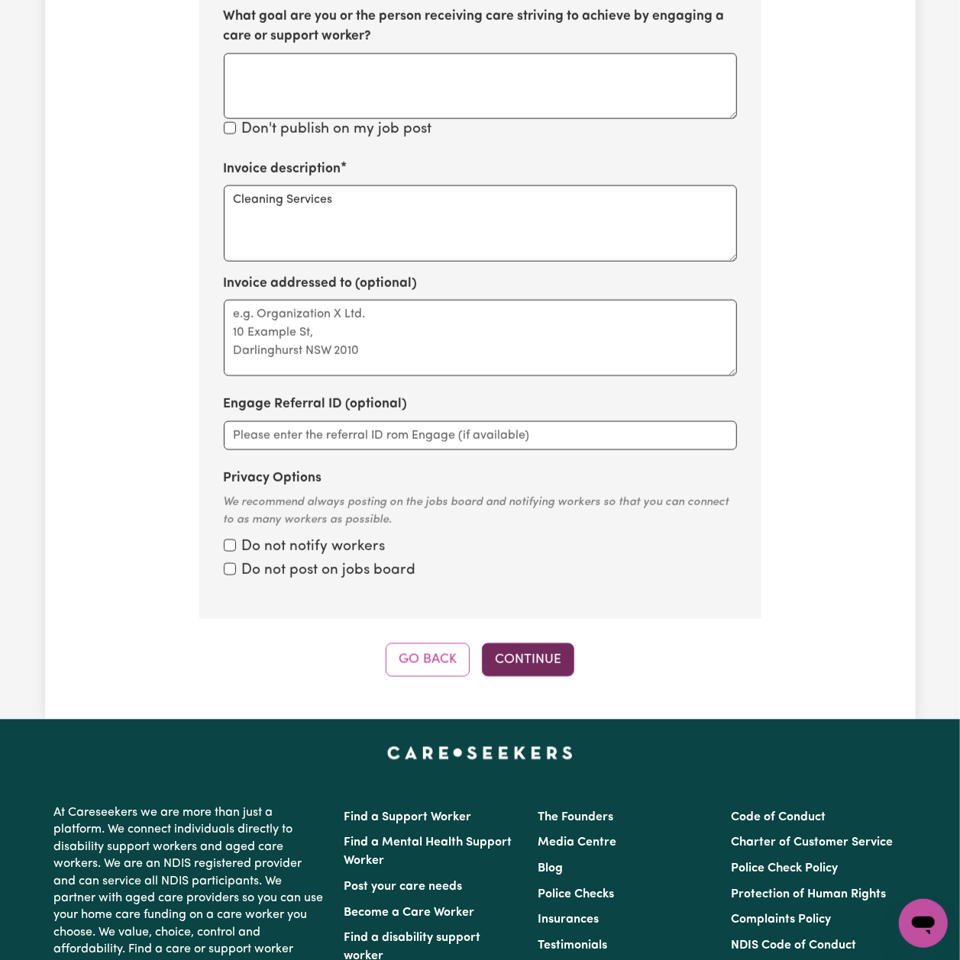
click at [553, 643] on button "Continue" at bounding box center [528, 660] width 92 height 34
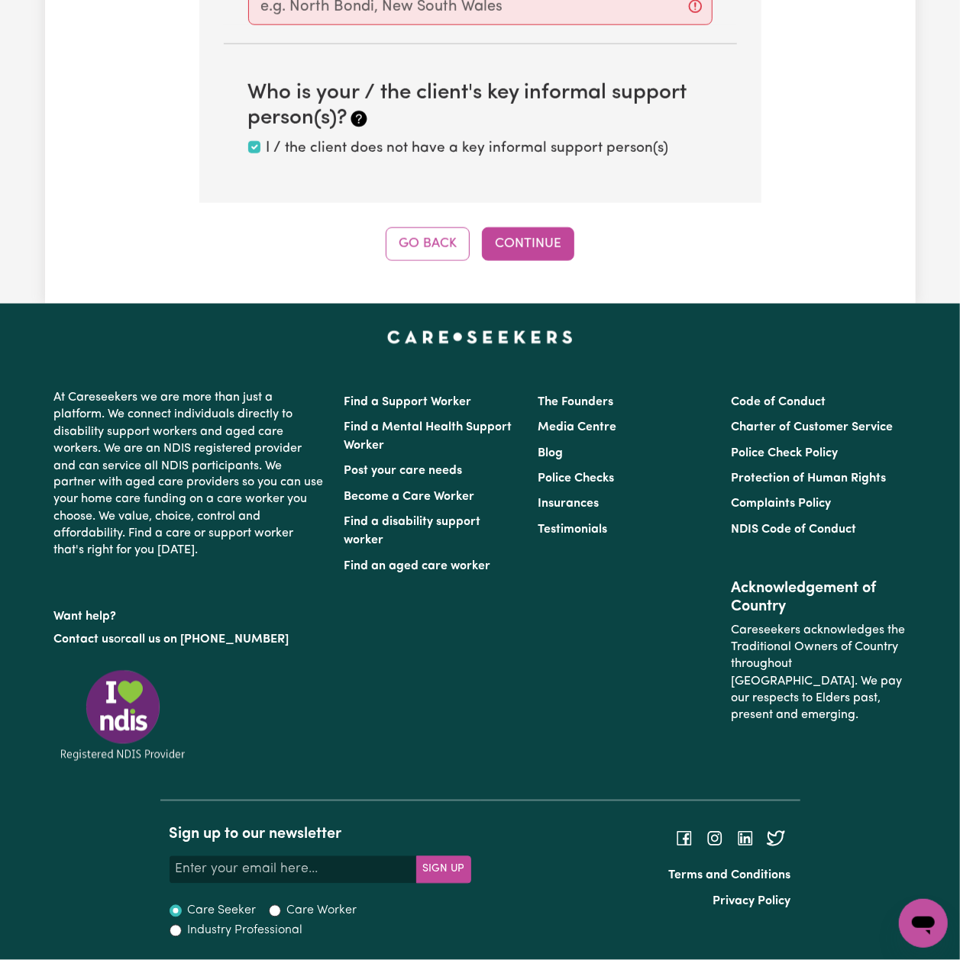
scroll to position [544, 0]
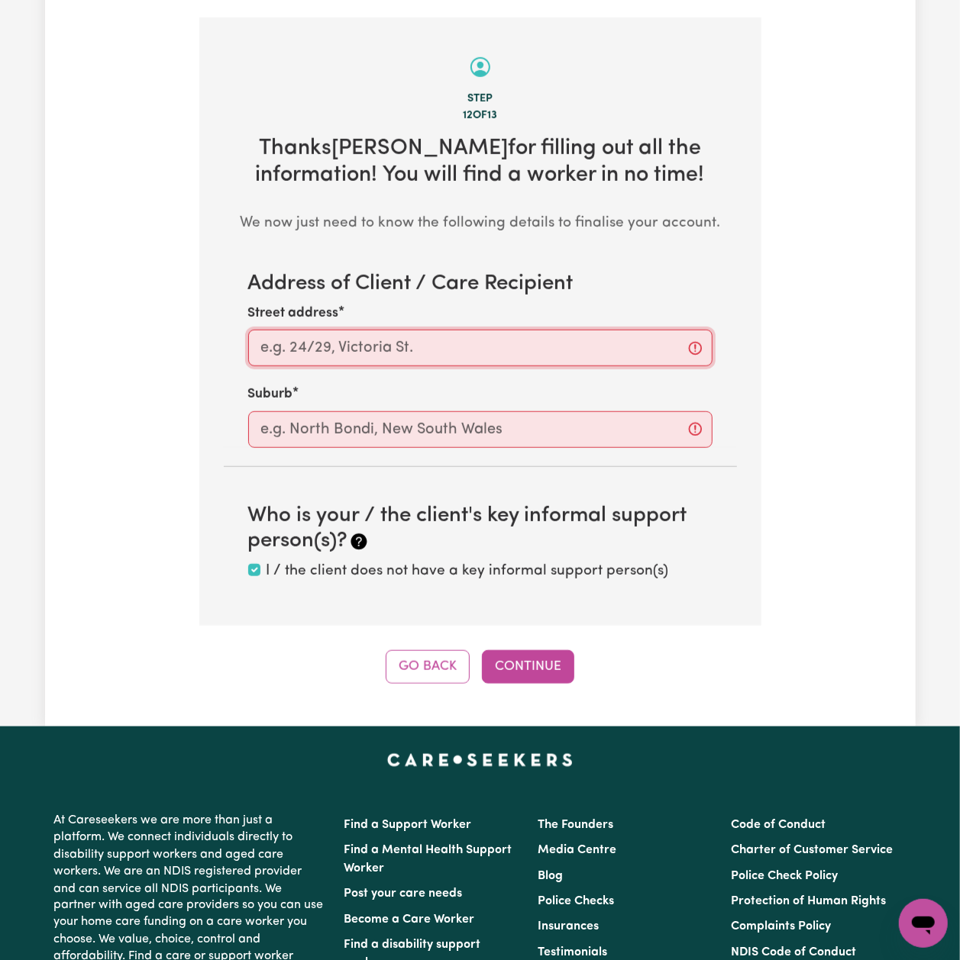
click at [253, 331] on input "Street address" at bounding box center [480, 348] width 464 height 37
paste input "[GEOGRAPHIC_DATA]"
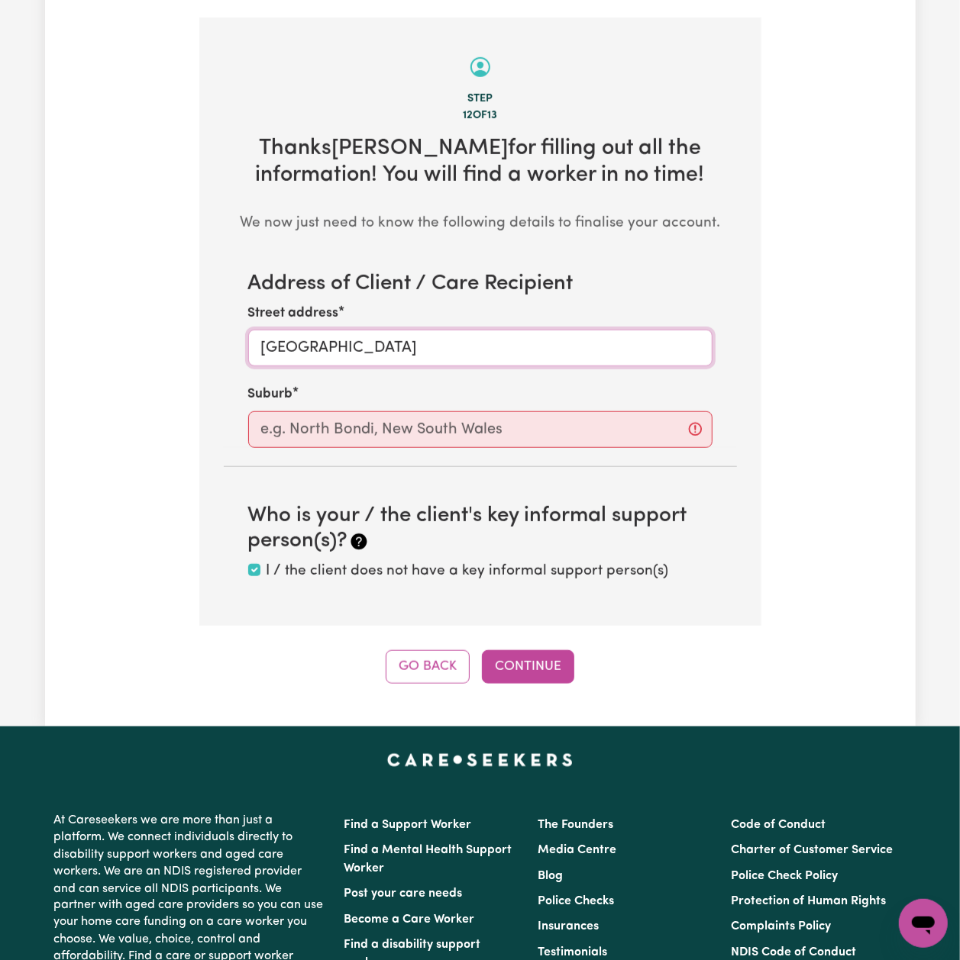
type input "[GEOGRAPHIC_DATA] [GEOGRAPHIC_DATA]"
click at [358, 415] on input "text" at bounding box center [480, 429] width 464 height 37
paste input "[GEOGRAPHIC_DATA]"
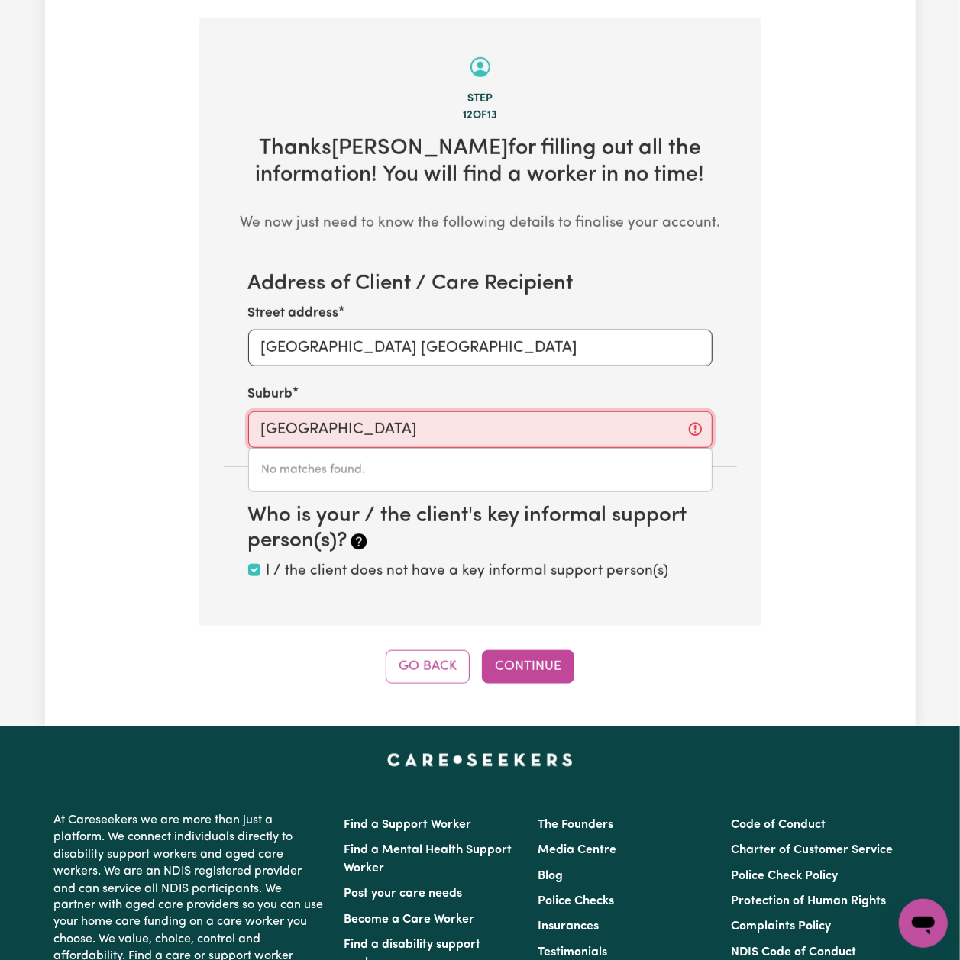
type input "[GEOGRAPHIC_DATA]"
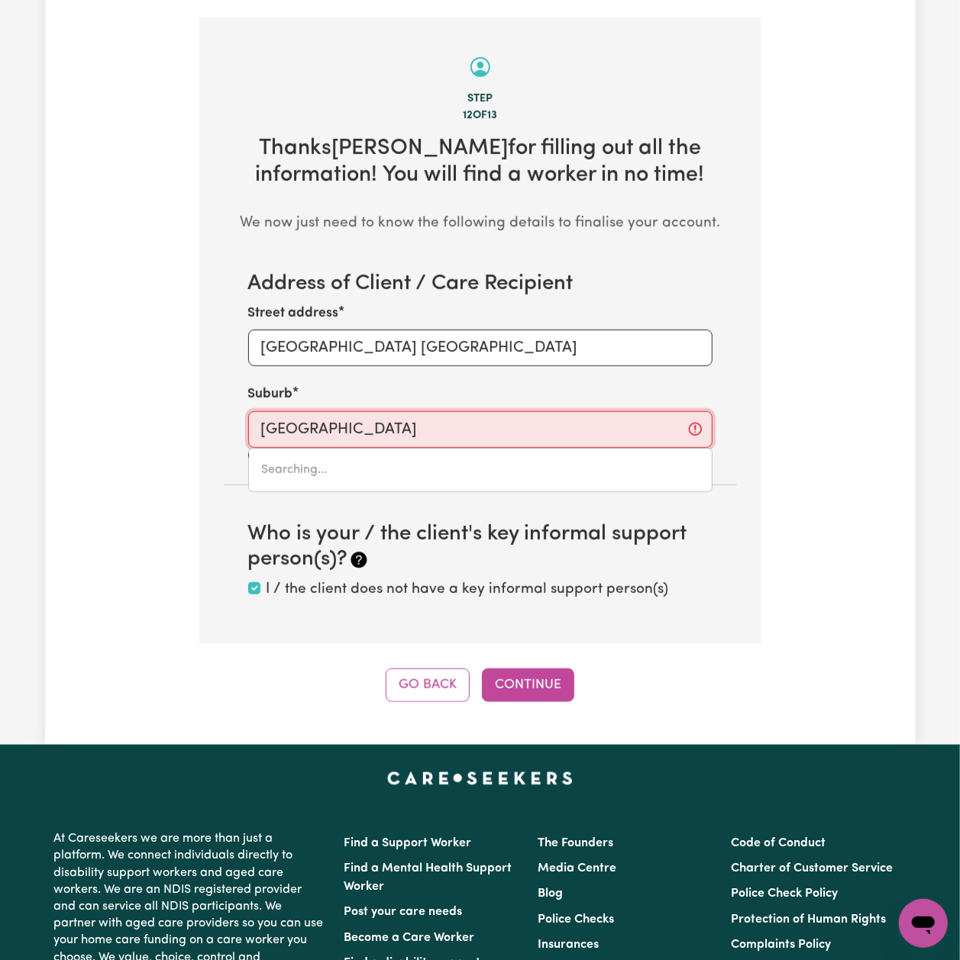
type input "[GEOGRAPHIC_DATA]"
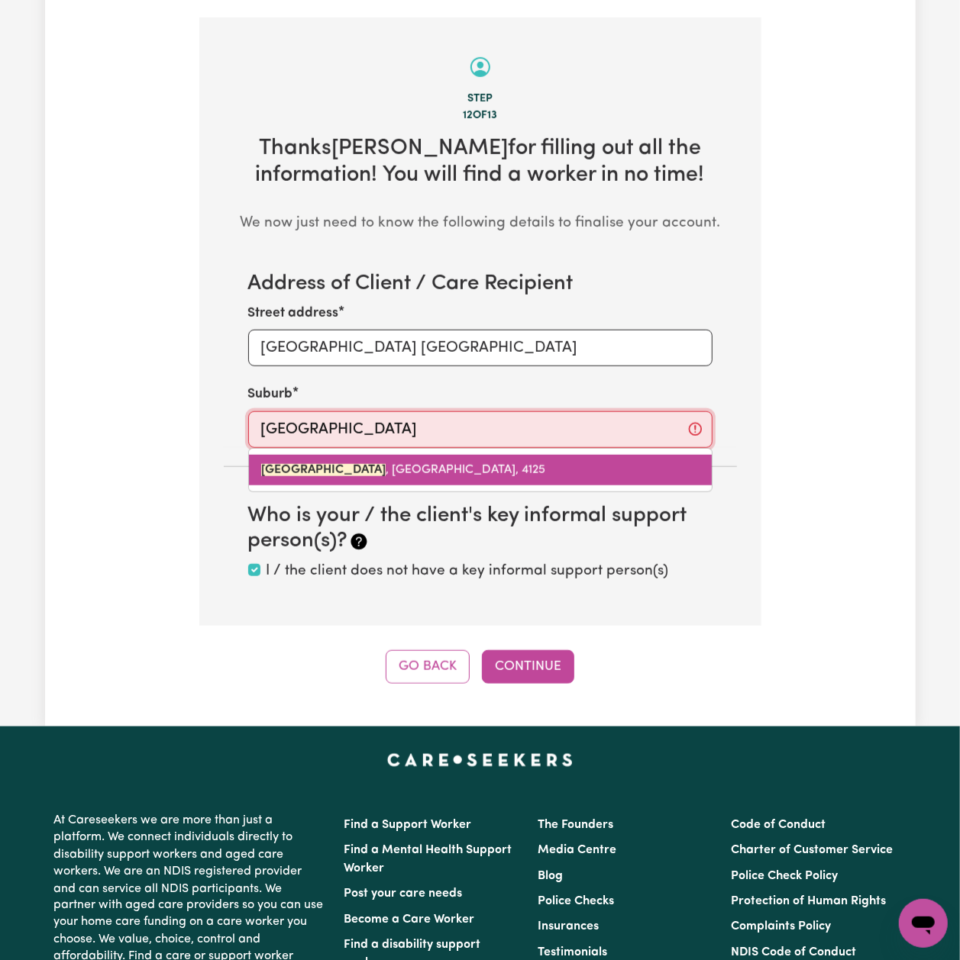
click at [355, 464] on mark "[GEOGRAPHIC_DATA]" at bounding box center [323, 470] width 124 height 12
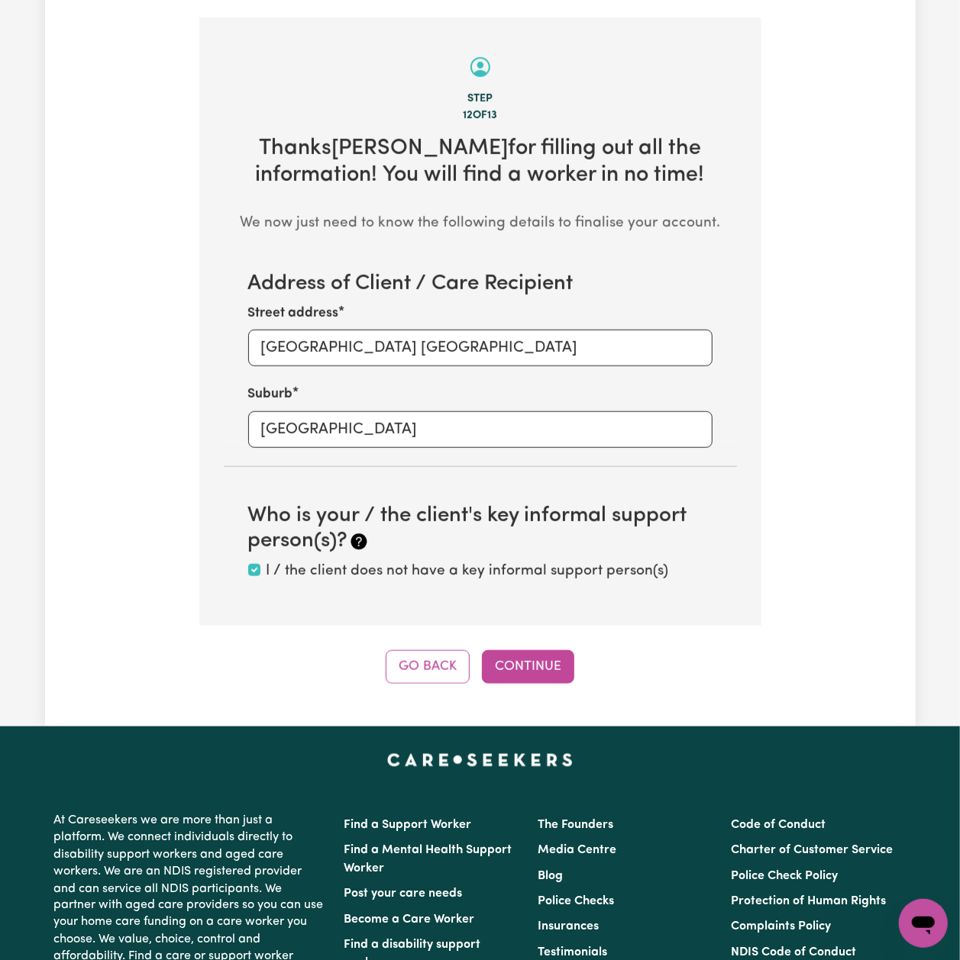
click at [232, 690] on div "Tell us your care and support requirements Welcome to Careseekers. We are excit…" at bounding box center [480, 127] width 870 height 1198
click at [510, 650] on button "Continue" at bounding box center [528, 667] width 92 height 34
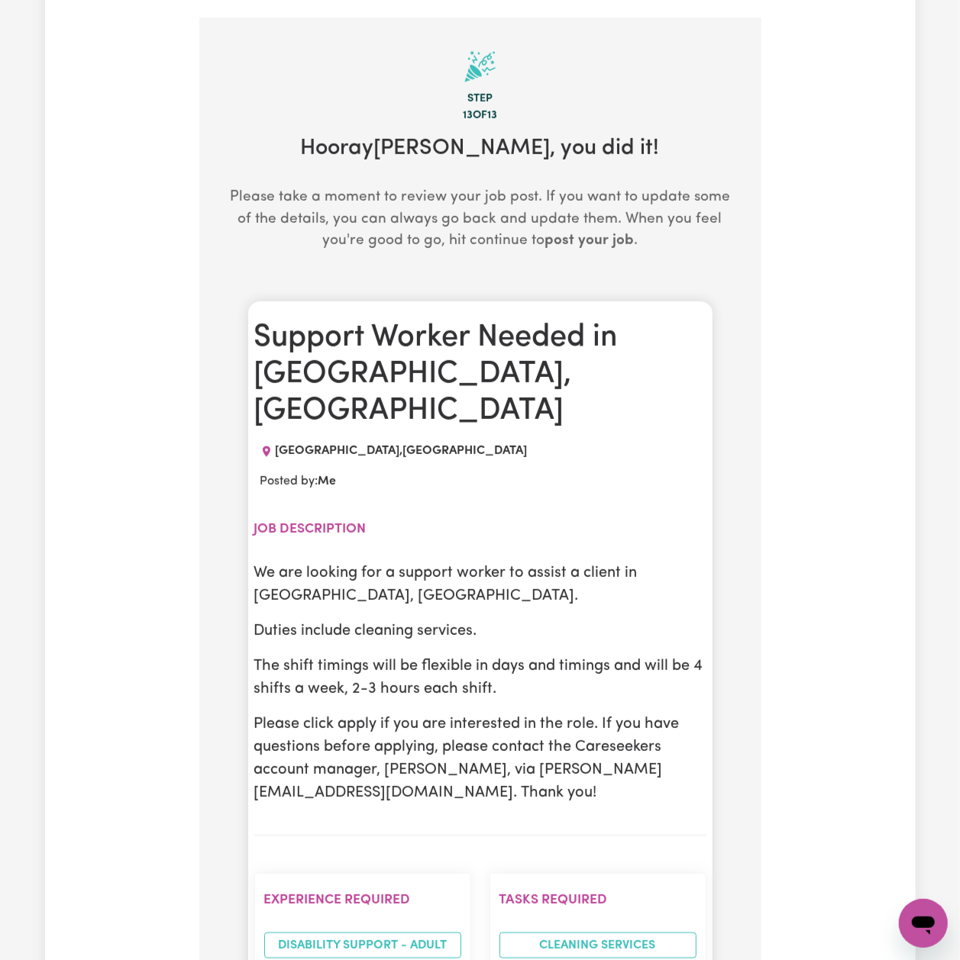
scroll to position [646, 0]
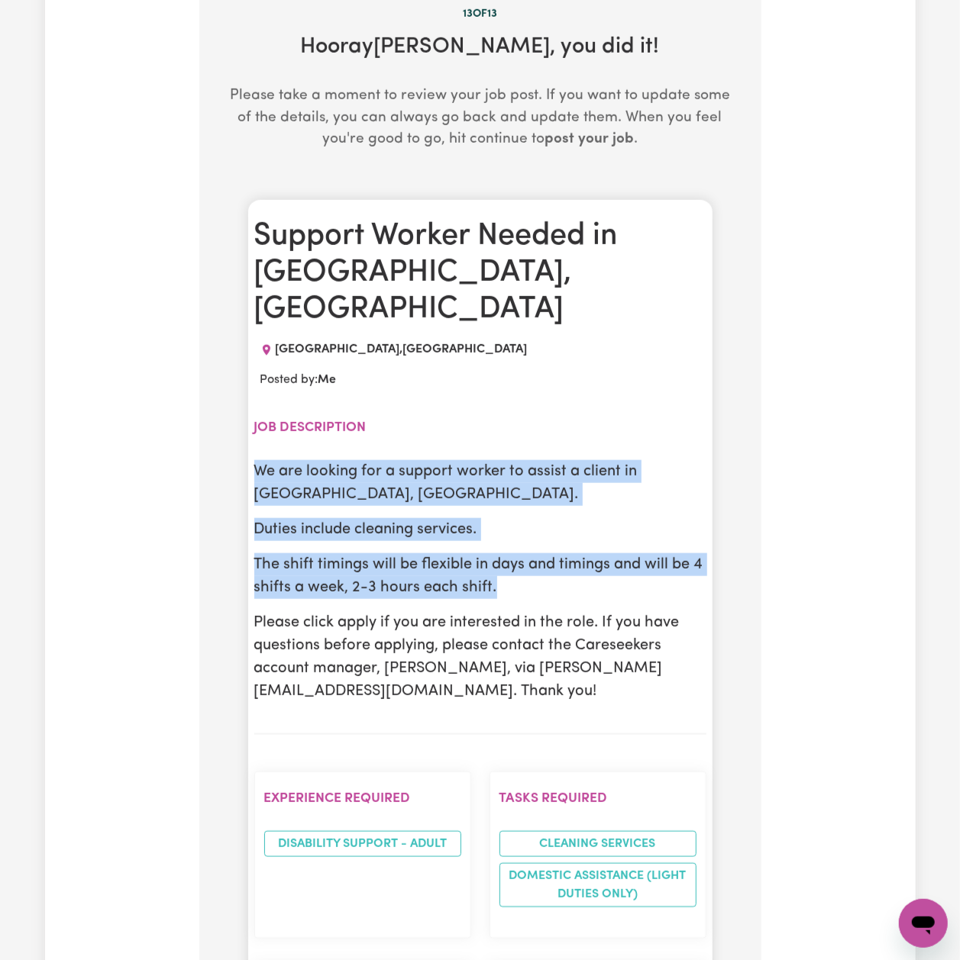
drag, startPoint x: 255, startPoint y: 418, endPoint x: 514, endPoint y: 534, distance: 284.3
click at [514, 534] on div "We are looking for a support worker to assist a client in [GEOGRAPHIC_DATA], [G…" at bounding box center [480, 581] width 452 height 243
copy div "We are looking for a support worker to assist a client in [GEOGRAPHIC_DATA], [G…"
click at [344, 404] on section "Job description We are looking for a support worker to assist a client in [GEOG…" at bounding box center [480, 569] width 452 height 334
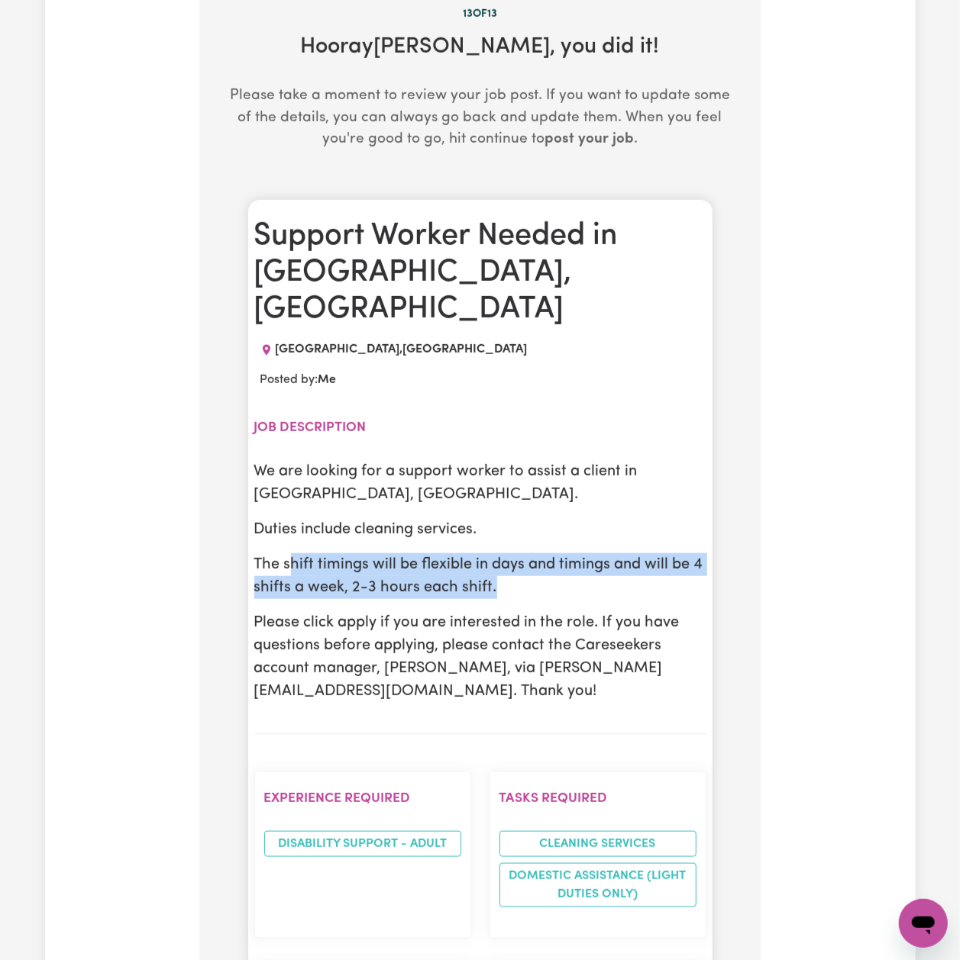
drag, startPoint x: 289, startPoint y: 508, endPoint x: 518, endPoint y: 528, distance: 229.9
click at [518, 553] on p "The shift timings will be flexible in days and timings and will be 4 shifts a w…" at bounding box center [480, 576] width 452 height 46
click at [519, 553] on p "The shift timings will be flexible in days and timings and will be 4 shifts a w…" at bounding box center [480, 576] width 452 height 46
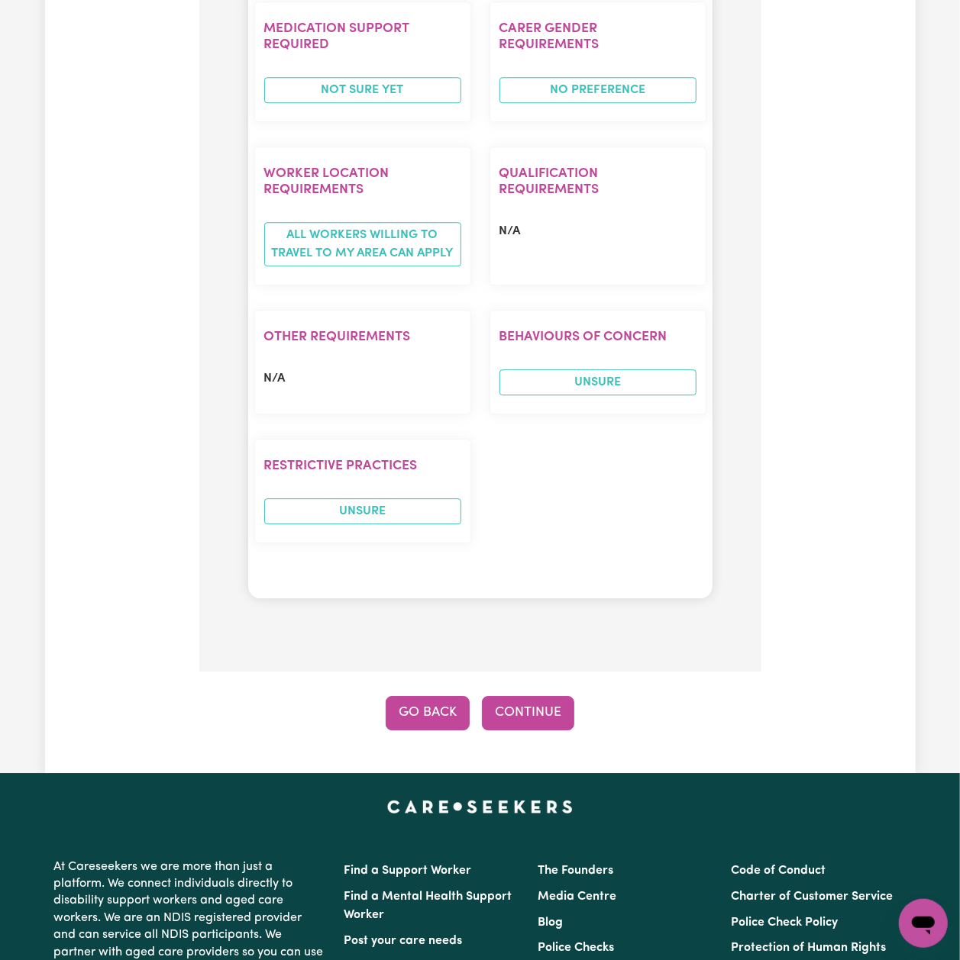
click at [438, 696] on button "Go Back" at bounding box center [427, 713] width 84 height 34
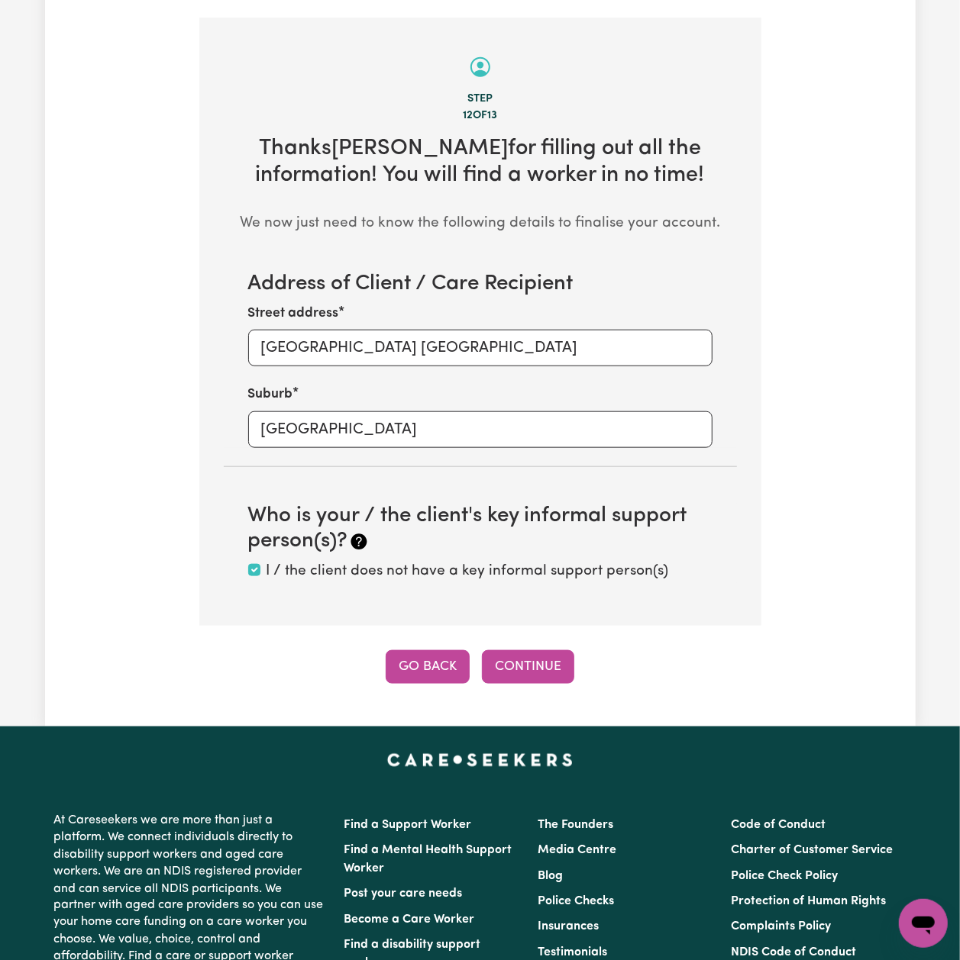
click at [427, 658] on button "Go Back" at bounding box center [427, 667] width 84 height 34
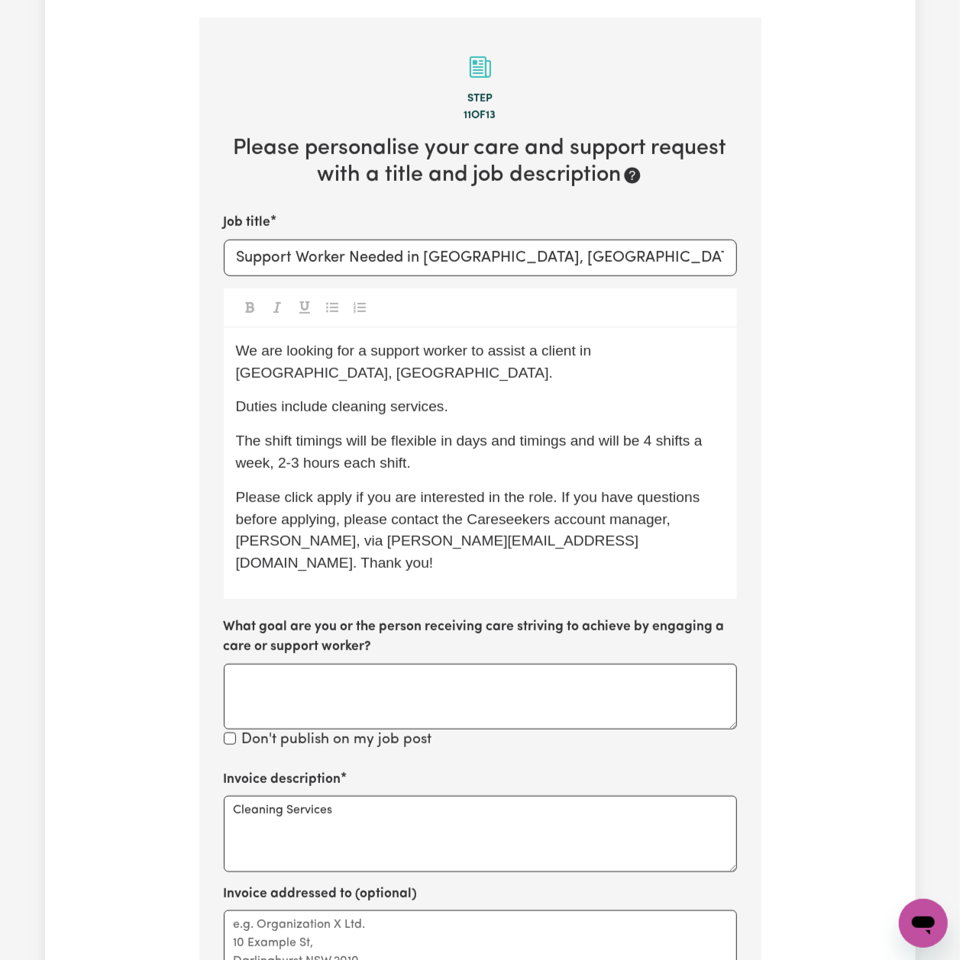
click at [527, 433] on span "The shift timings will be flexible in days and timings and will be 4 shifts a w…" at bounding box center [471, 452] width 470 height 38
click at [508, 456] on p "The shift timings will be flexible in days and times and will be 4 shifts a wee…" at bounding box center [480, 453] width 489 height 44
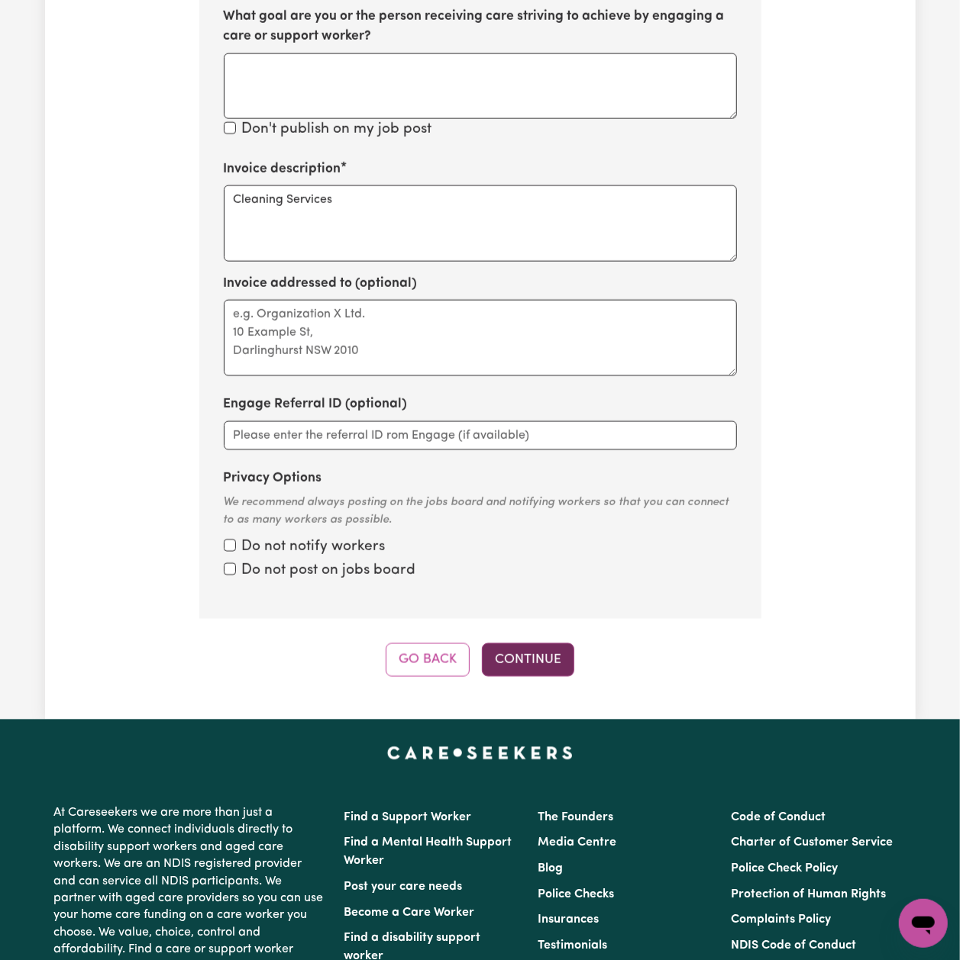
click at [498, 643] on button "Continue" at bounding box center [528, 660] width 92 height 34
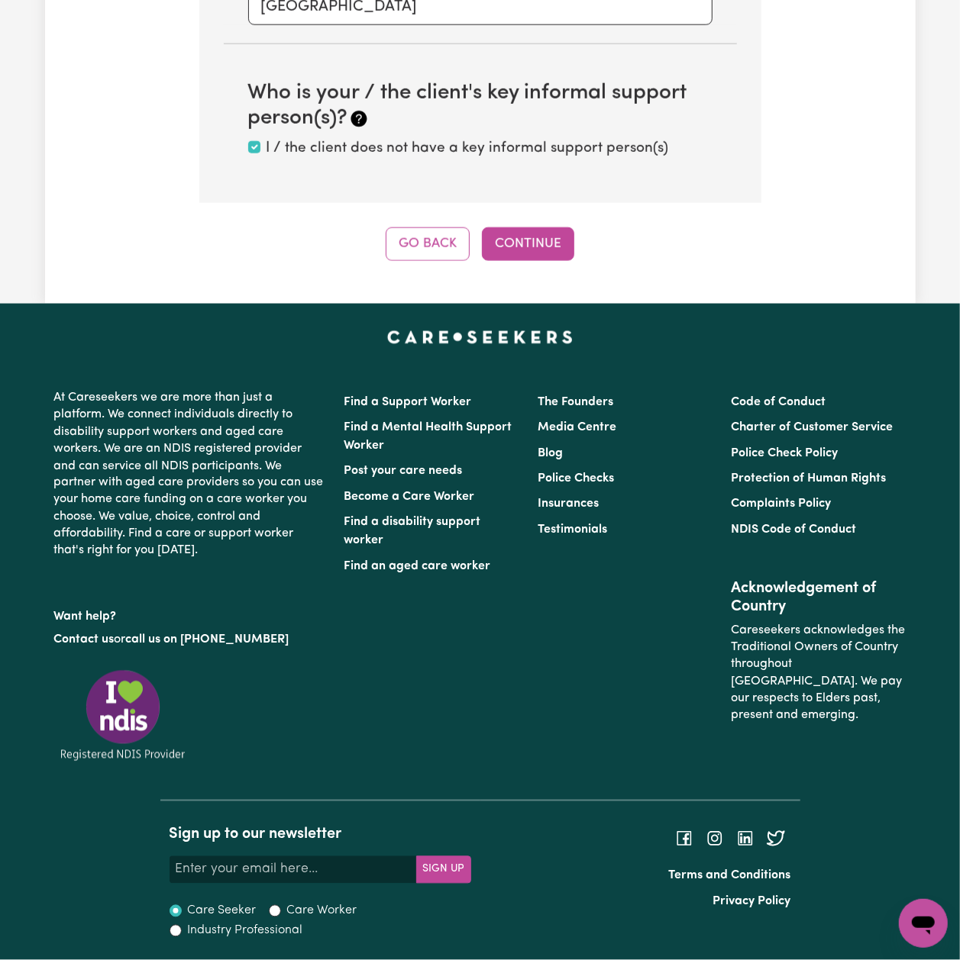
scroll to position [544, 0]
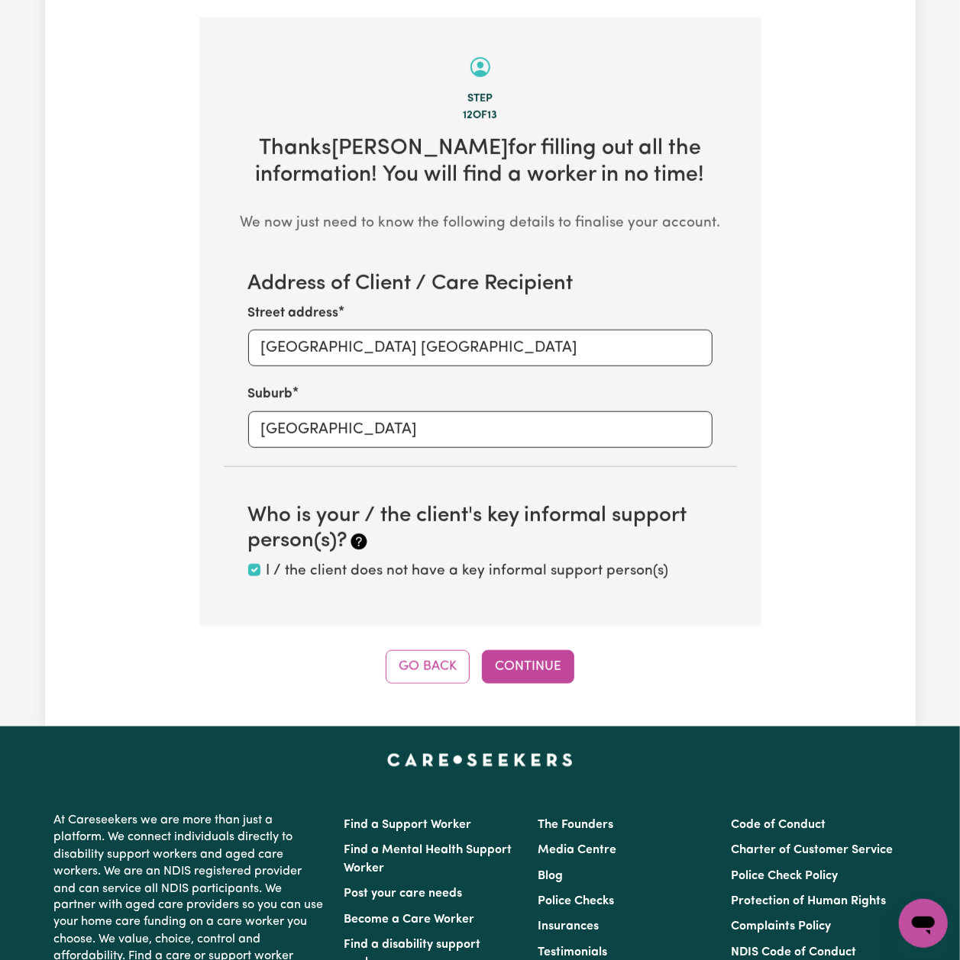
click at [541, 630] on div "Step 12 of 13 Thanks [PERSON_NAME] for filling out all the information! You wil…" at bounding box center [480, 351] width 562 height 666
click at [538, 631] on div "Step 12 of 13 Thanks [PERSON_NAME] for filling out all the information! You wil…" at bounding box center [480, 351] width 562 height 666
click at [534, 650] on button "Continue" at bounding box center [528, 667] width 92 height 34
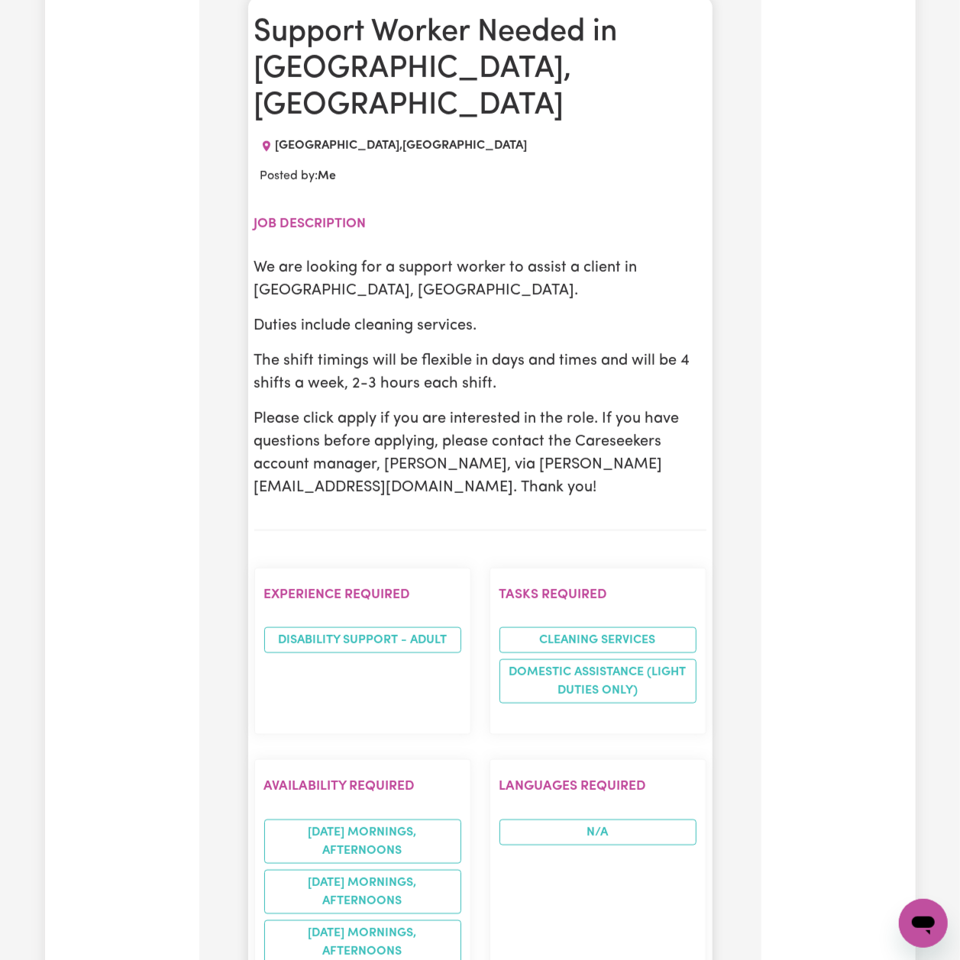
scroll to position [646, 0]
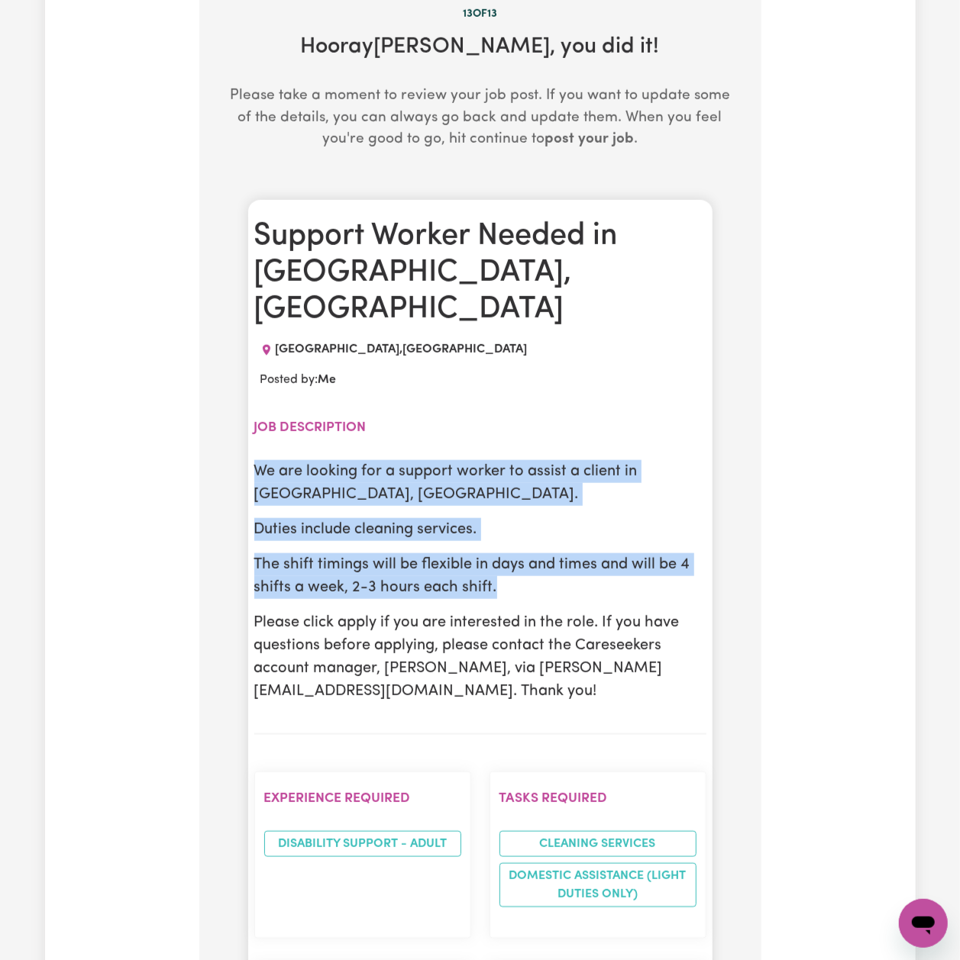
drag, startPoint x: 258, startPoint y: 421, endPoint x: 502, endPoint y: 542, distance: 272.4
click at [502, 542] on div "We are looking for a support worker to assist a client in [GEOGRAPHIC_DATA], [G…" at bounding box center [480, 581] width 452 height 243
copy div "We are looking for a support worker to assist a client in [GEOGRAPHIC_DATA], [G…"
click at [353, 553] on p "The shift timings will be flexible in days and times and will be 4 shifts a wee…" at bounding box center [480, 576] width 452 height 46
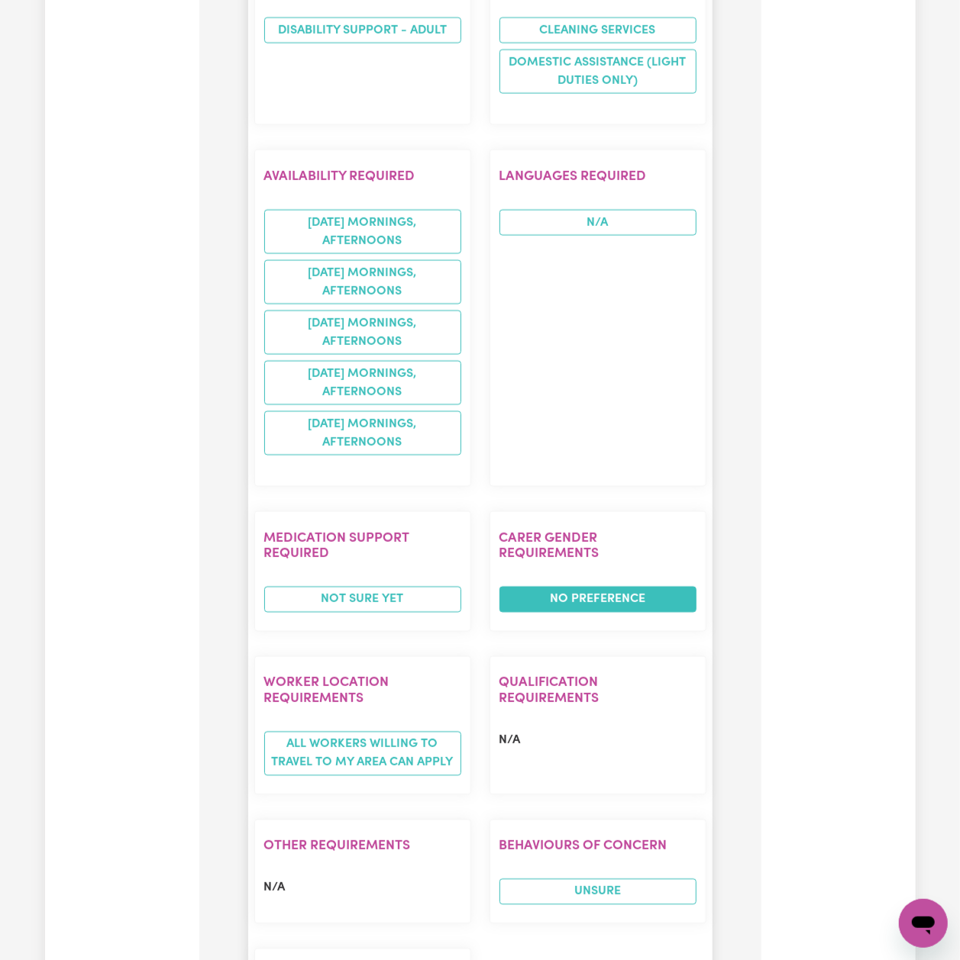
scroll to position [1053, 0]
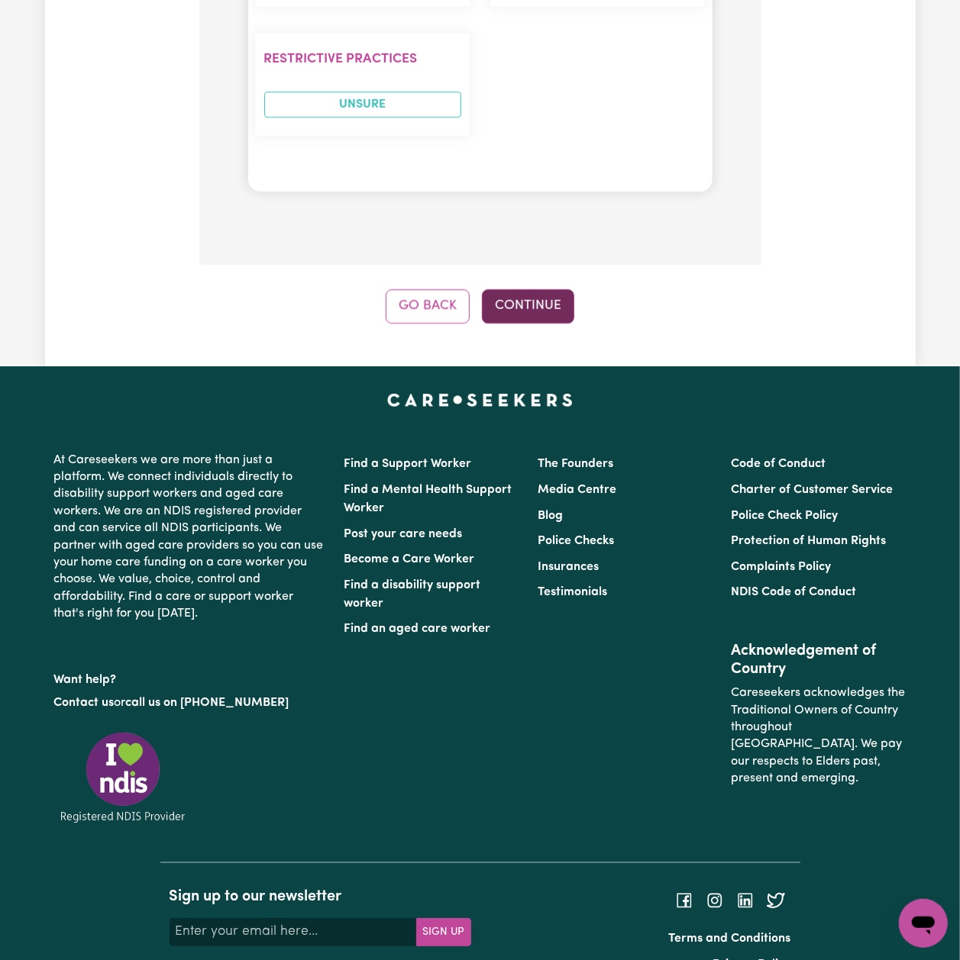
click at [545, 291] on button "Continue" at bounding box center [528, 306] width 92 height 34
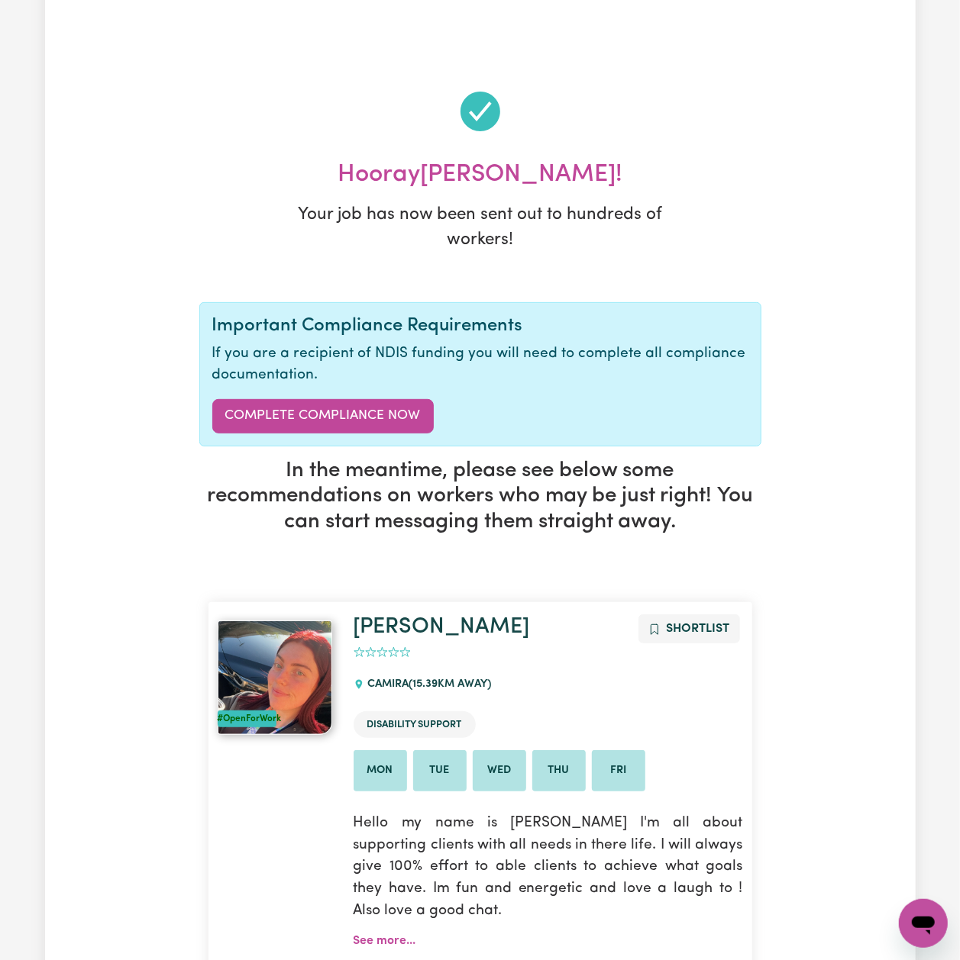
scroll to position [407, 0]
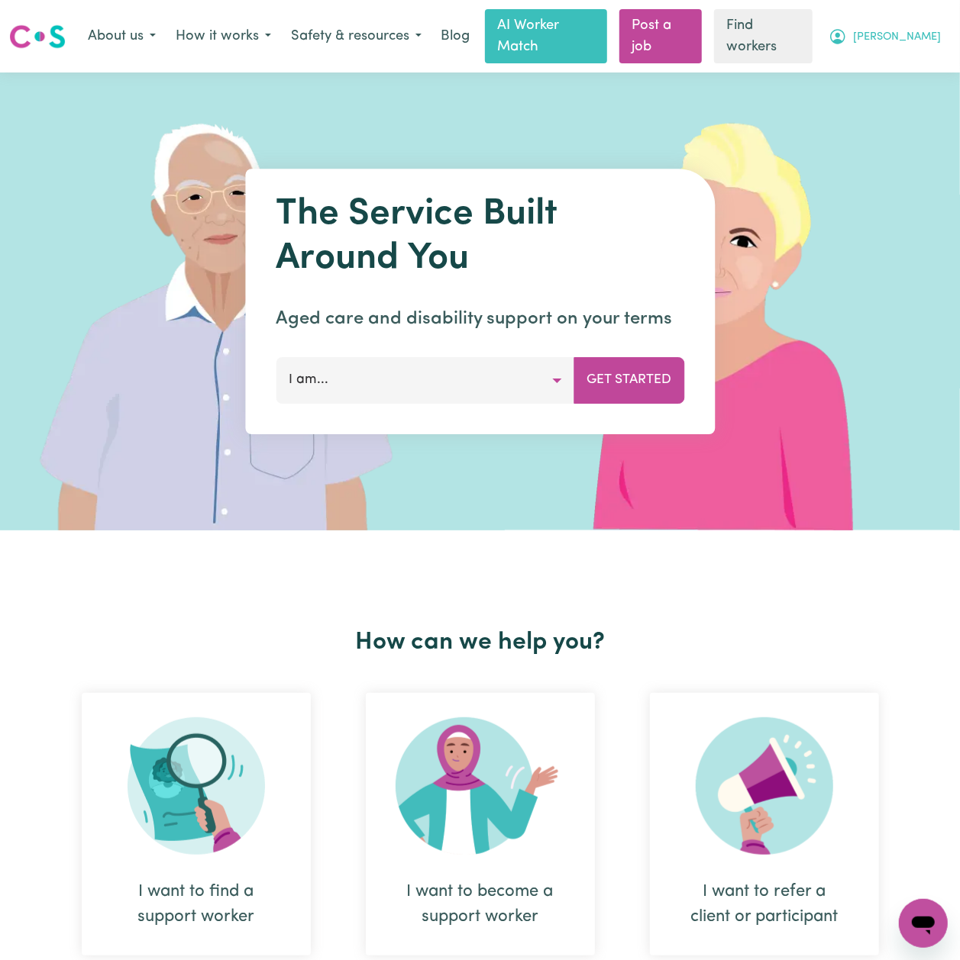
click at [920, 37] on button "[PERSON_NAME]" at bounding box center [884, 37] width 132 height 32
drag, startPoint x: 908, startPoint y: 92, endPoint x: 914, endPoint y: 68, distance: 24.4
click at [908, 92] on link "Logout" at bounding box center [889, 97] width 121 height 29
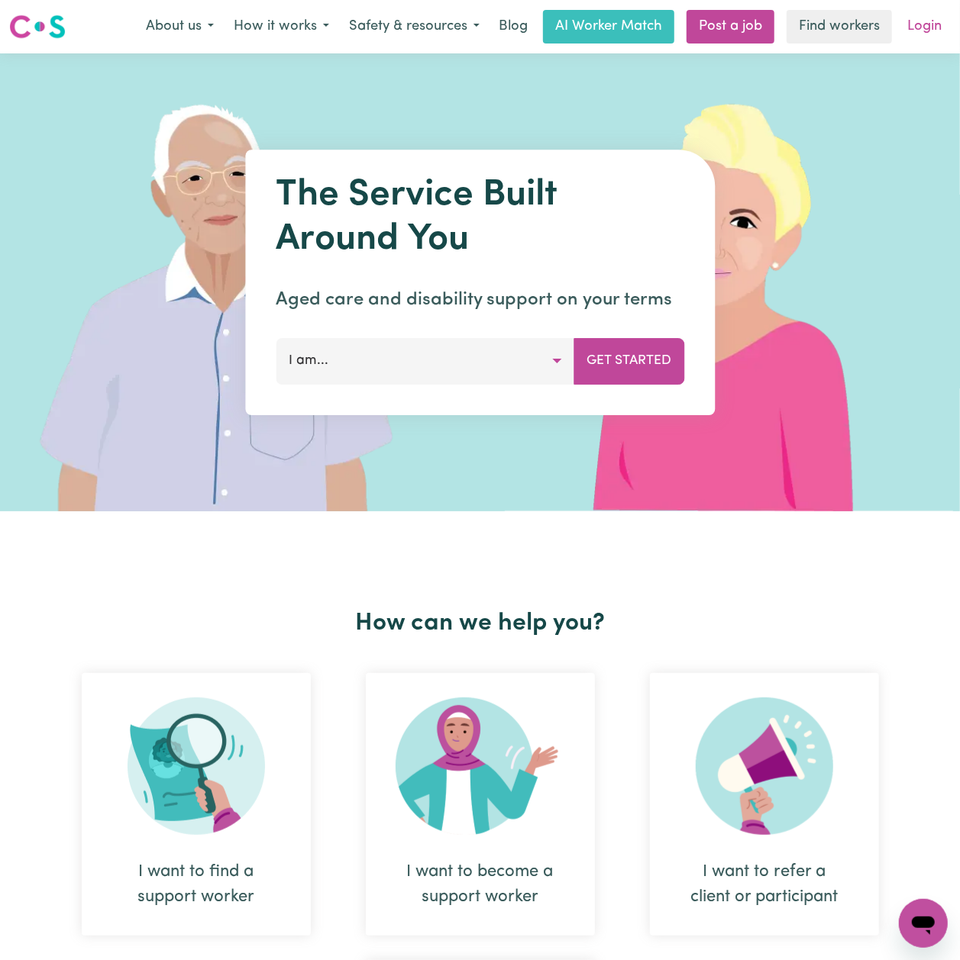
click at [926, 32] on link "Login" at bounding box center [924, 27] width 53 height 34
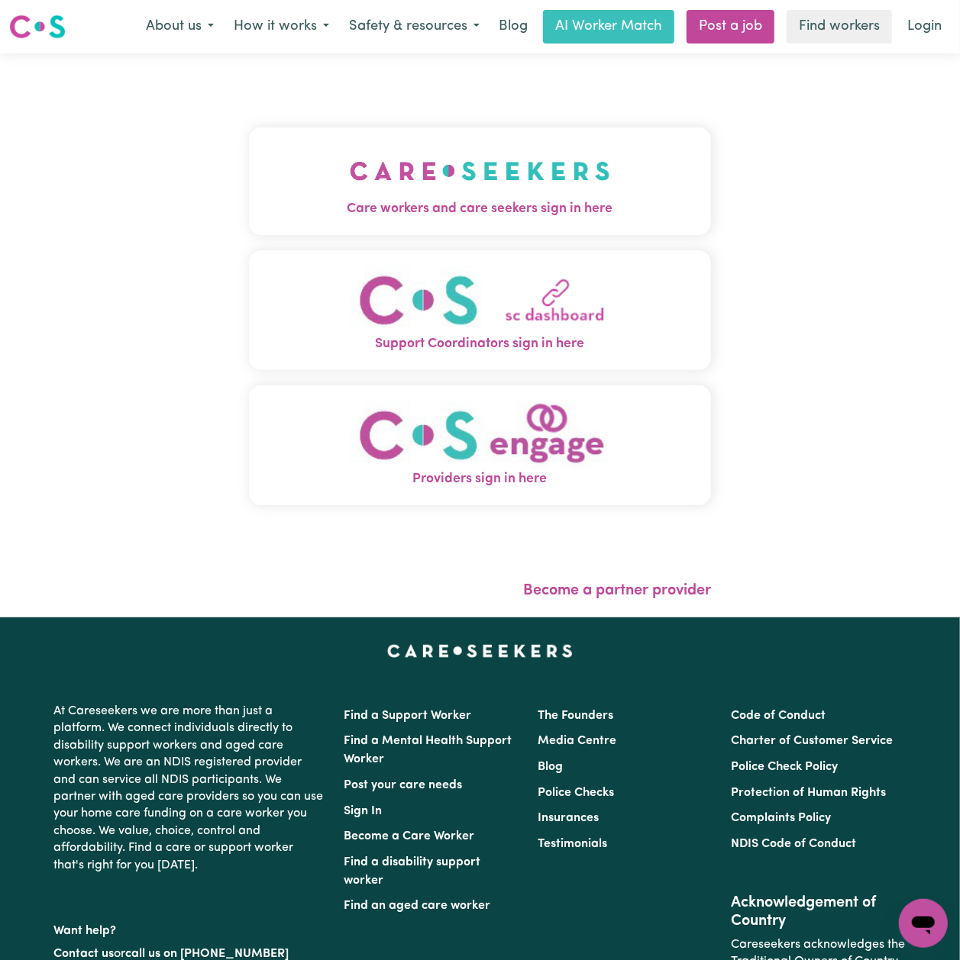
click at [249, 105] on div "Care workers and care seekers sign in here Support Coordinators sign in here Pr…" at bounding box center [480, 324] width 462 height 480
drag, startPoint x: 208, startPoint y: 195, endPoint x: 240, endPoint y: 202, distance: 32.0
click at [209, 197] on div "Care workers and care seekers sign in here Support Coordinators sign in here Pr…" at bounding box center [480, 335] width 960 height 564
click at [322, 182] on button "Care workers and care seekers sign in here" at bounding box center [480, 180] width 462 height 107
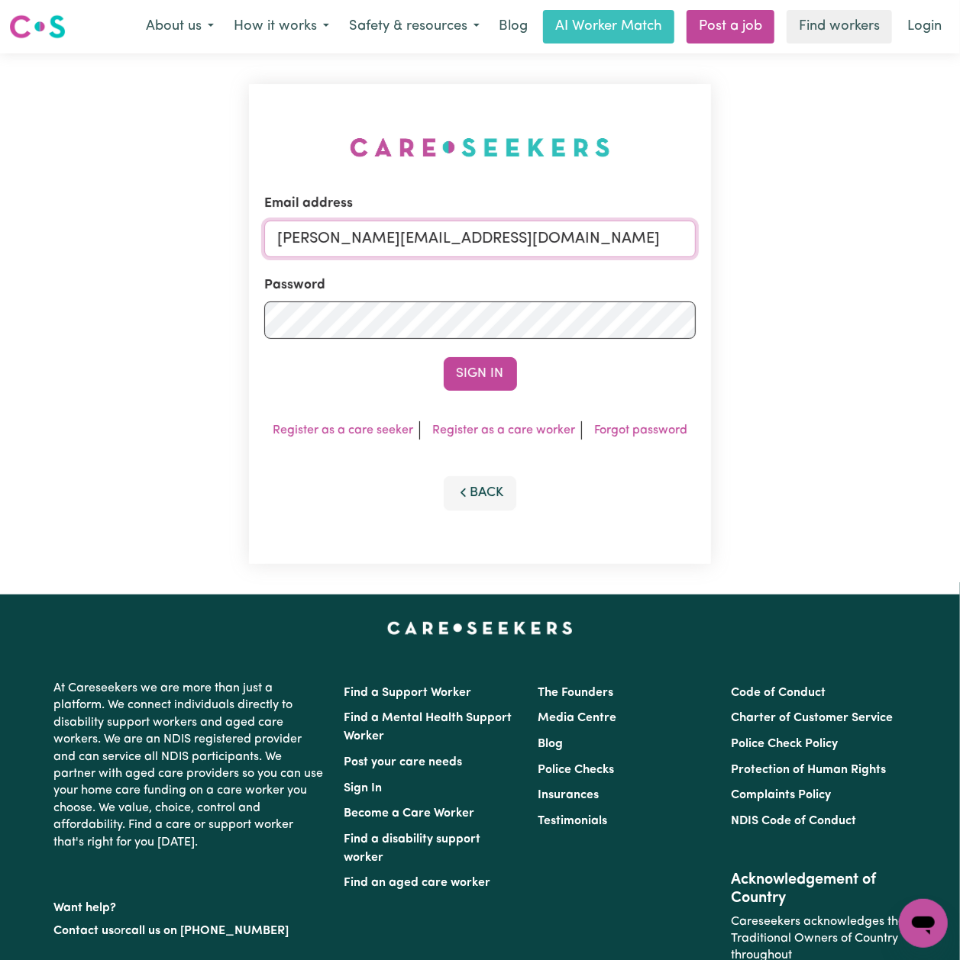
drag, startPoint x: 305, startPoint y: 245, endPoint x: 307, endPoint y: 257, distance: 12.3
click at [305, 245] on input "toni@careseekers.com.au" at bounding box center [479, 239] width 431 height 37
type input "onboardingcs@careseekers.com.au"
click at [287, 352] on form "Email address onboardingcs@careseekers.com.au Password Sign In" at bounding box center [479, 292] width 431 height 197
click at [469, 364] on button "Sign In" at bounding box center [480, 374] width 73 height 34
